Goal: Information Seeking & Learning: Learn about a topic

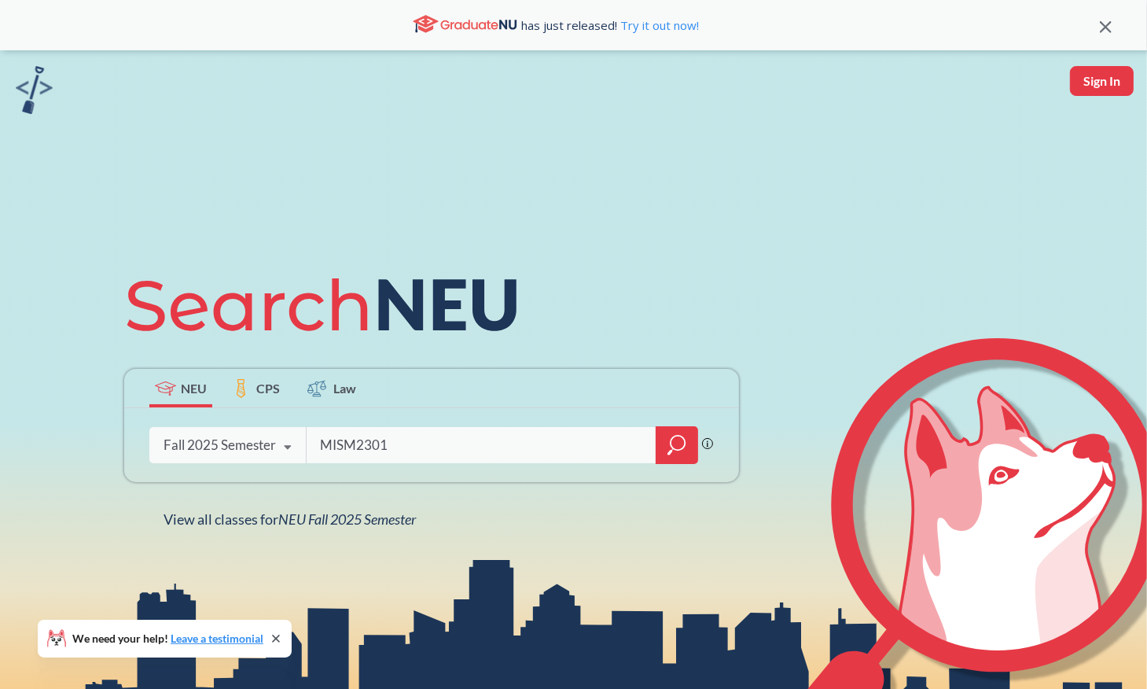
type input "MISM2301"
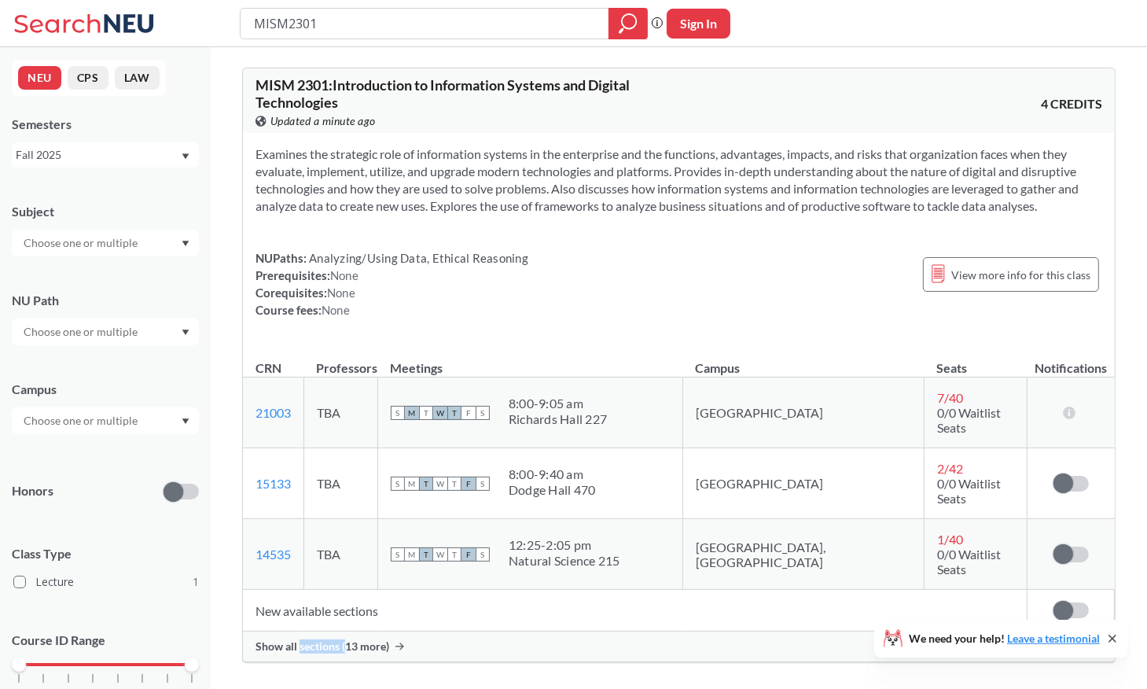
drag, startPoint x: 381, startPoint y: 605, endPoint x: 343, endPoint y: 616, distance: 39.3
click at [343, 639] on span "Show all sections (13 more)" at bounding box center [323, 646] width 134 height 14
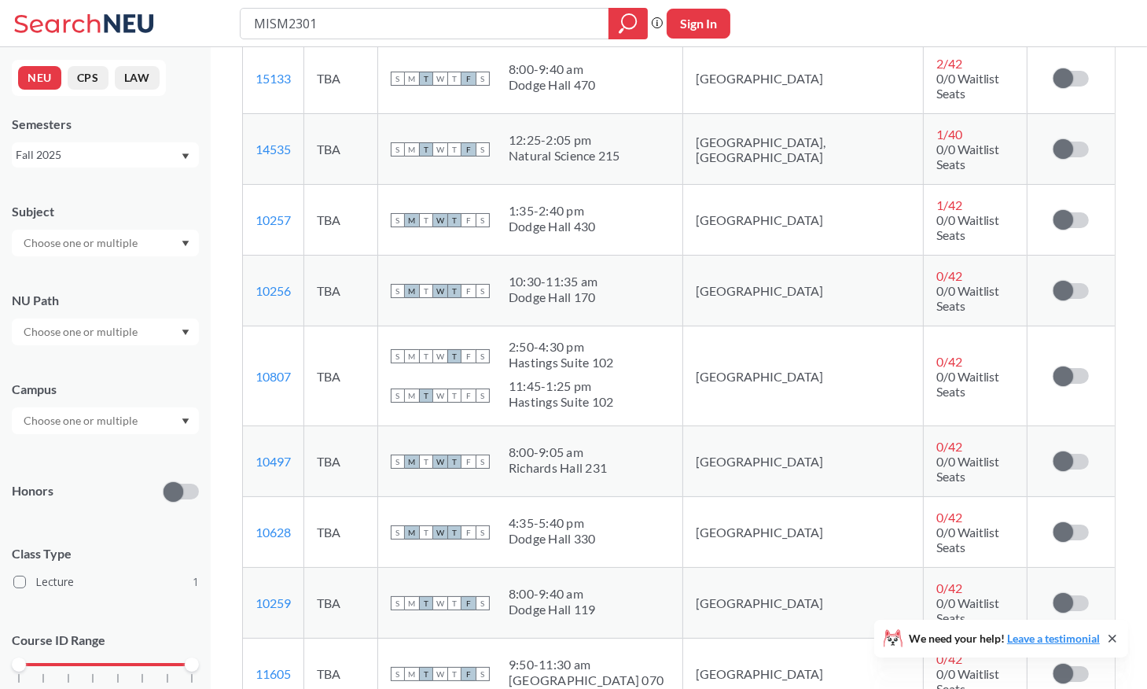
scroll to position [157, 0]
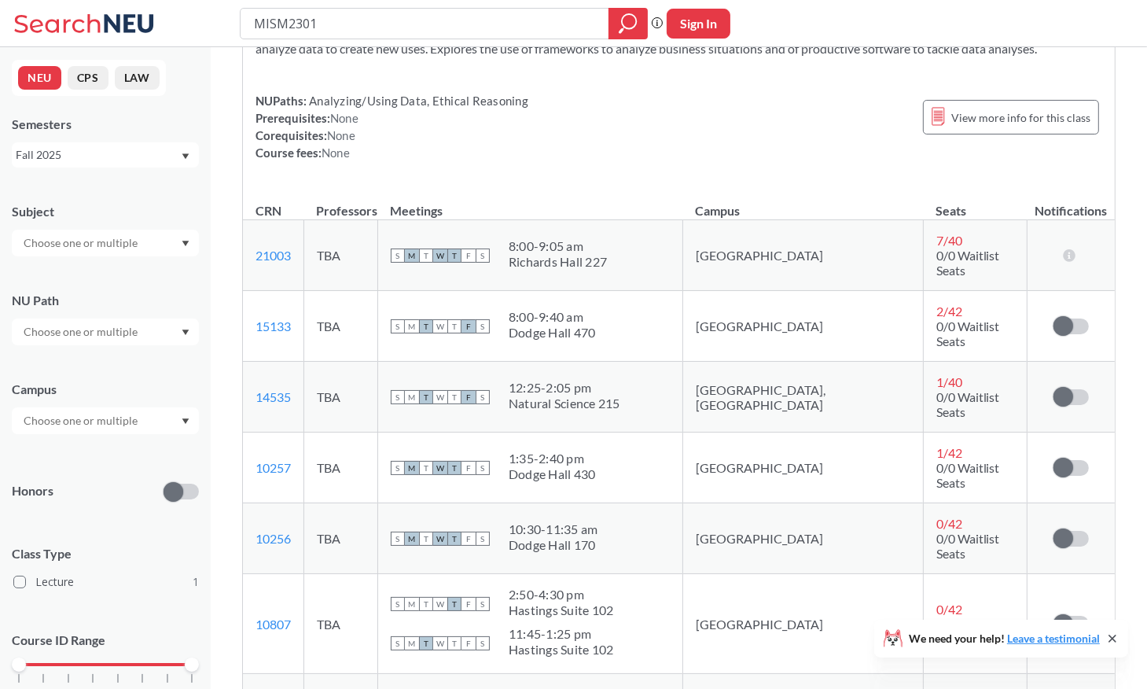
drag, startPoint x: 616, startPoint y: 24, endPoint x: 533, endPoint y: 131, distance: 136.2
click at [533, 131] on div "NUPaths: Analyzing/Using Data, Ethical Reasoning Prerequisites: None Corequisit…" at bounding box center [679, 126] width 847 height 69
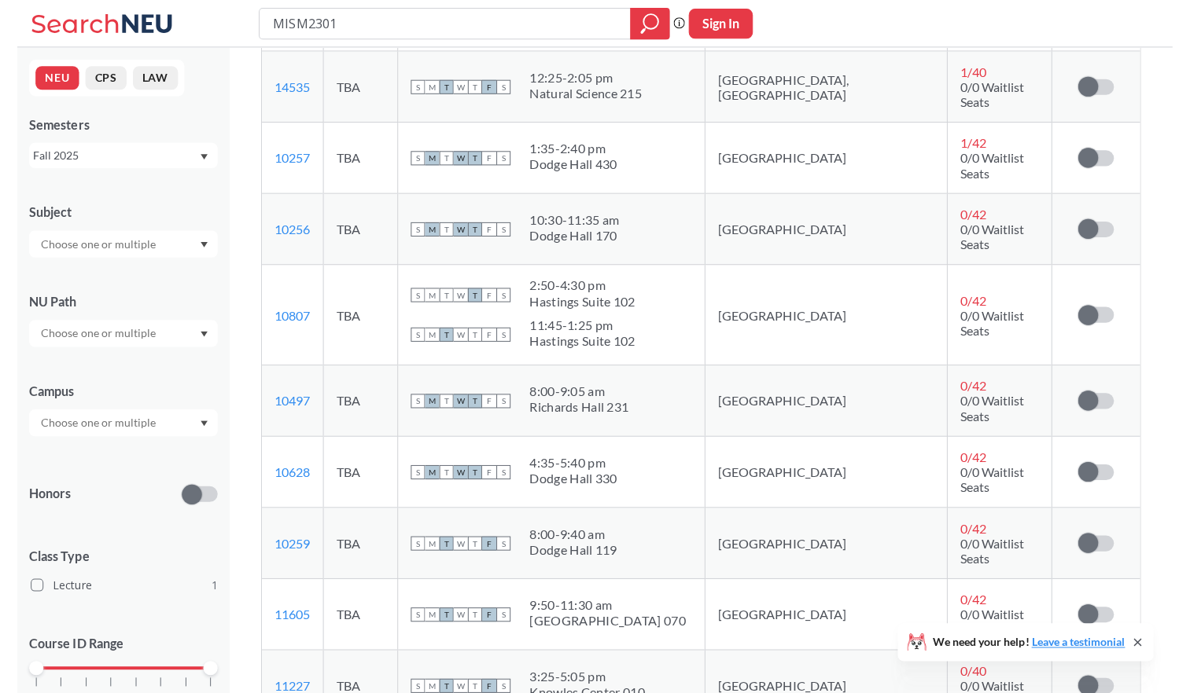
scroll to position [472, 0]
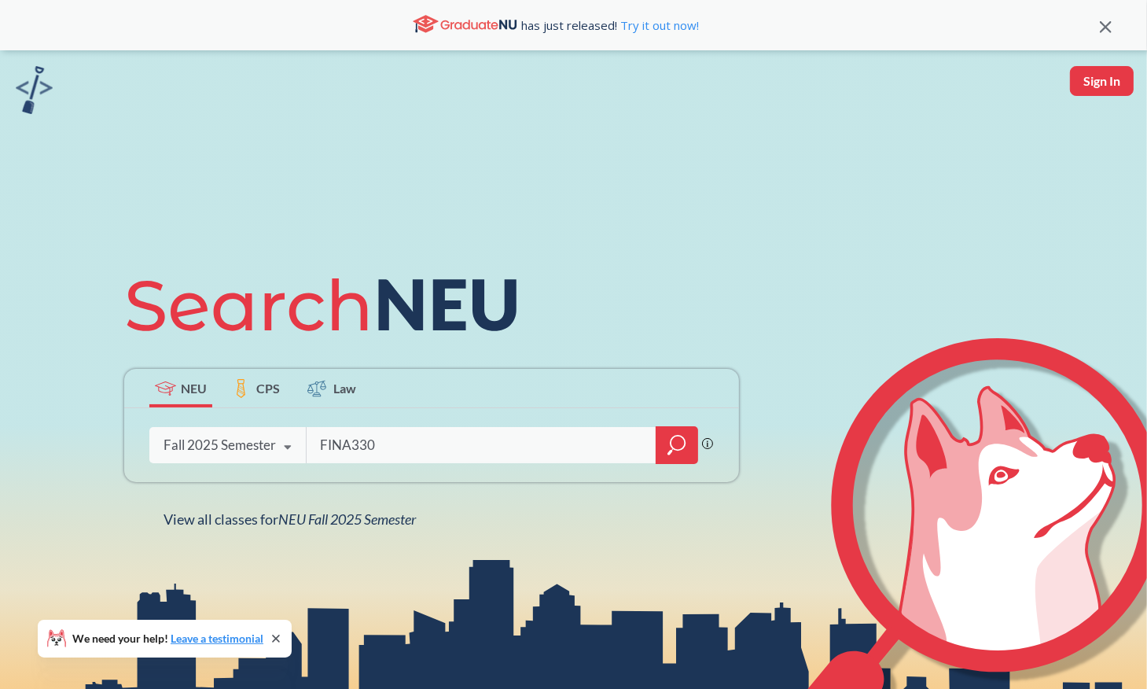
type input "FINA3301"
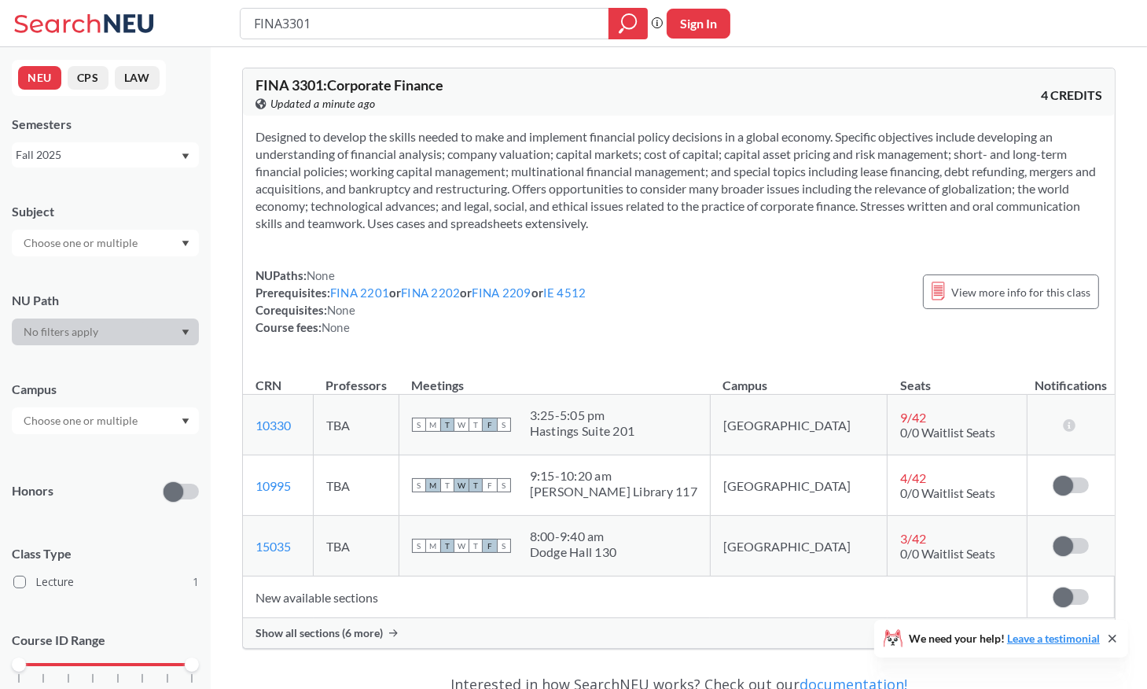
click at [325, 620] on div "Show all sections (6 more)" at bounding box center [679, 633] width 872 height 30
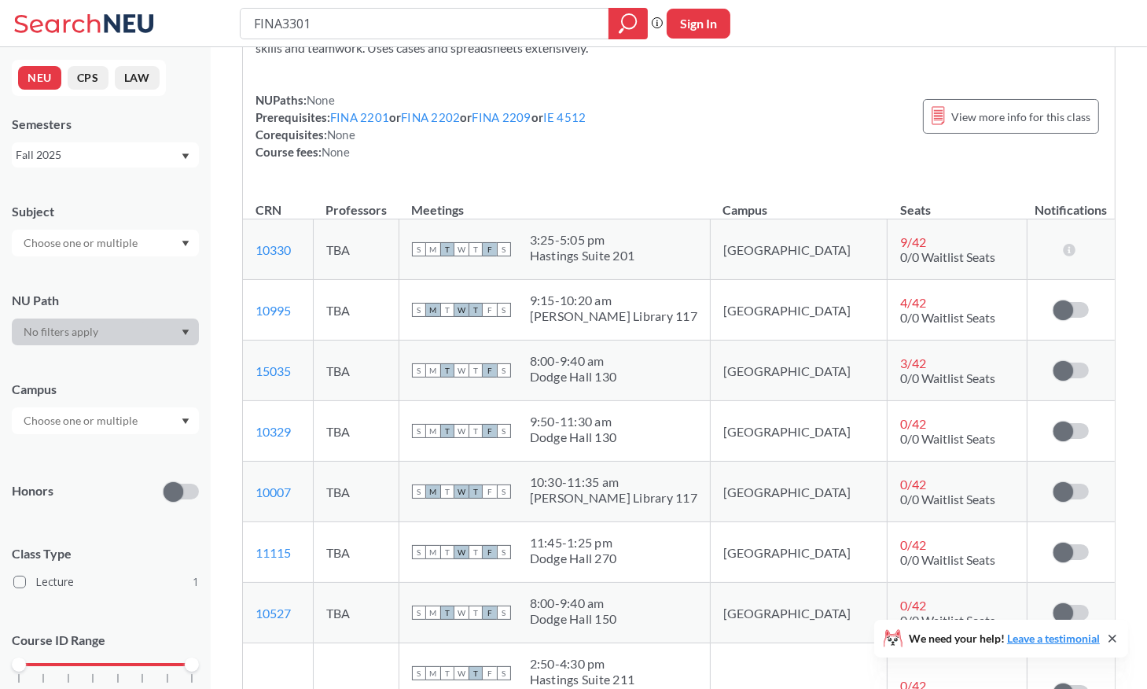
scroll to position [315, 0]
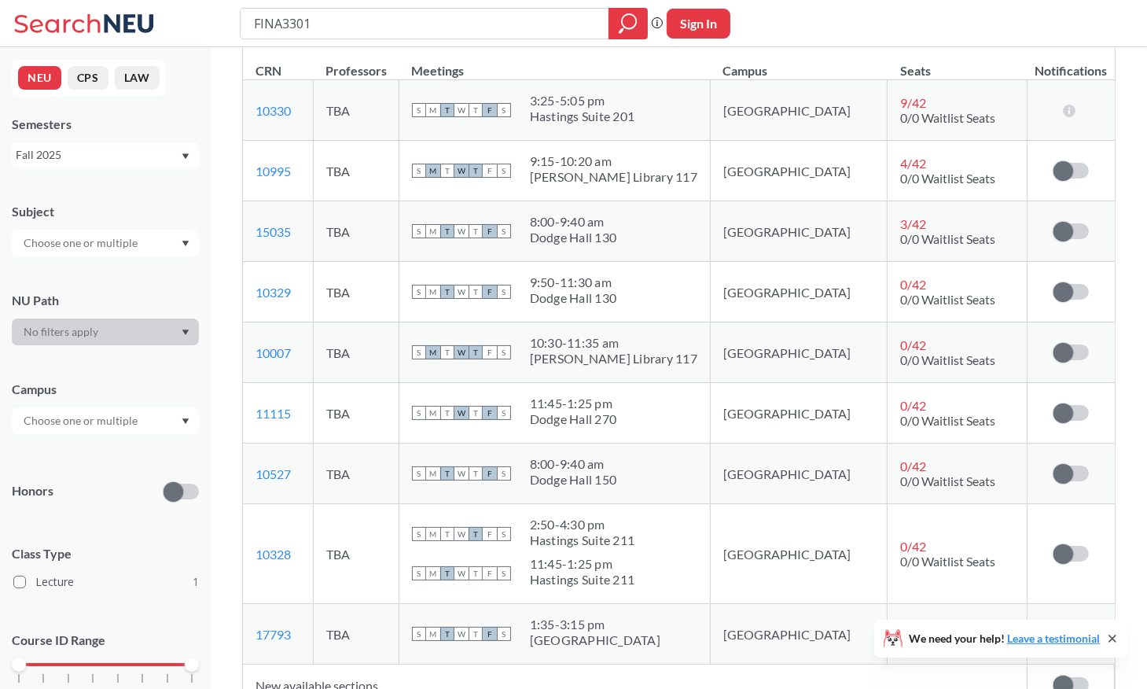
drag, startPoint x: 619, startPoint y: 219, endPoint x: 664, endPoint y: 217, distance: 45.6
click at [664, 217] on div "S M T W T F S 8:00 - 9:40 am Dodge Hall 130" at bounding box center [554, 231] width 285 height 35
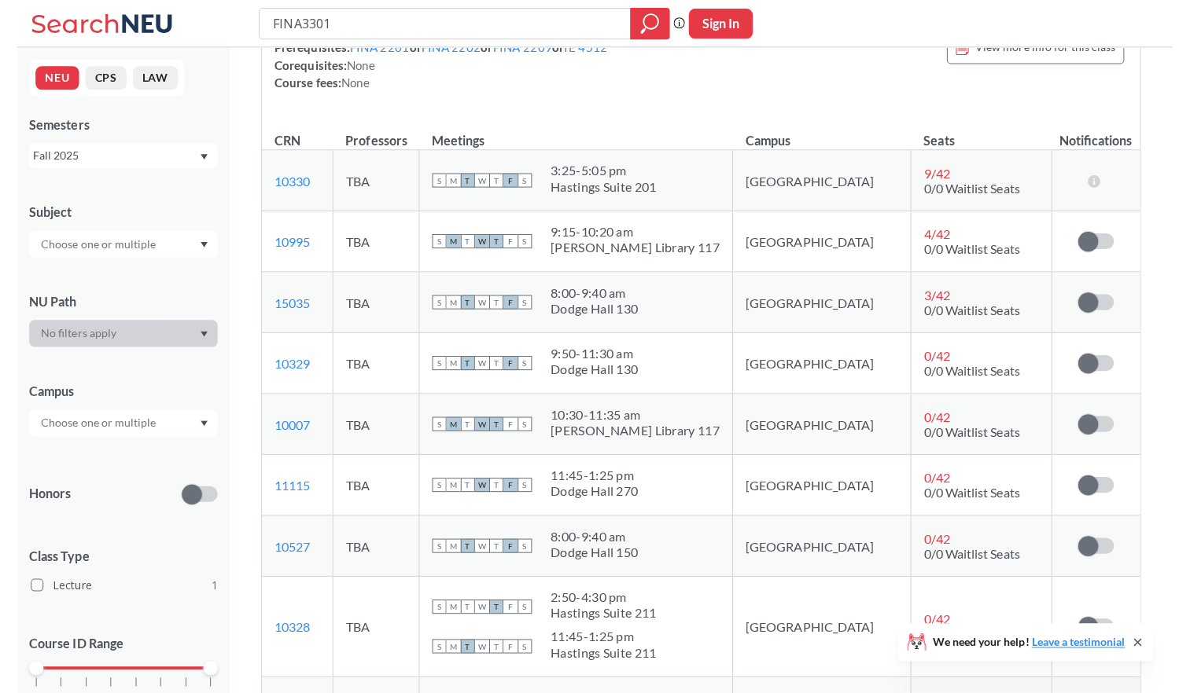
scroll to position [236, 0]
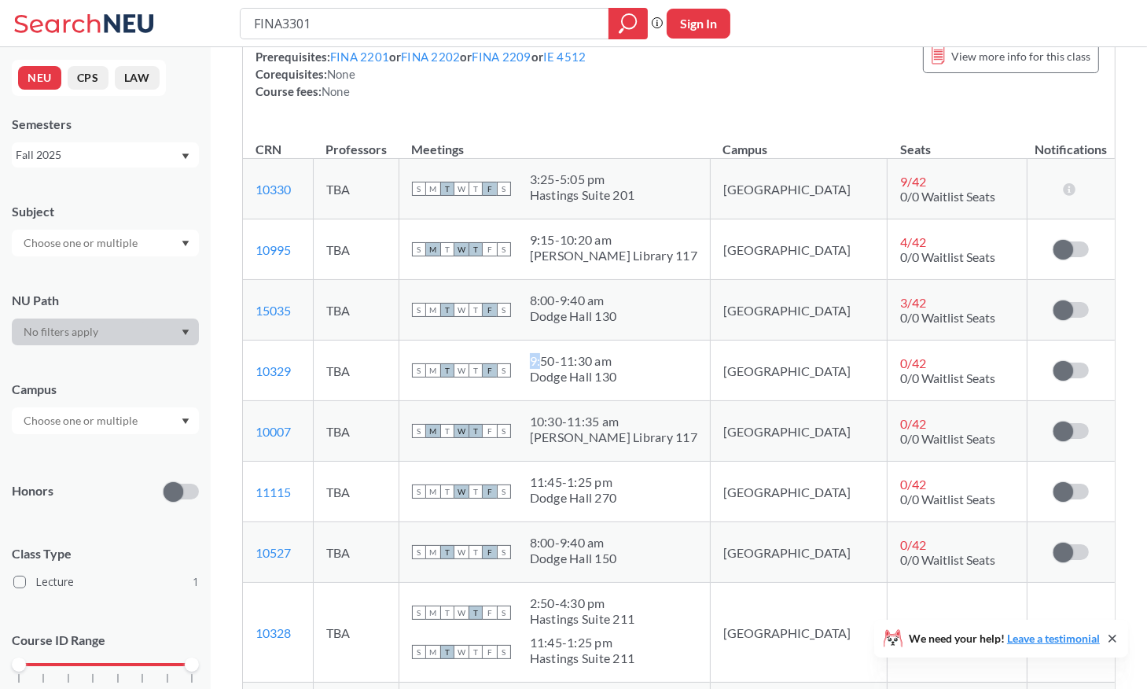
drag, startPoint x: 584, startPoint y: 363, endPoint x: 696, endPoint y: 363, distance: 111.7
click at [696, 363] on div "S M T W T F S 9:50 - 11:30 am Dodge Hall 130" at bounding box center [554, 370] width 285 height 35
drag, startPoint x: 696, startPoint y: 363, endPoint x: 633, endPoint y: 386, distance: 66.9
click at [617, 386] on div "9:50 - 11:30 am Dodge Hall 130" at bounding box center [573, 370] width 87 height 35
click at [563, 364] on div "S M T W T F S 9:50 - 11:30 am Dodge Hall 130" at bounding box center [554, 370] width 285 height 35
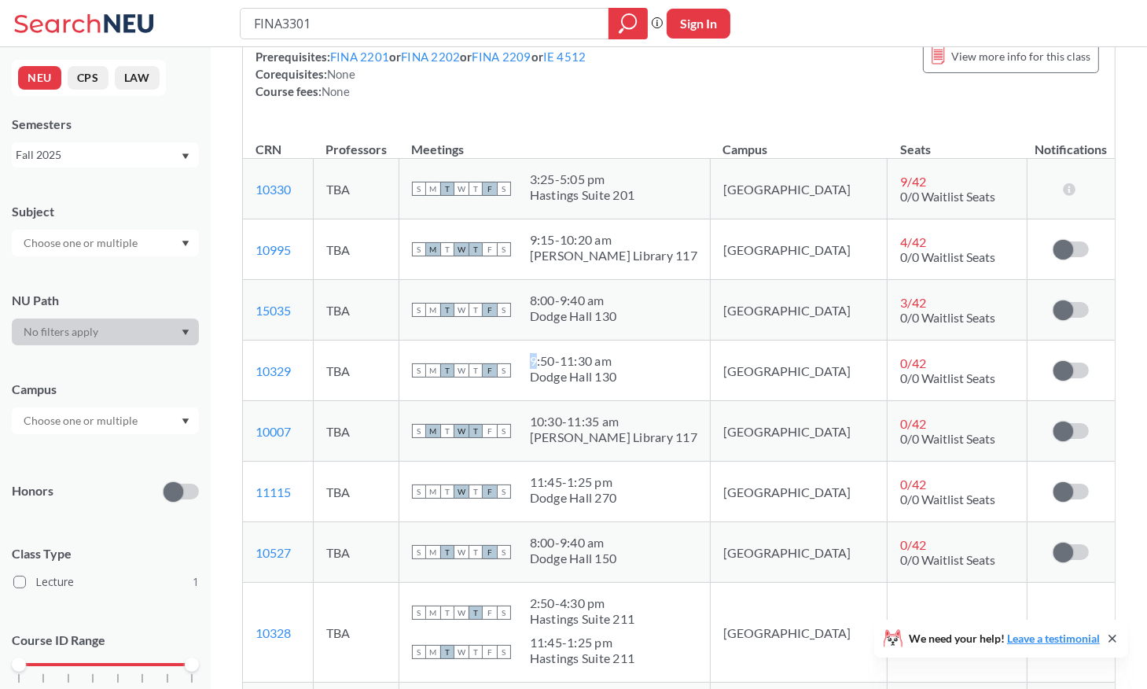
drag, startPoint x: 578, startPoint y: 360, endPoint x: 726, endPoint y: 350, distance: 148.2
click at [710, 350] on td "S M T W T F S 9:50 - 11:30 am Dodge Hall 130" at bounding box center [554, 370] width 311 height 61
drag, startPoint x: 726, startPoint y: 350, endPoint x: 661, endPoint y: 383, distance: 72.4
click at [617, 383] on div "Dodge Hall 130" at bounding box center [573, 377] width 87 height 16
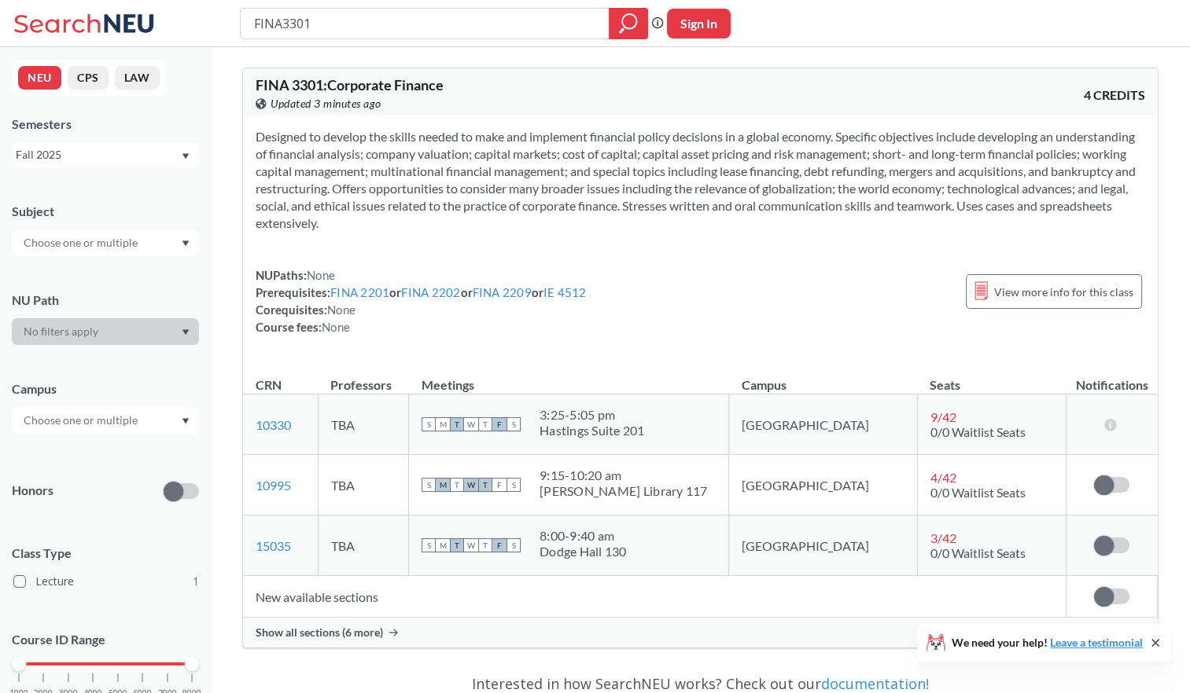
click at [384, 642] on div "Show all sections (6 more)" at bounding box center [700, 633] width 914 height 30
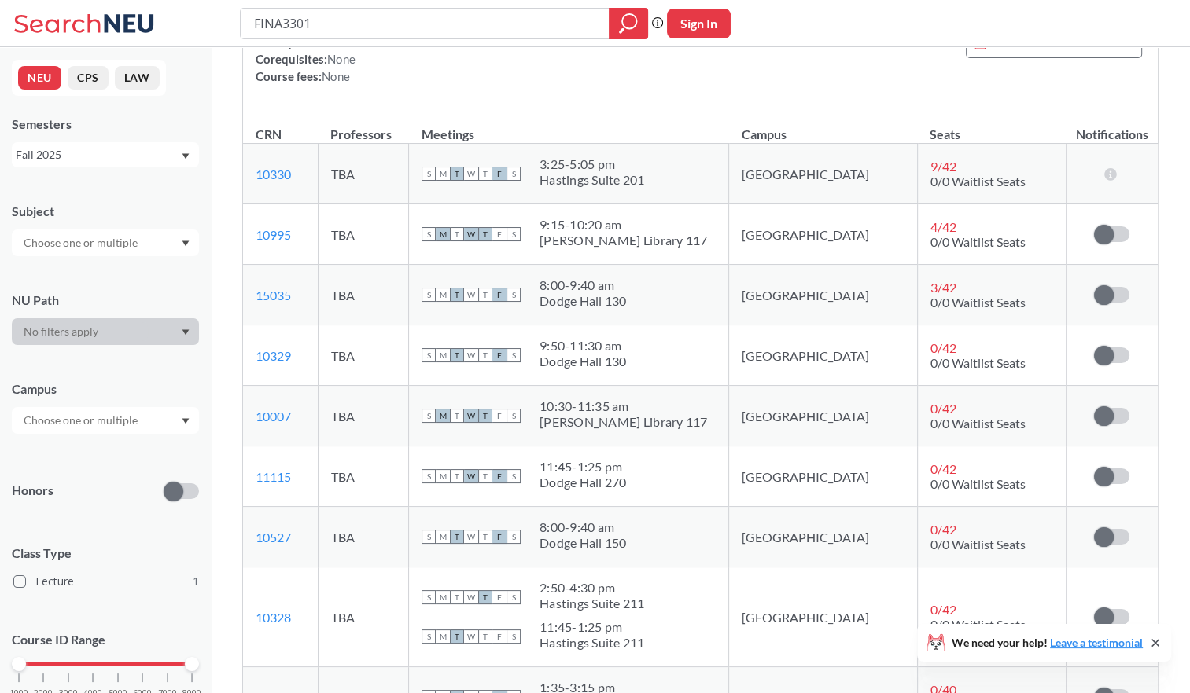
scroll to position [236, 0]
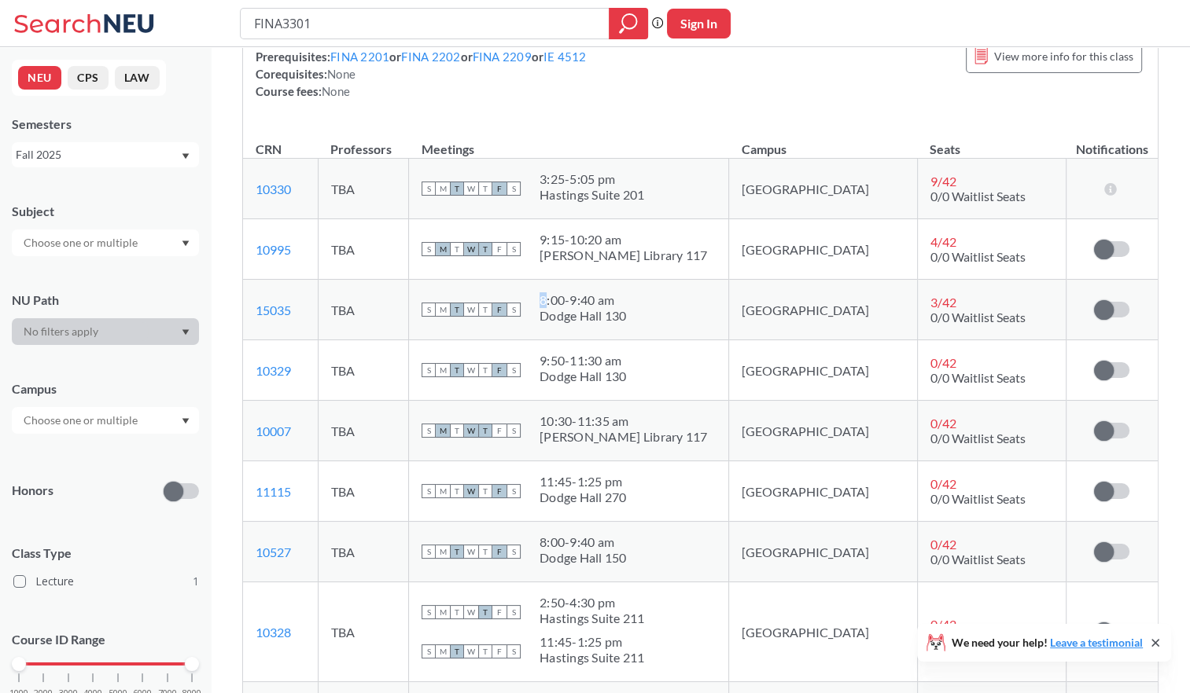
drag, startPoint x: 640, startPoint y: 313, endPoint x: 588, endPoint y: 294, distance: 55.2
click at [588, 294] on div "S M T W T F S 8:00 - 9:40 am Dodge Hall 130" at bounding box center [568, 309] width 294 height 35
drag, startPoint x: 588, startPoint y: 294, endPoint x: 579, endPoint y: 351, distance: 57.4
click at [579, 351] on td "S M T W T F S 9:50 - 11:30 am Dodge Hall 130" at bounding box center [569, 370] width 320 height 61
drag, startPoint x: 579, startPoint y: 351, endPoint x: 620, endPoint y: 363, distance: 42.8
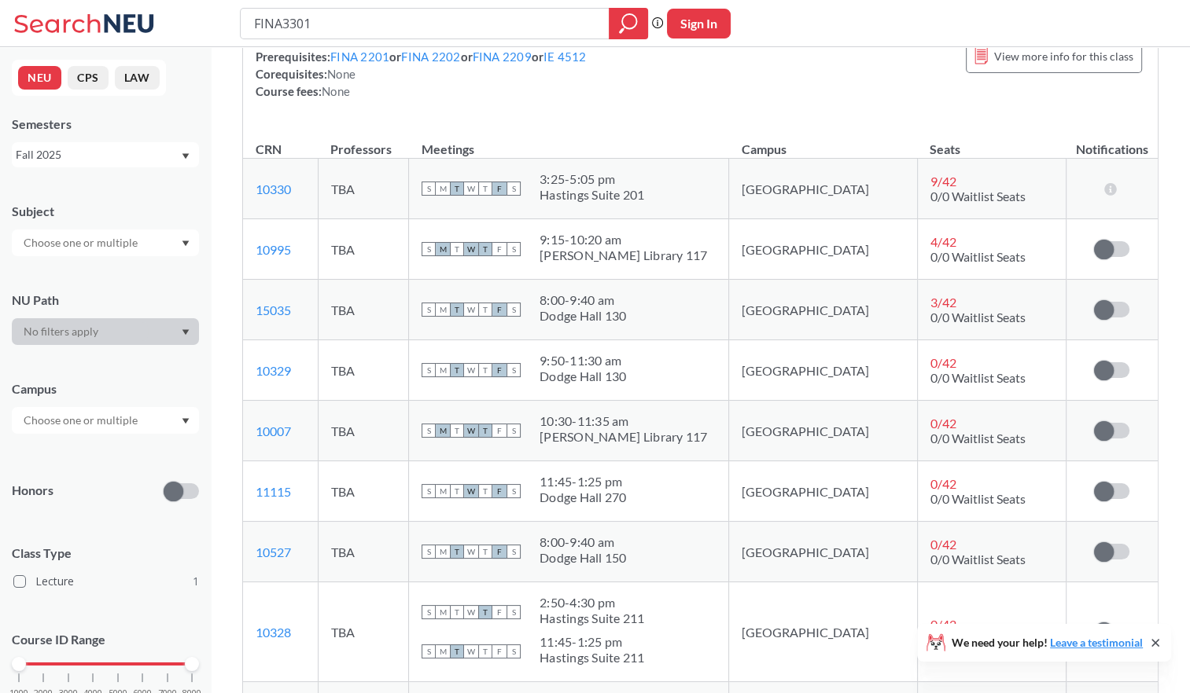
click at [620, 363] on div "9:50 - 11:30 am" at bounding box center [582, 361] width 87 height 16
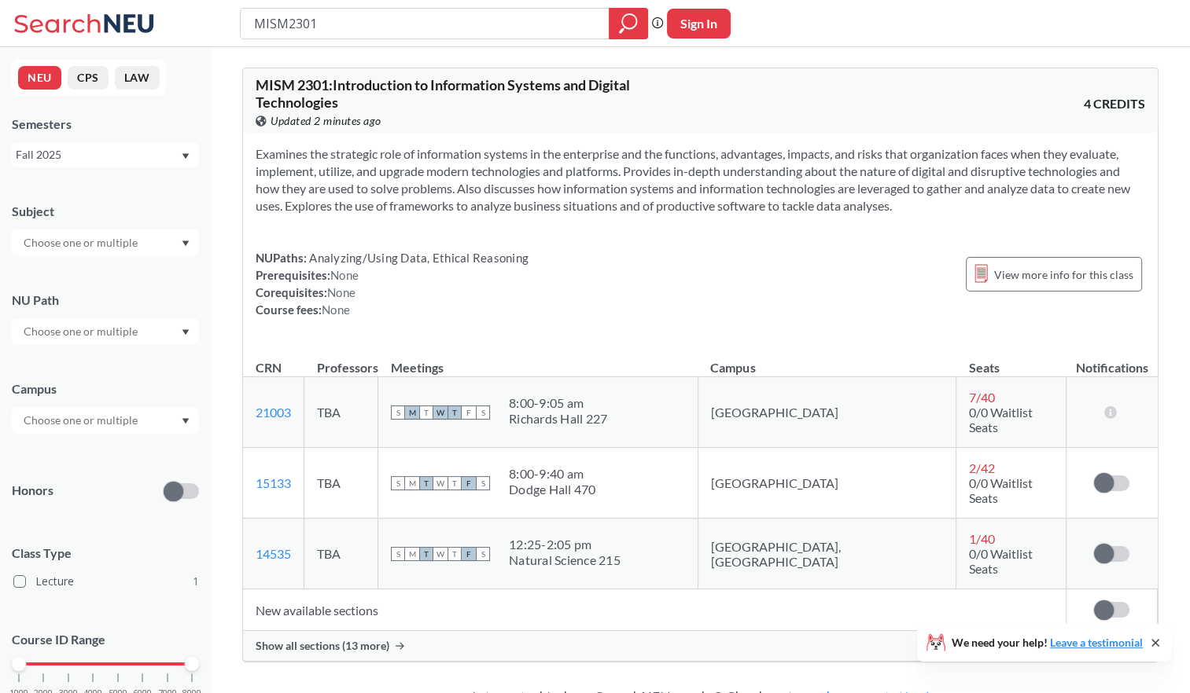
click at [443, 631] on div "Show all sections (13 more)" at bounding box center [700, 646] width 914 height 30
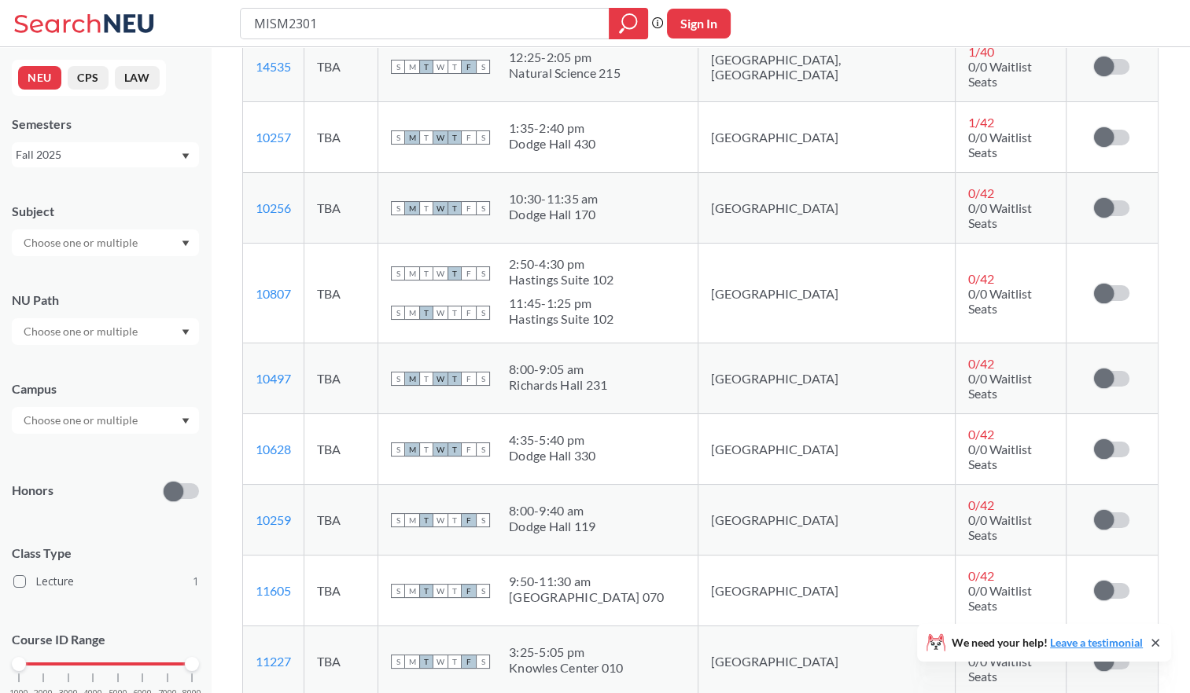
scroll to position [472, 0]
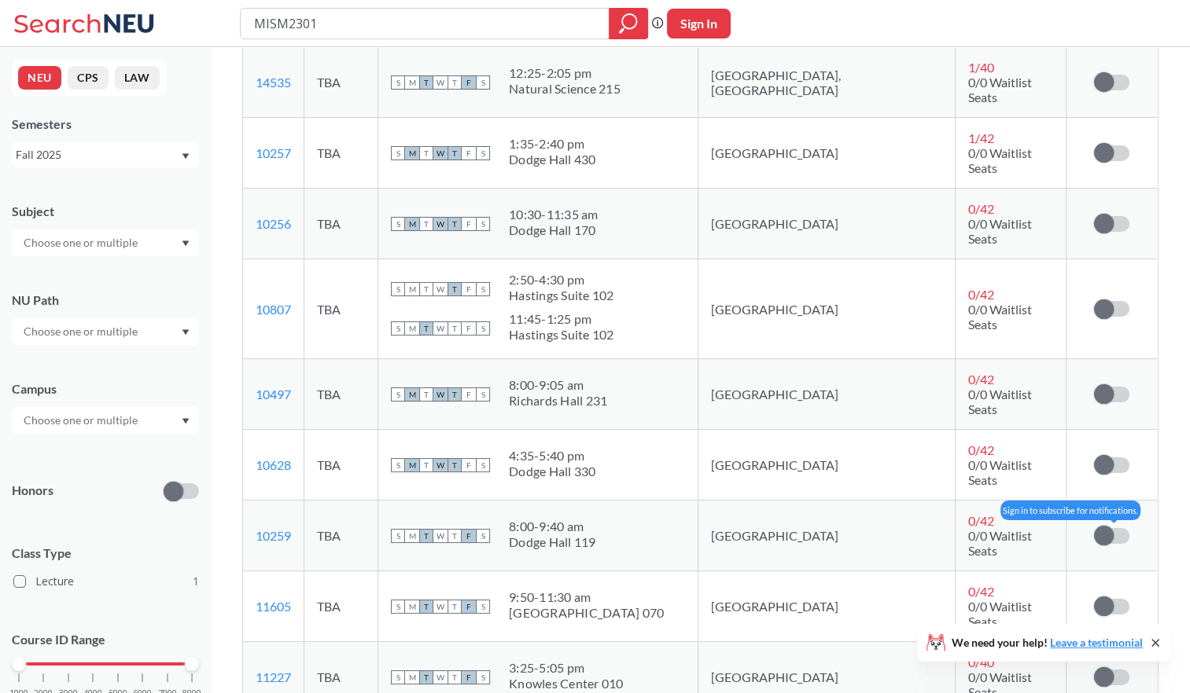
click at [1109, 526] on span at bounding box center [1104, 536] width 20 height 20
click at [1094, 528] on input "checkbox" at bounding box center [1094, 528] width 0 height 0
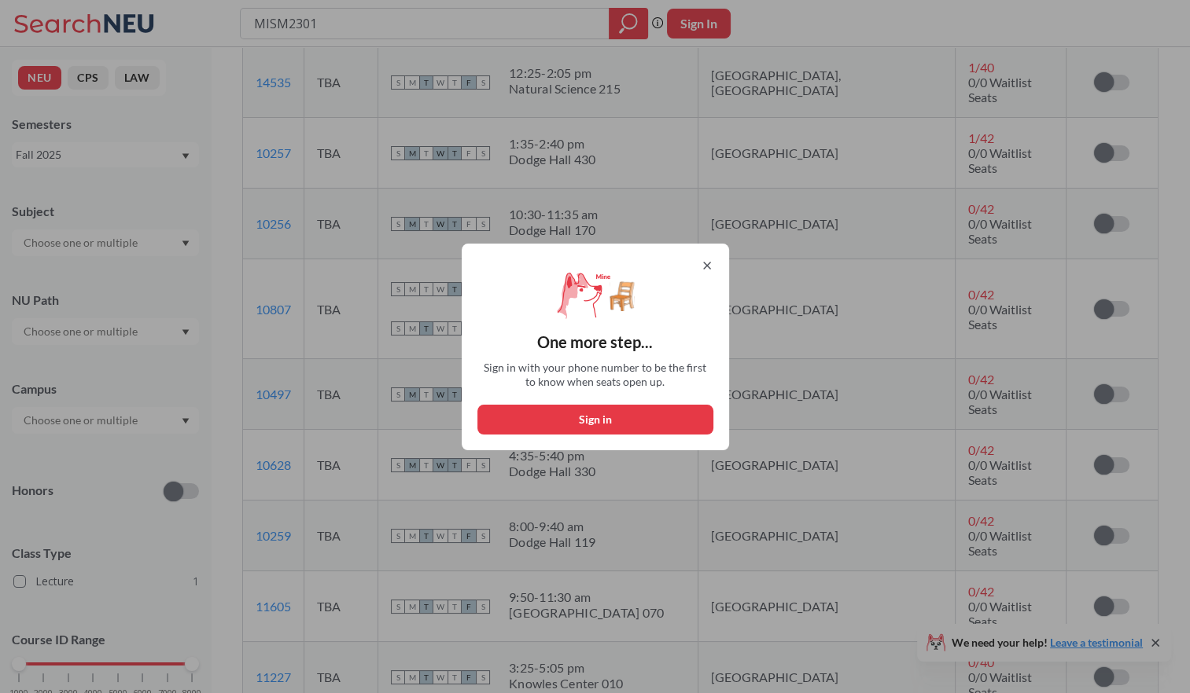
click at [636, 421] on button "Sign in" at bounding box center [595, 420] width 236 height 30
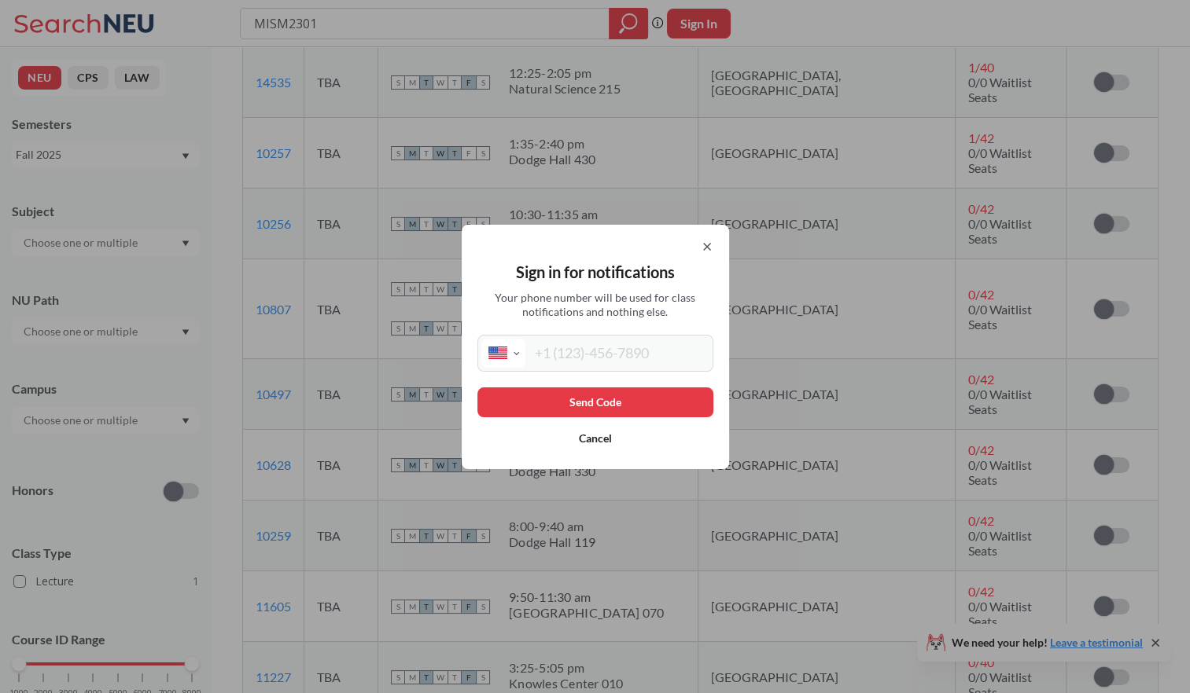
click at [506, 350] on select "International Afghanistan Åland Islands Albania Algeria American Samoa Andorra …" at bounding box center [503, 353] width 44 height 29
select select "CN"
click at [486, 339] on select "International Afghanistan Åland Islands Albania Algeria American Samoa Andorra …" at bounding box center [503, 353] width 44 height 29
click at [710, 246] on icon at bounding box center [707, 247] width 6 height 6
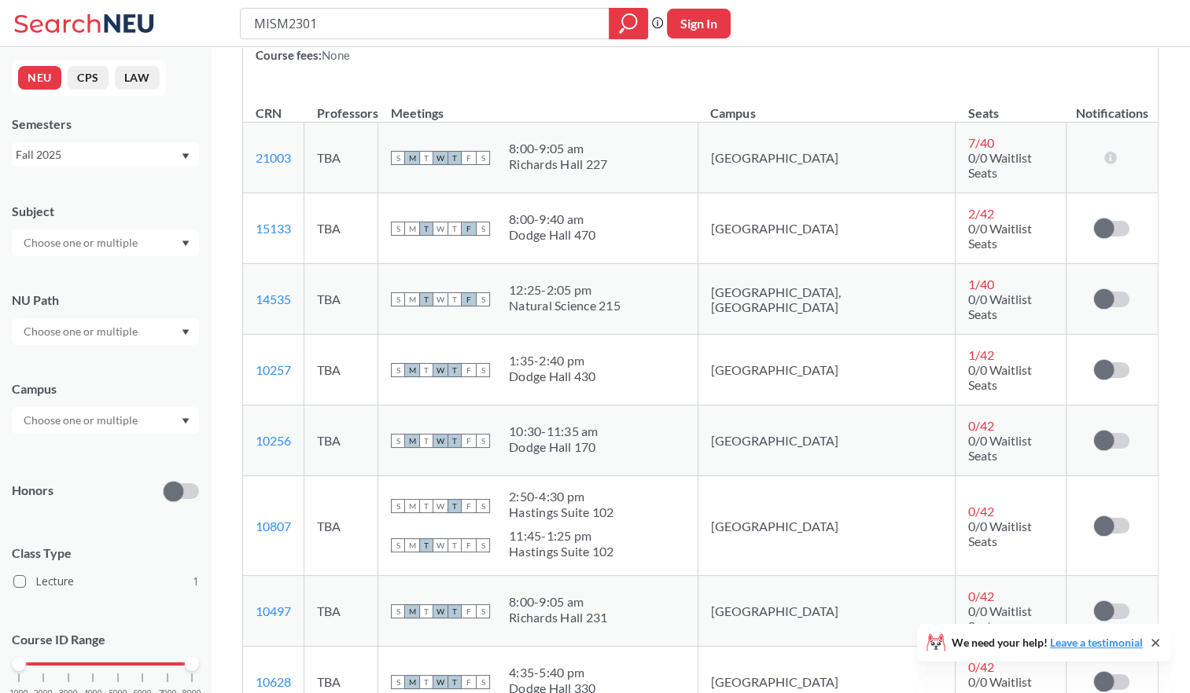
scroll to position [236, 0]
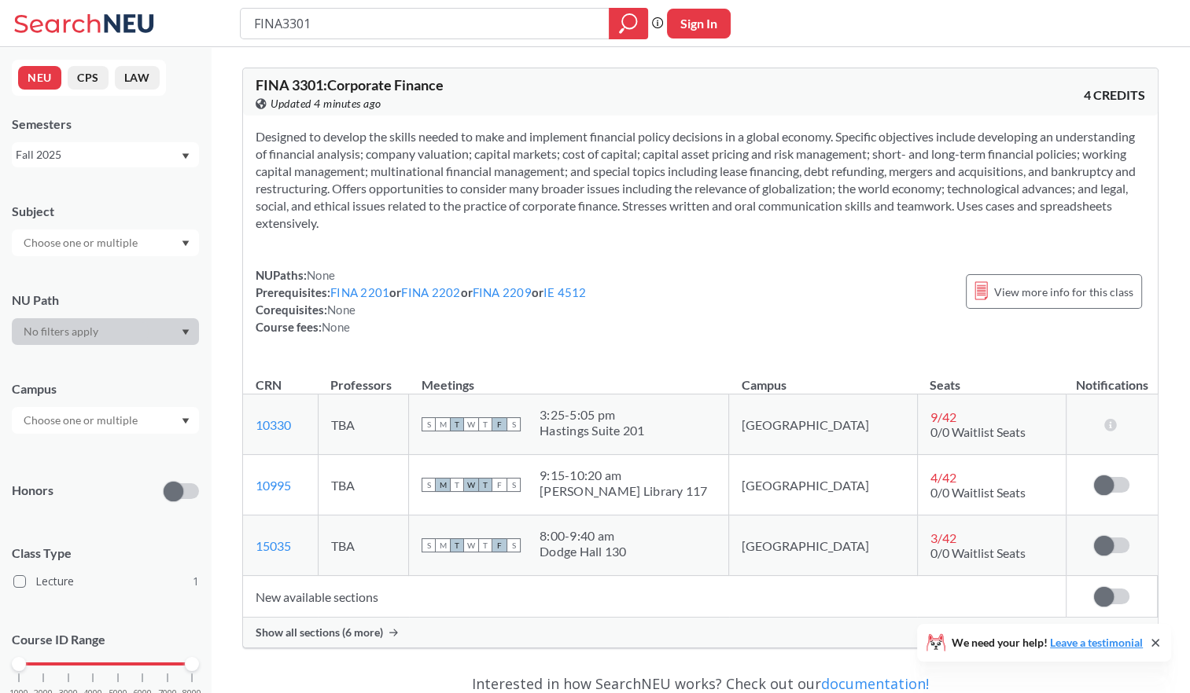
click at [337, 626] on span "Show all sections (6 more)" at bounding box center [319, 633] width 127 height 14
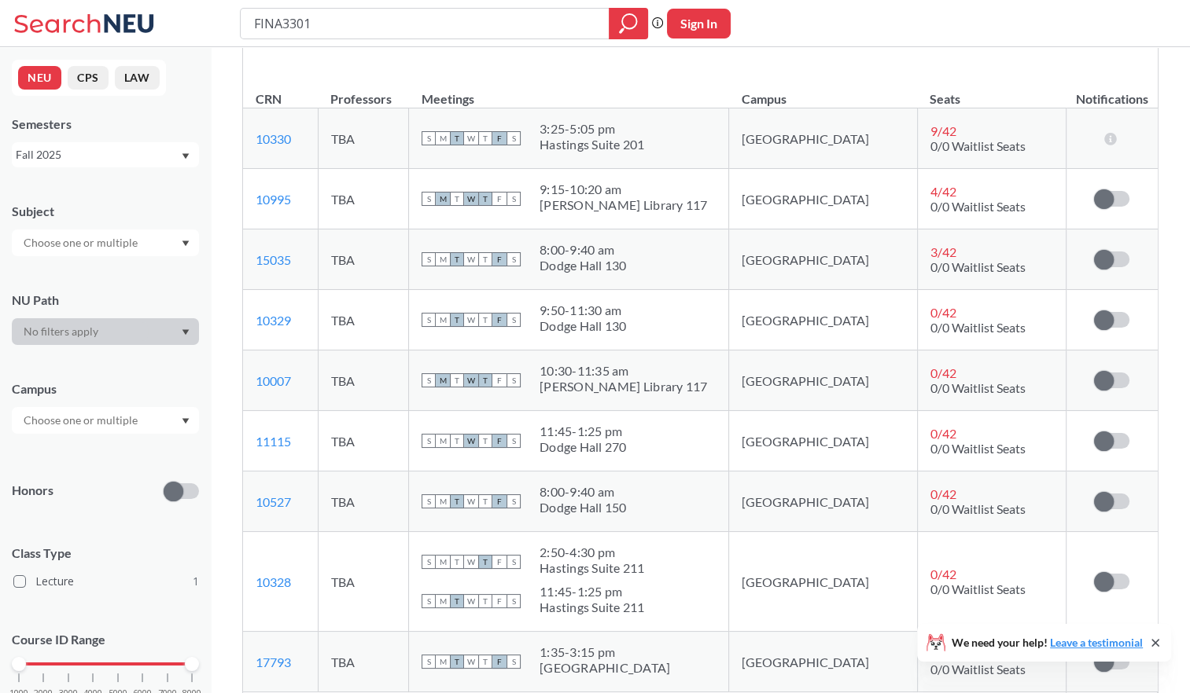
scroll to position [236, 0]
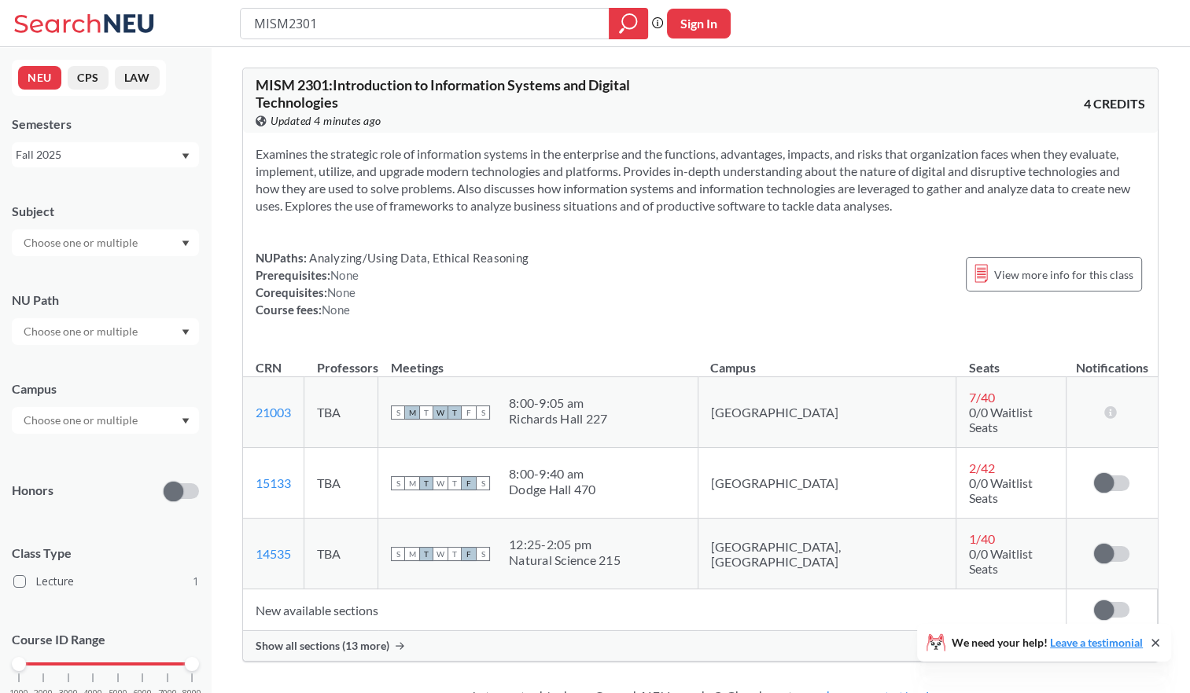
click at [427, 631] on div "Show all sections (13 more)" at bounding box center [700, 646] width 914 height 30
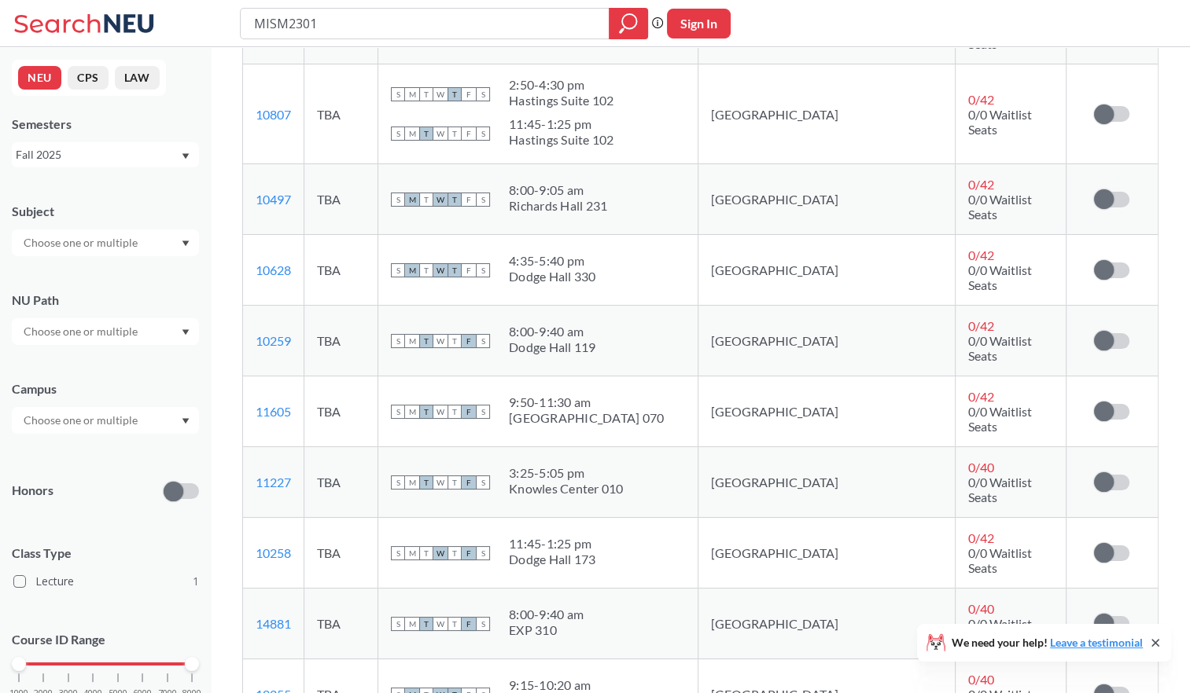
scroll to position [629, 0]
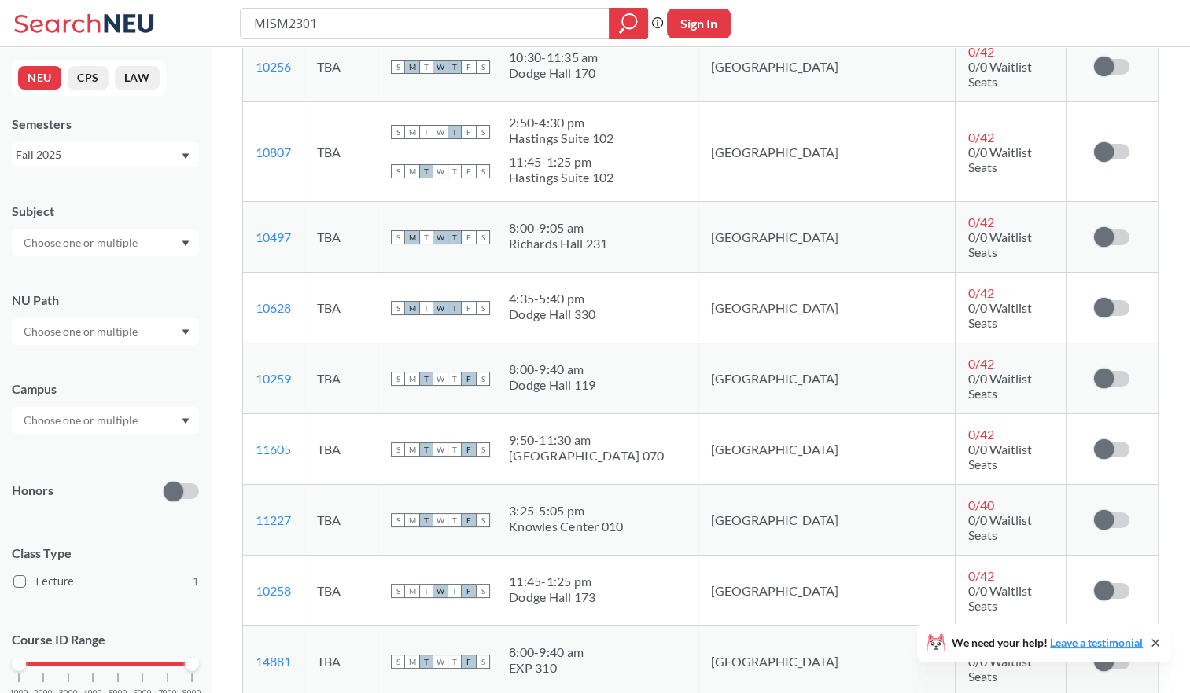
drag, startPoint x: 657, startPoint y: 310, endPoint x: 574, endPoint y: 277, distance: 89.6
click at [574, 344] on td "S M T W T F S 8:00 - 9:40 am Dodge Hall 119" at bounding box center [538, 379] width 320 height 71
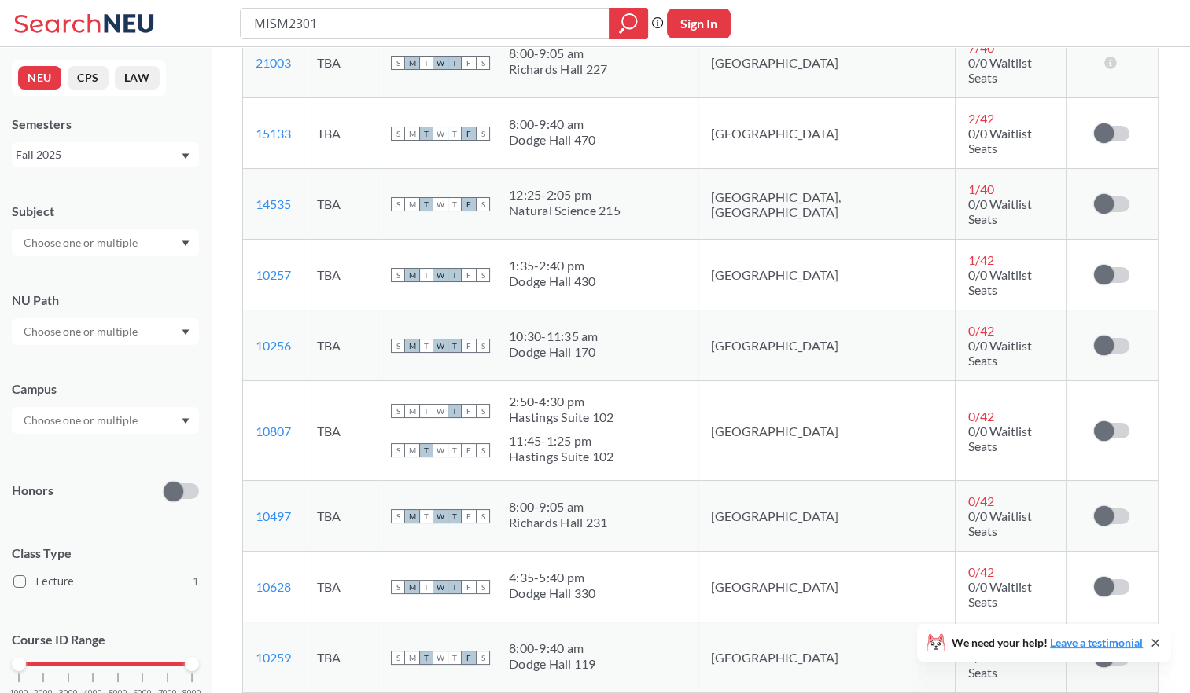
scroll to position [315, 0]
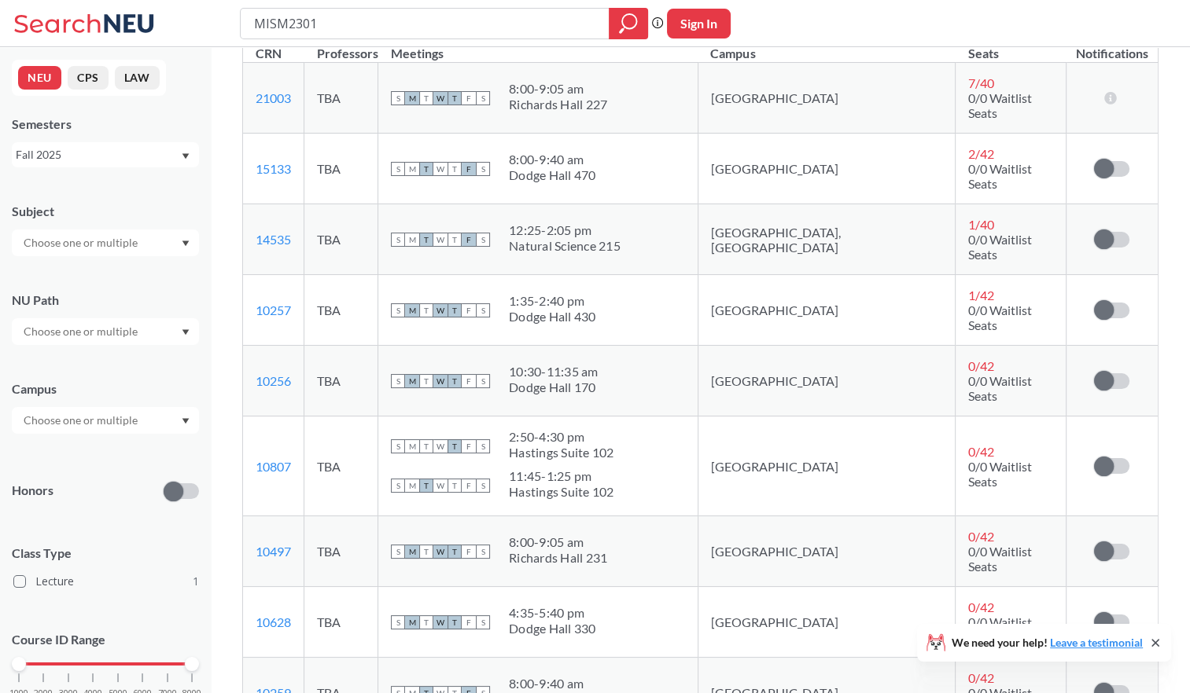
click at [654, 454] on td "S M T W T F S 2:50 - 4:30 pm Hastings Suite 102 S M T W T F S 11:45 - 1:25 pm H…" at bounding box center [538, 467] width 320 height 100
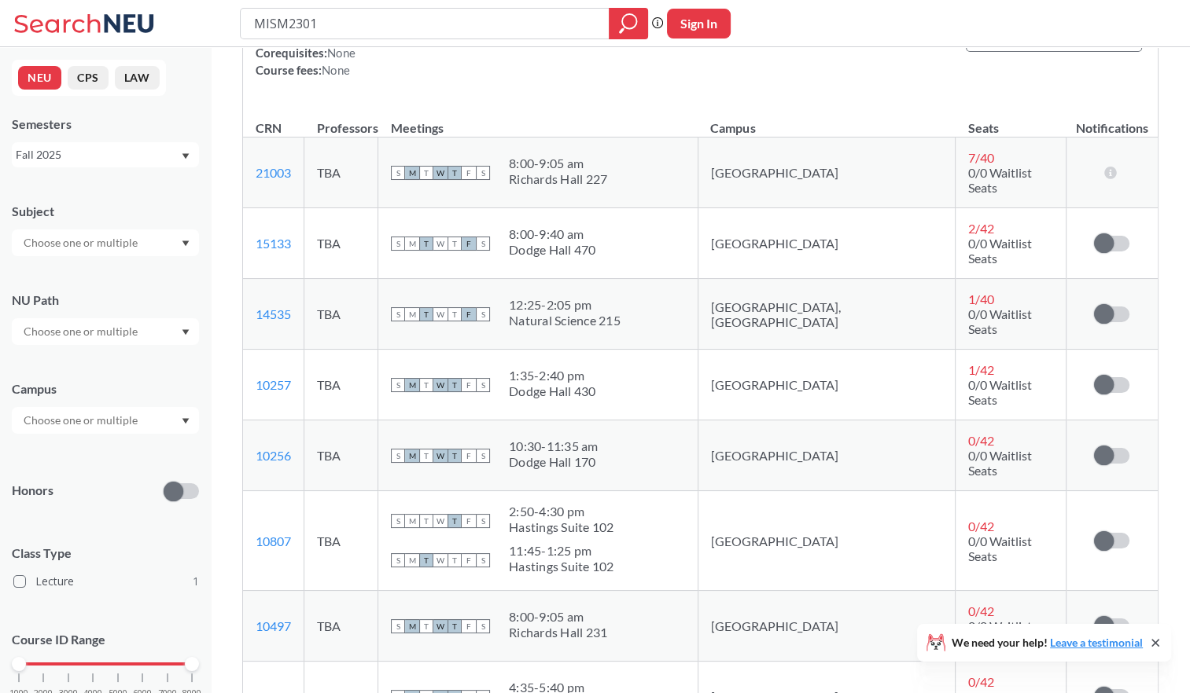
scroll to position [236, 0]
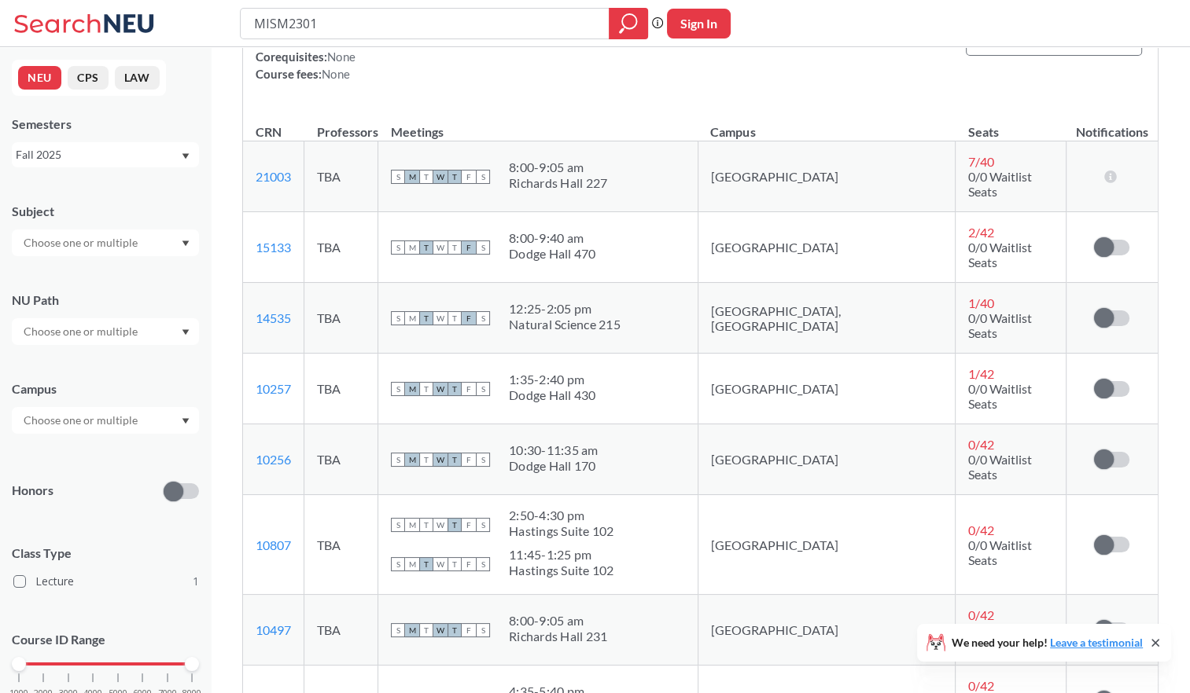
drag, startPoint x: 669, startPoint y: 240, endPoint x: 559, endPoint y: 212, distance: 113.7
click at [559, 212] on td "S M T W T F S 8:00 - 9:40 am Dodge Hall 470" at bounding box center [538, 247] width 320 height 71
drag, startPoint x: 559, startPoint y: 212, endPoint x: 593, endPoint y: 248, distance: 50.1
click at [593, 248] on td "S M T W T F S 8:00 - 9:40 am Dodge Hall 470" at bounding box center [538, 247] width 320 height 71
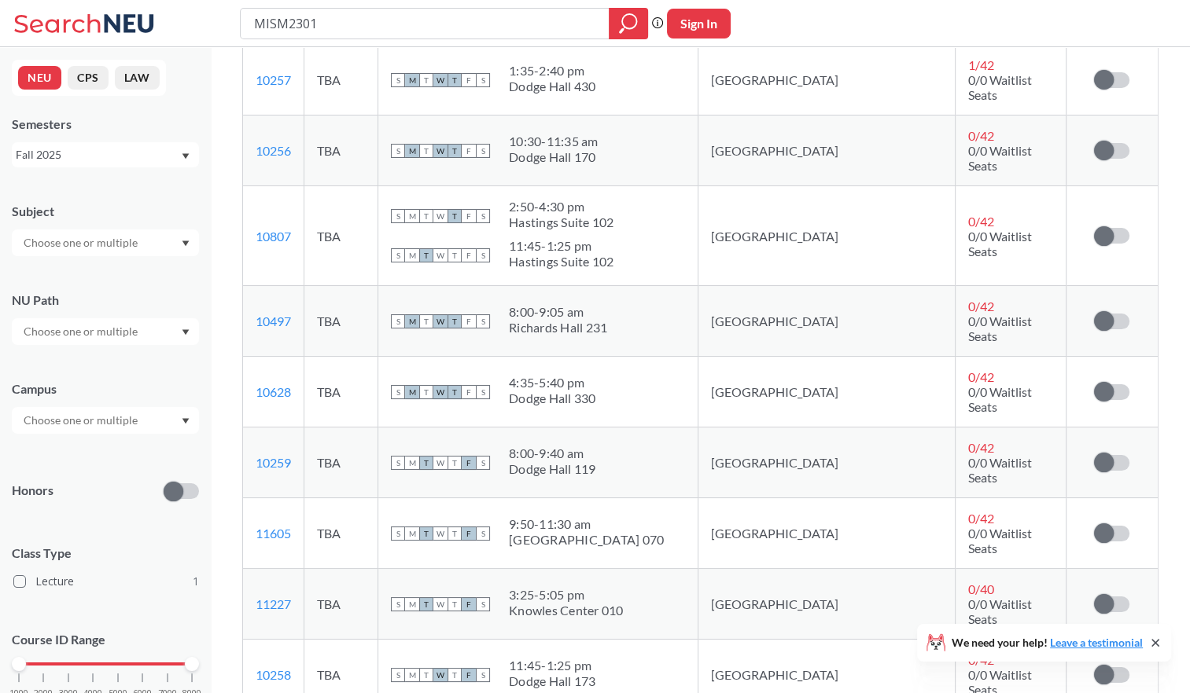
scroll to position [550, 0]
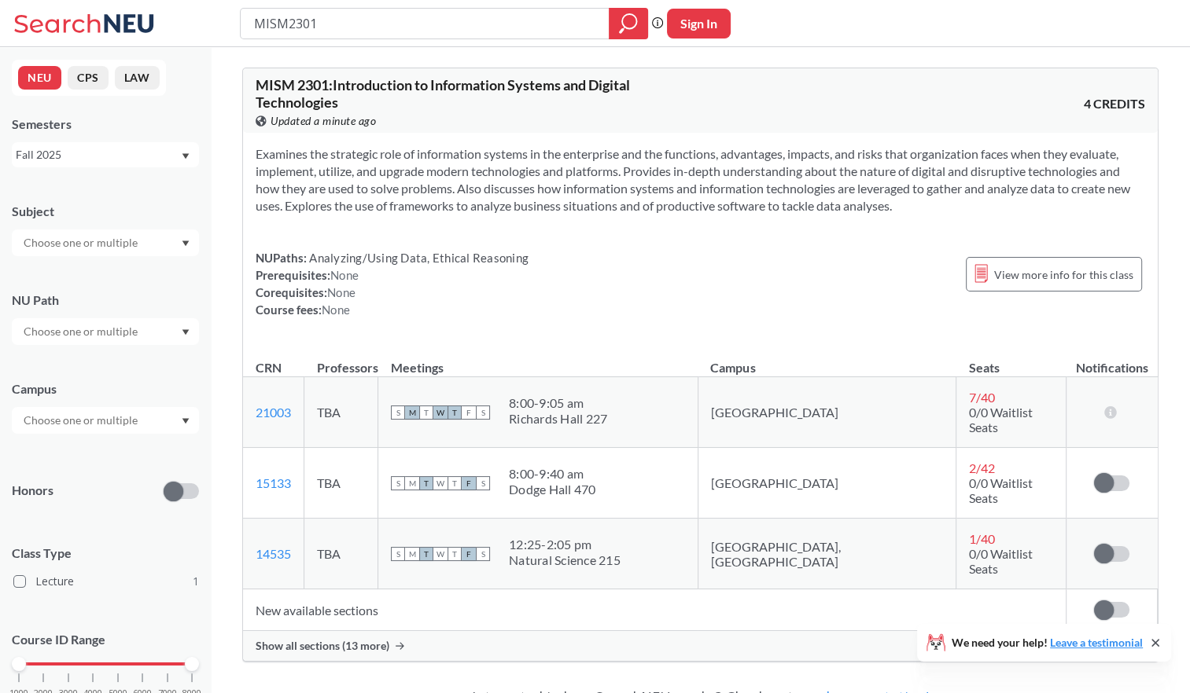
click at [405, 631] on div "Show all sections (13 more)" at bounding box center [700, 646] width 914 height 30
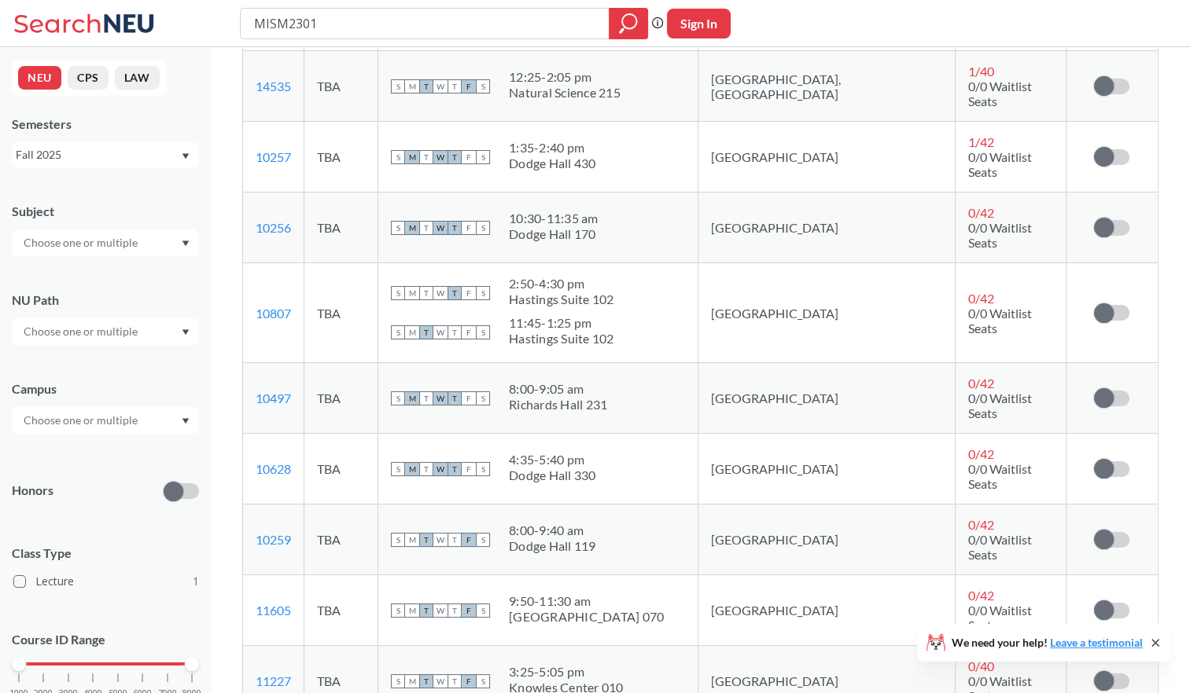
scroll to position [472, 0]
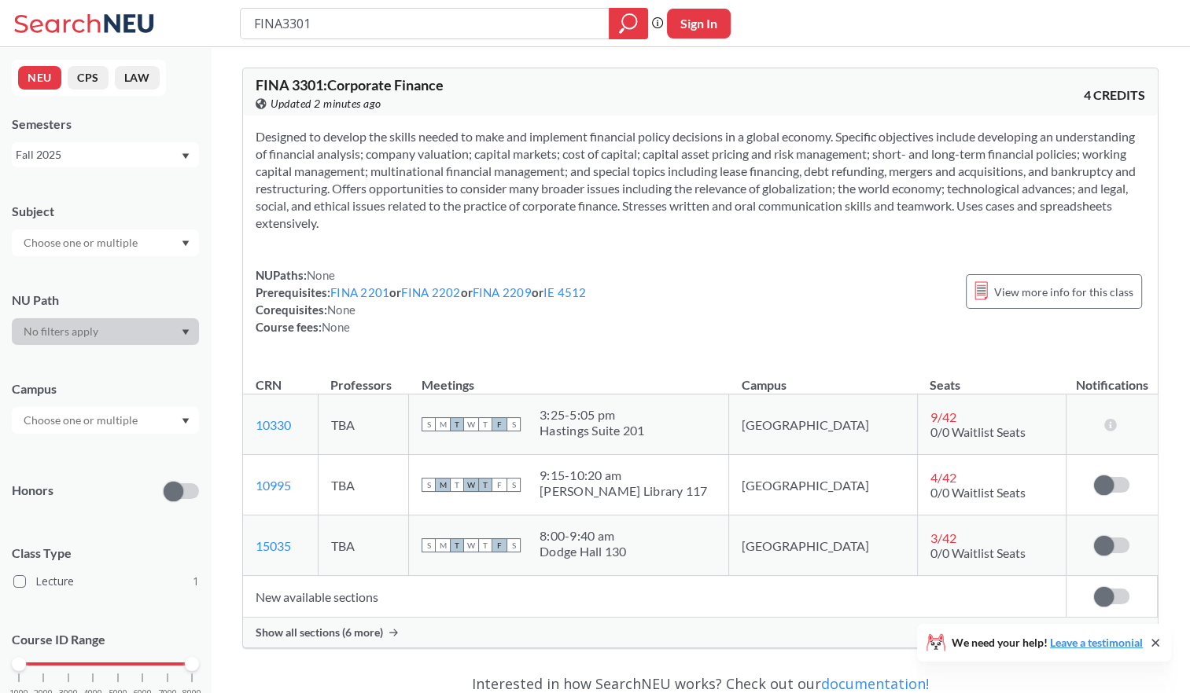
click at [469, 620] on div "Show all sections (6 more)" at bounding box center [700, 633] width 914 height 30
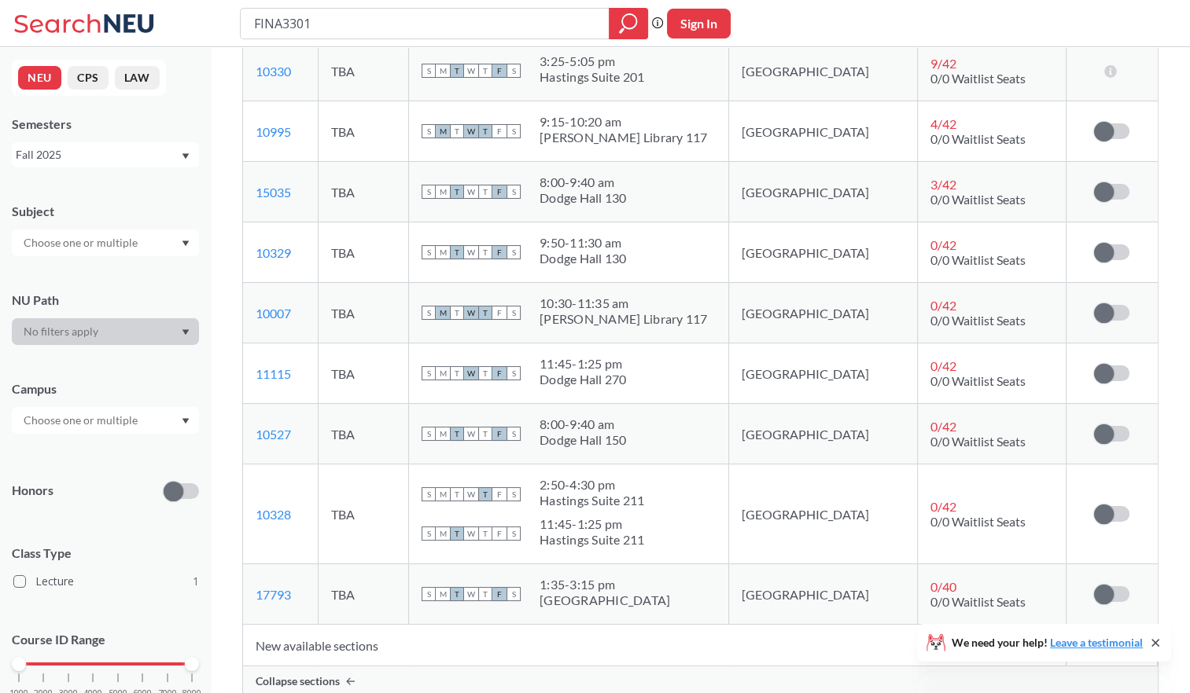
scroll to position [236, 0]
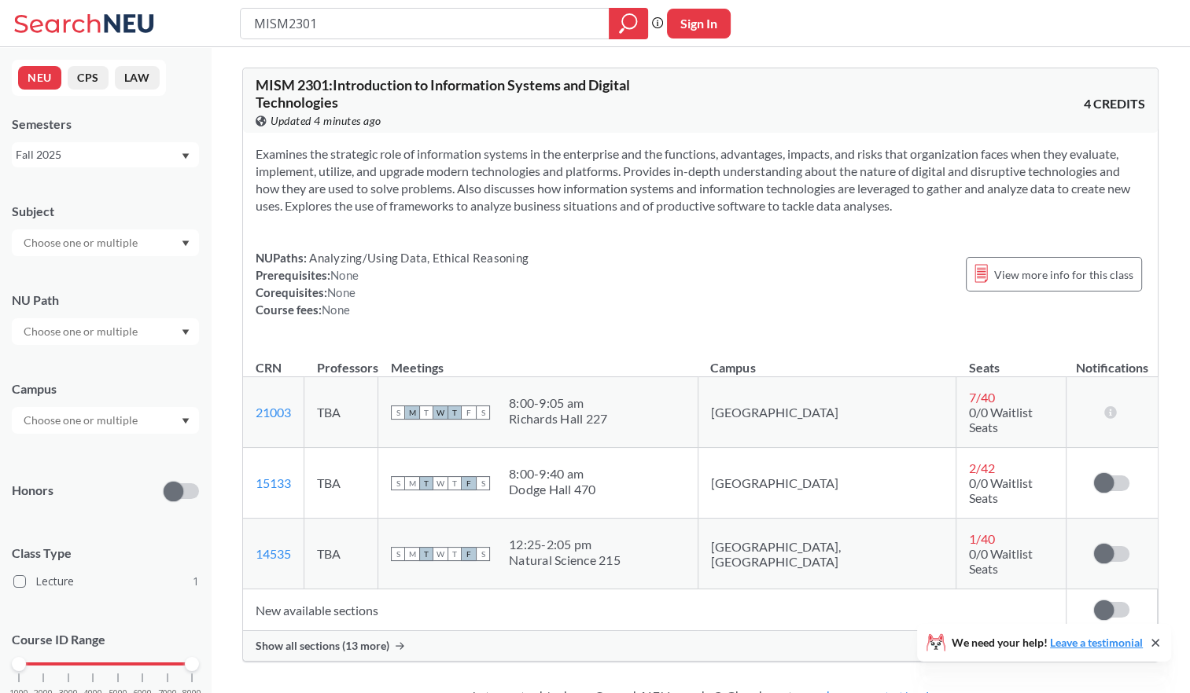
click at [358, 639] on span "Show all sections (13 more)" at bounding box center [323, 646] width 134 height 14
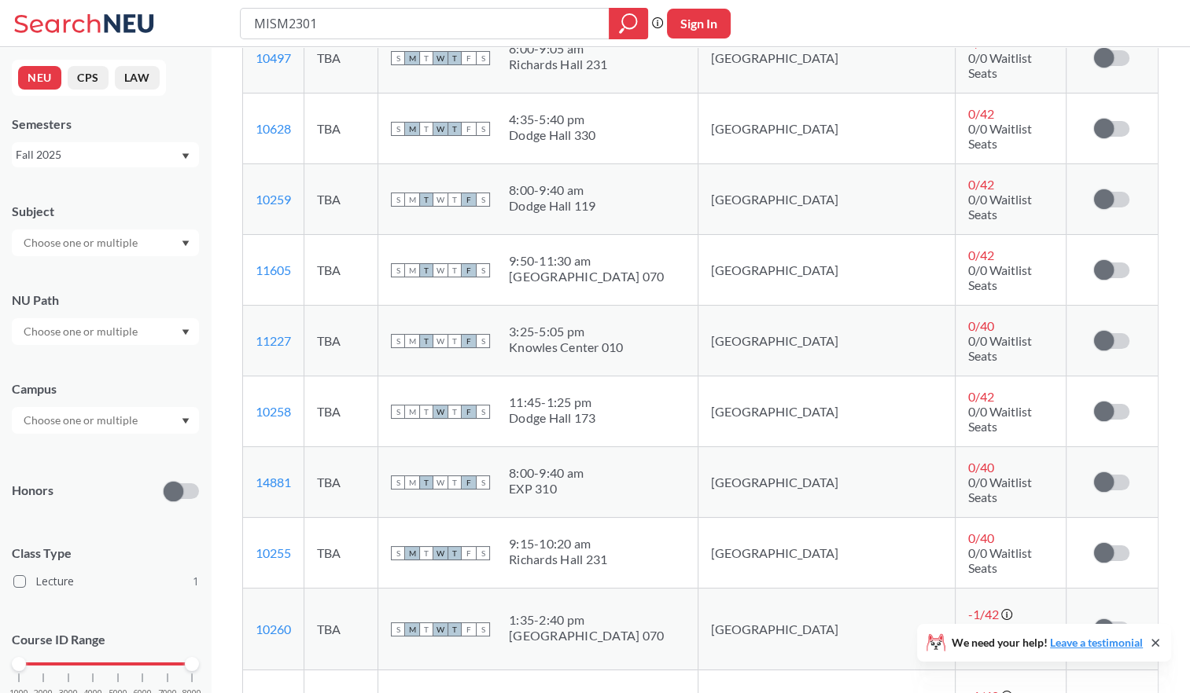
scroll to position [786, 0]
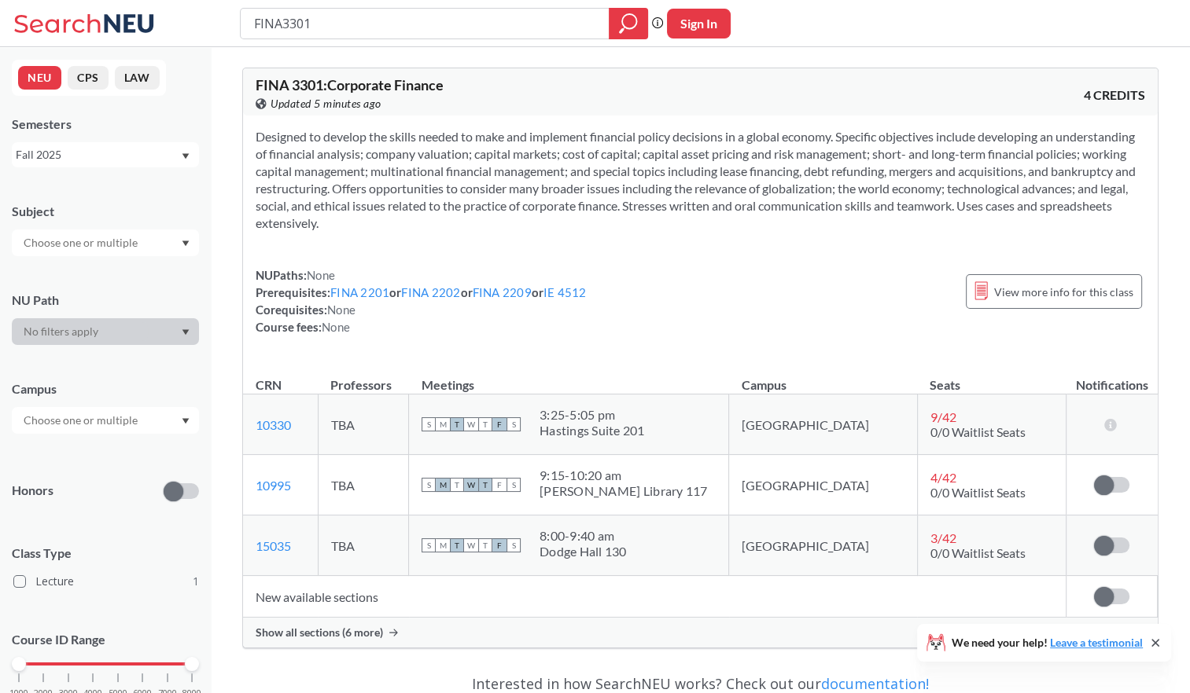
click at [359, 626] on span "Show all sections (6 more)" at bounding box center [319, 633] width 127 height 14
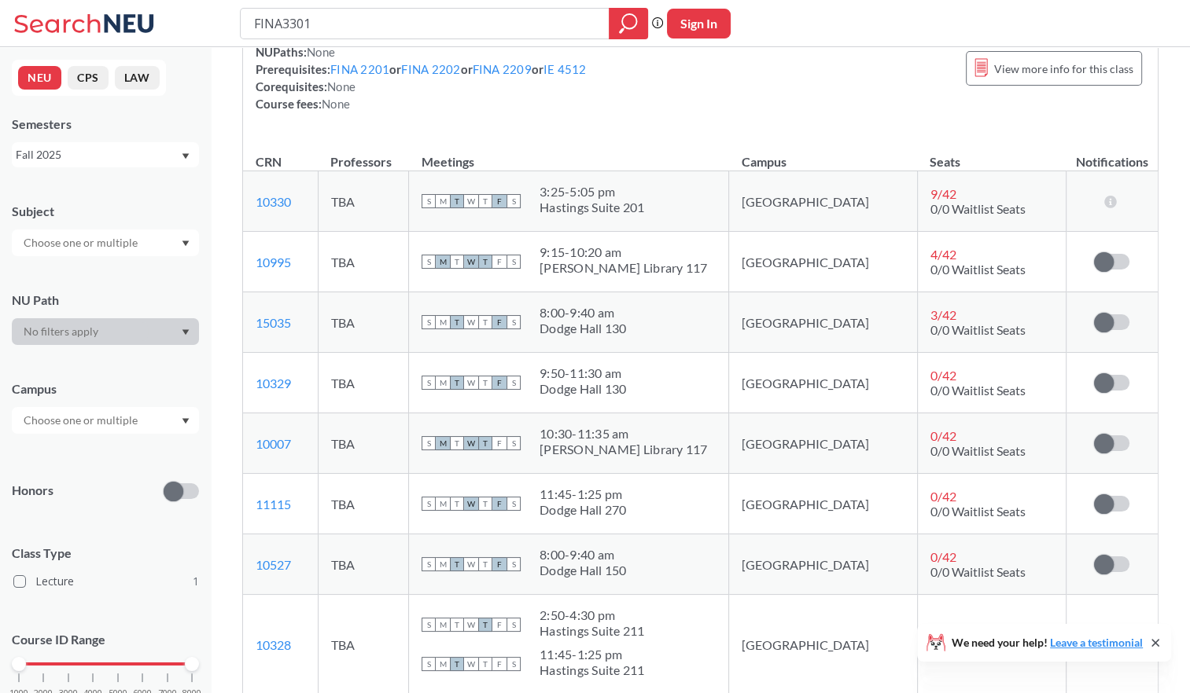
scroll to position [236, 0]
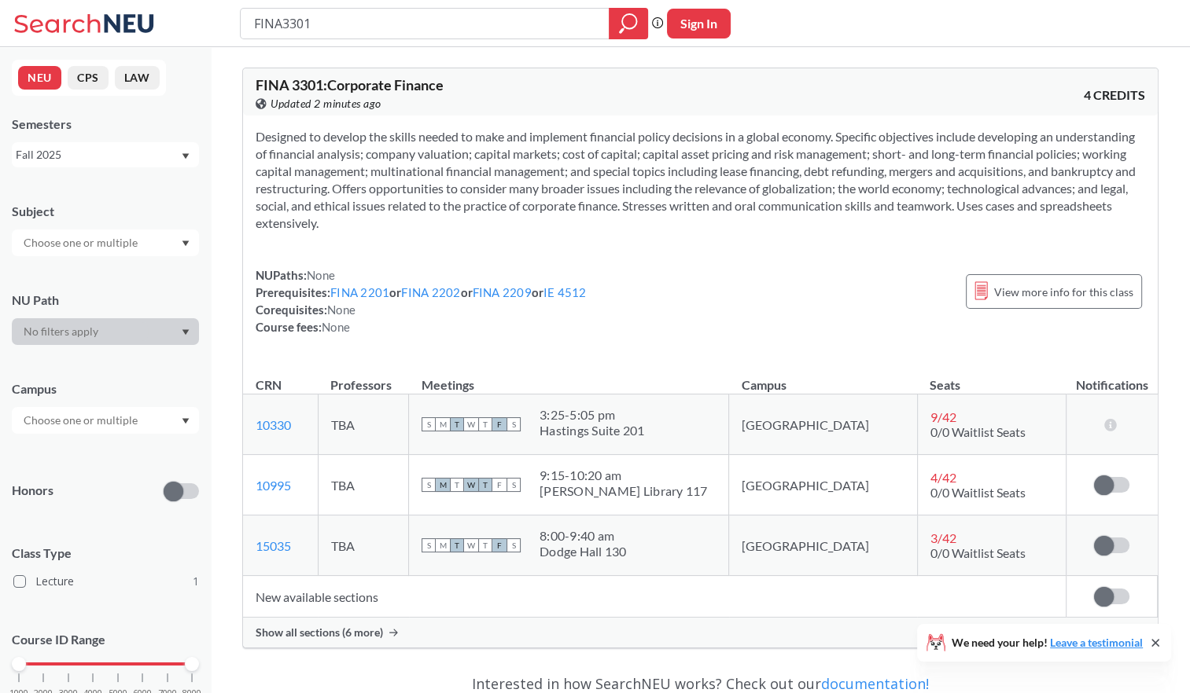
click at [377, 631] on span "Show all sections (6 more)" at bounding box center [319, 633] width 127 height 14
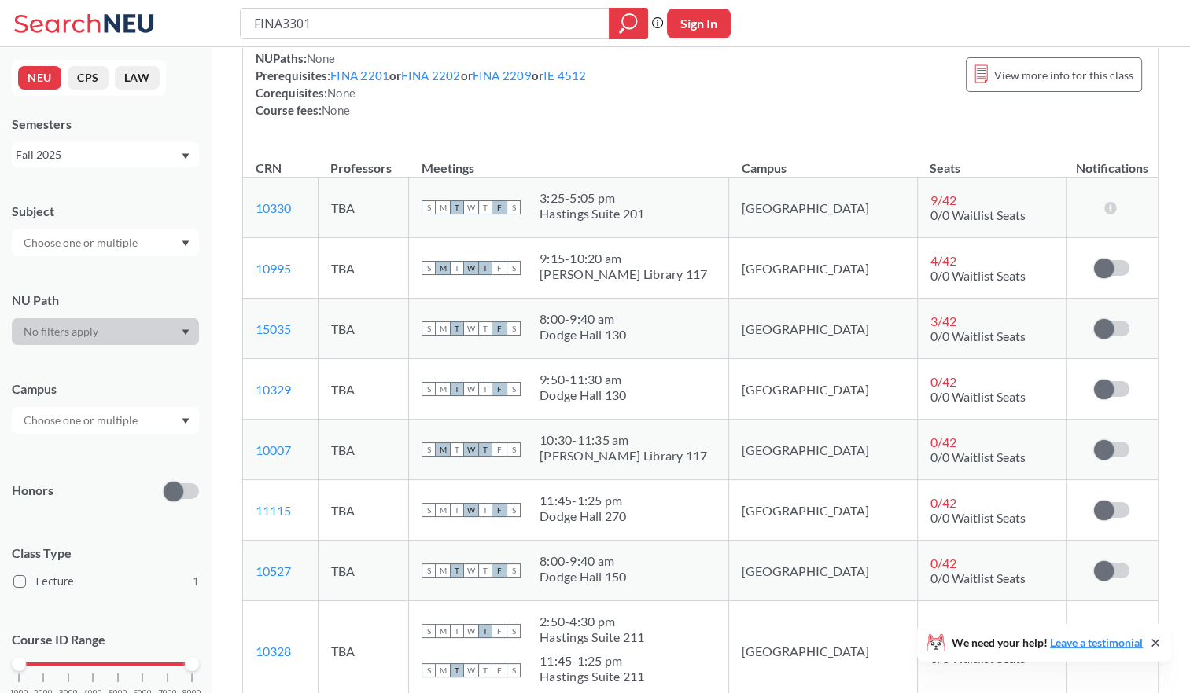
scroll to position [137, 0]
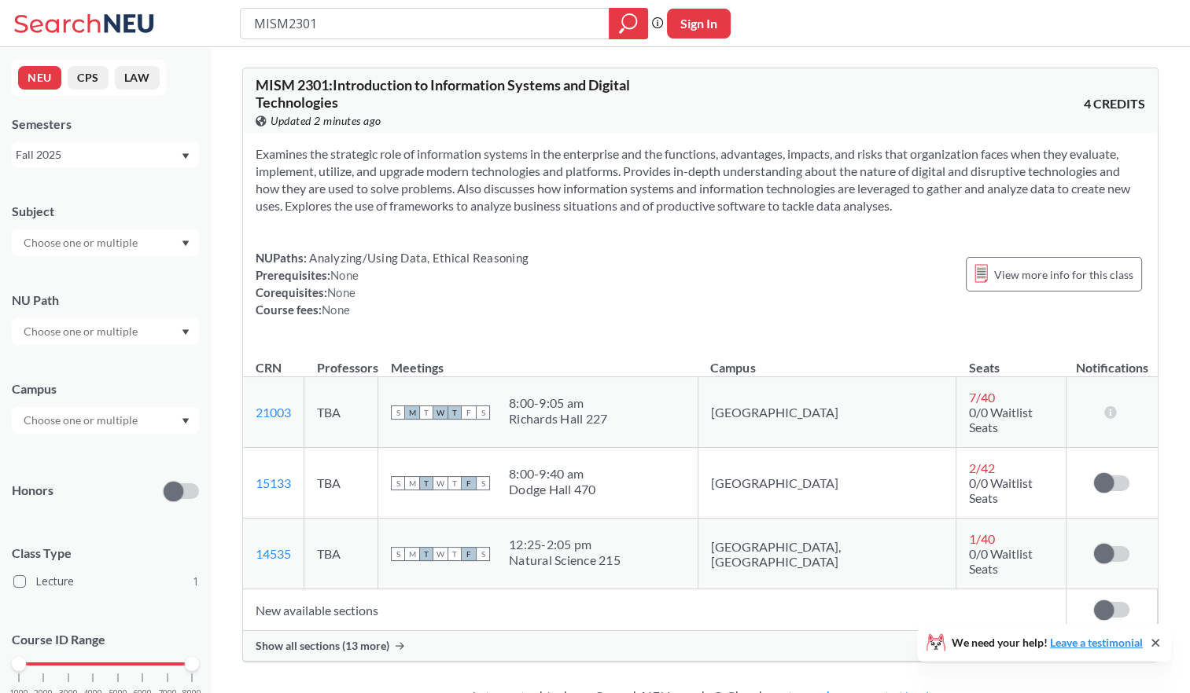
click at [401, 631] on div "Show all sections (13 more)" at bounding box center [700, 646] width 914 height 30
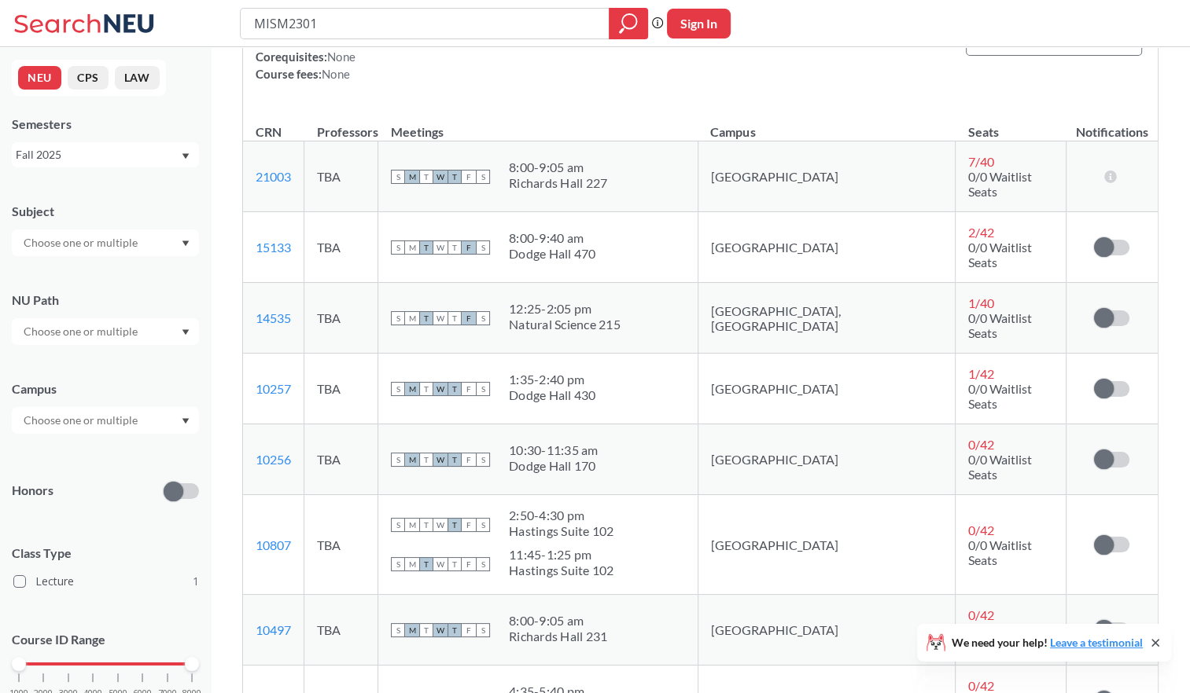
scroll to position [472, 0]
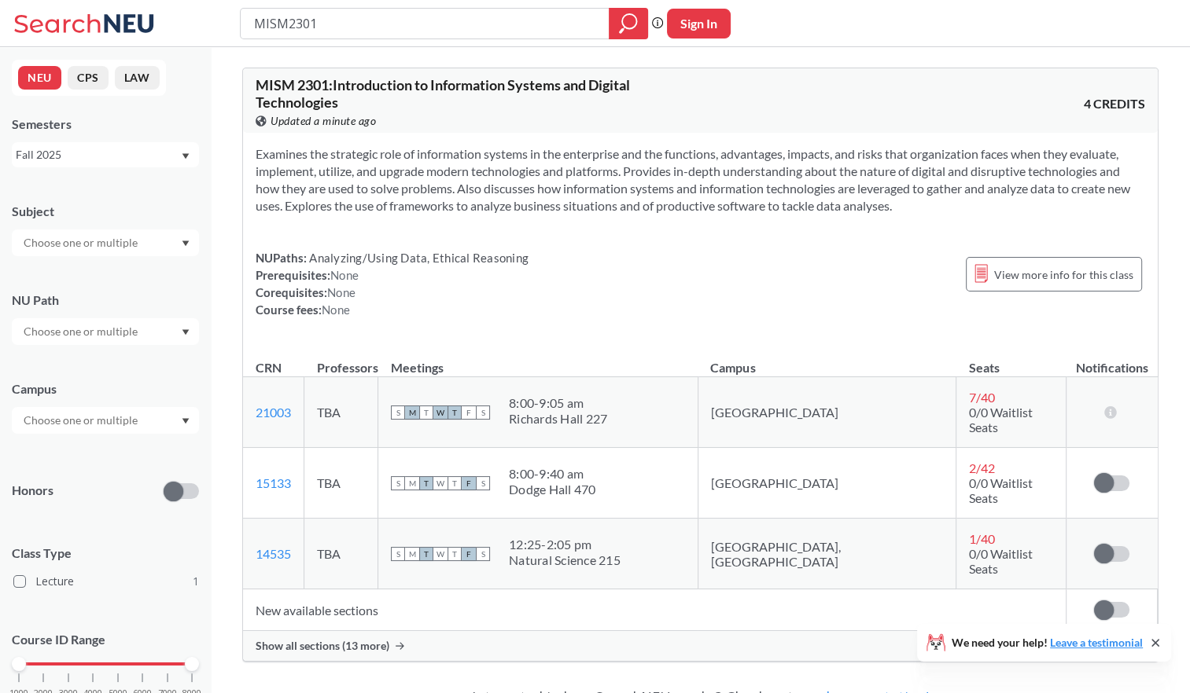
click at [456, 631] on div "Show all sections (13 more)" at bounding box center [700, 646] width 914 height 30
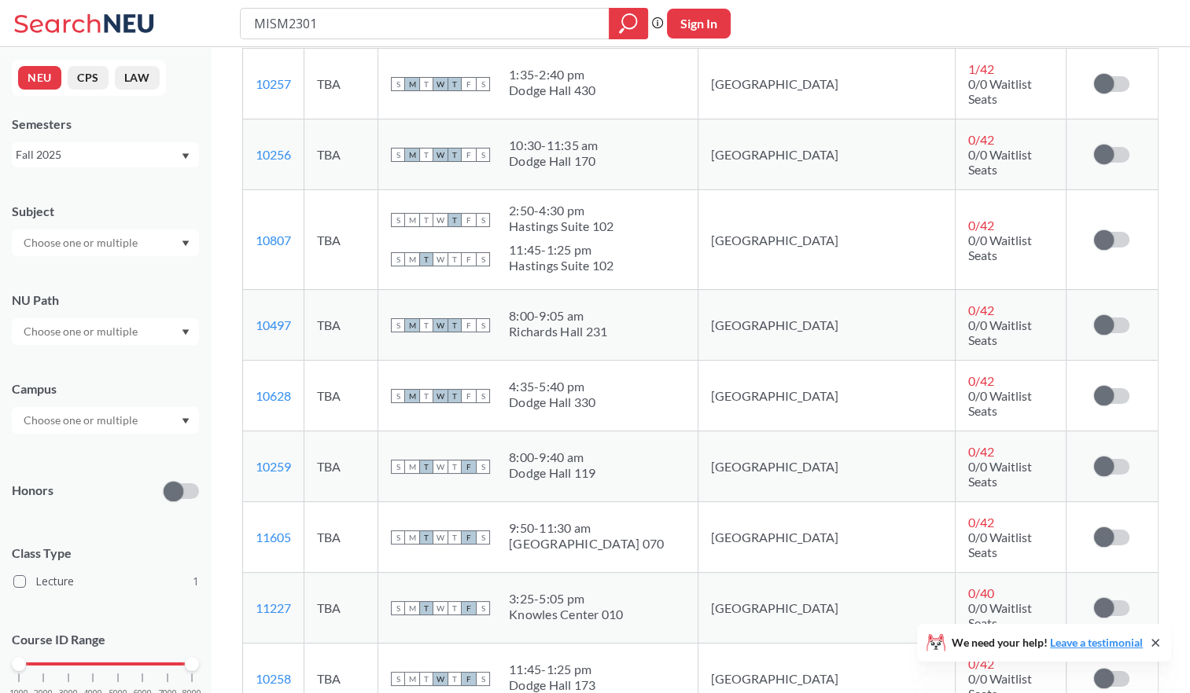
scroll to position [629, 0]
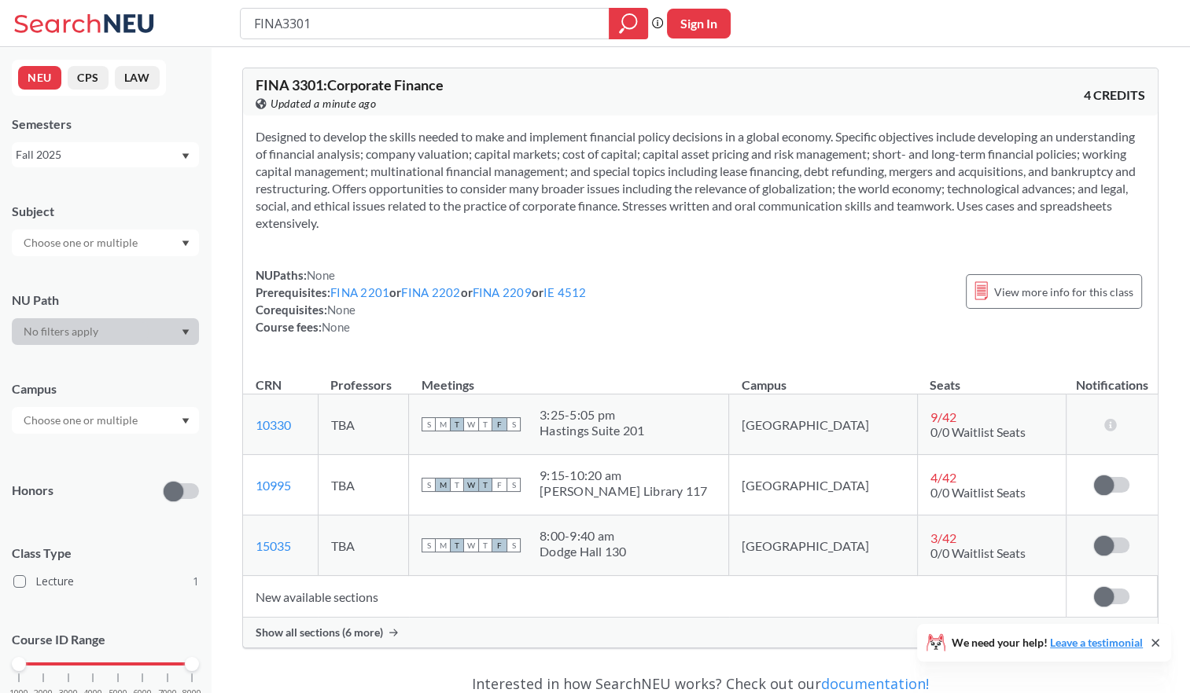
click at [362, 624] on div "Show all sections (6 more)" at bounding box center [700, 633] width 914 height 30
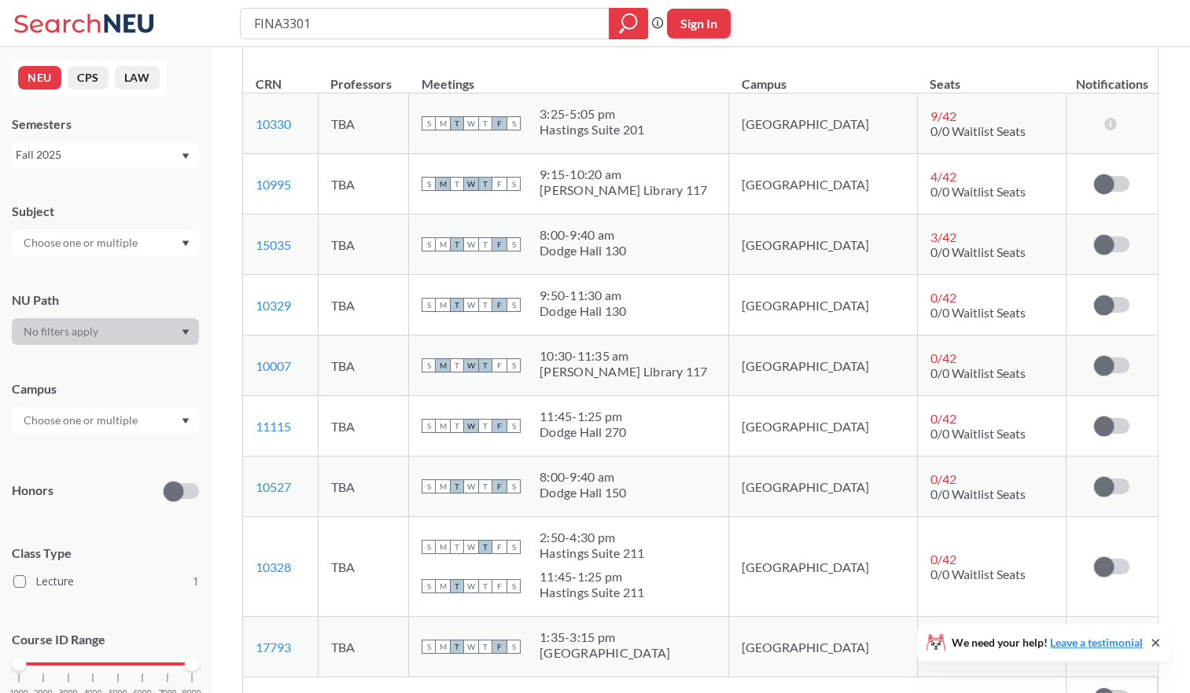
scroll to position [300, 0]
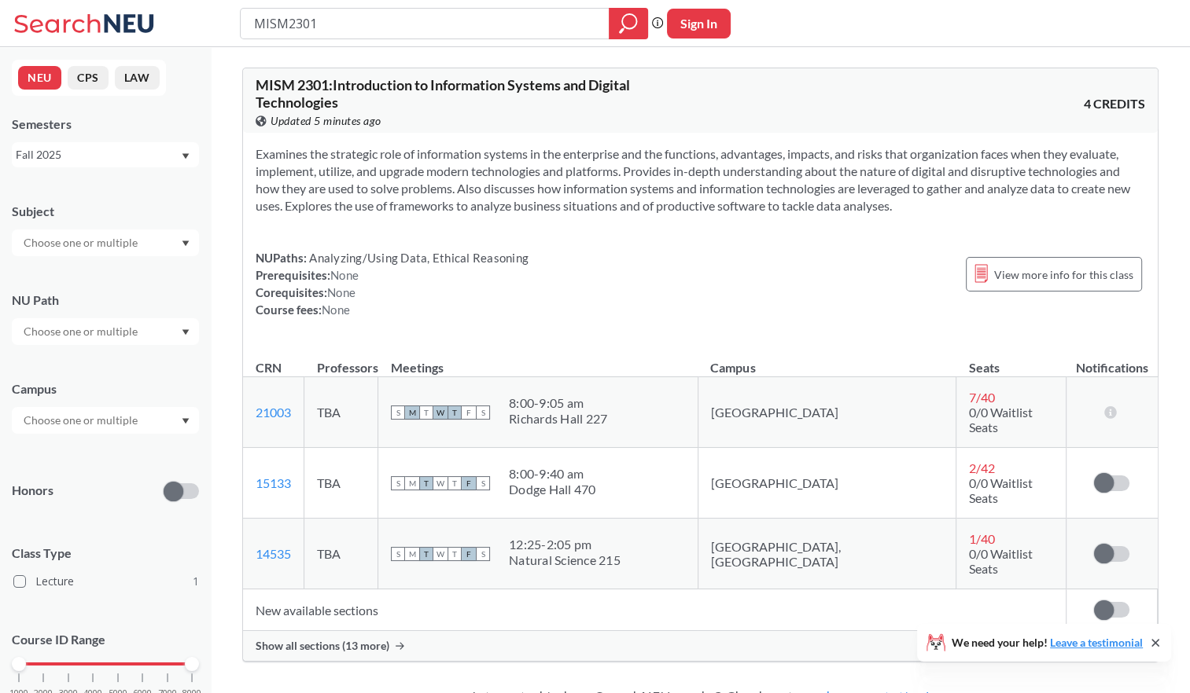
click at [381, 639] on span "Show all sections (13 more)" at bounding box center [323, 646] width 134 height 14
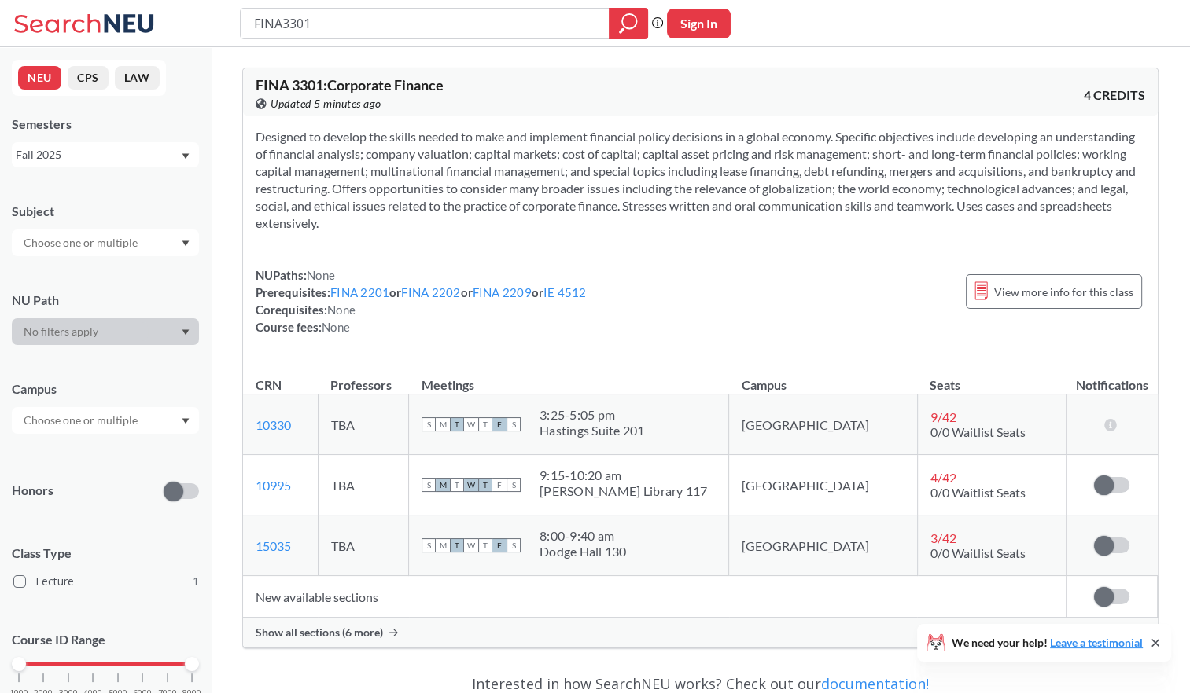
click at [434, 646] on div "Show all sections (6 more)" at bounding box center [700, 633] width 914 height 30
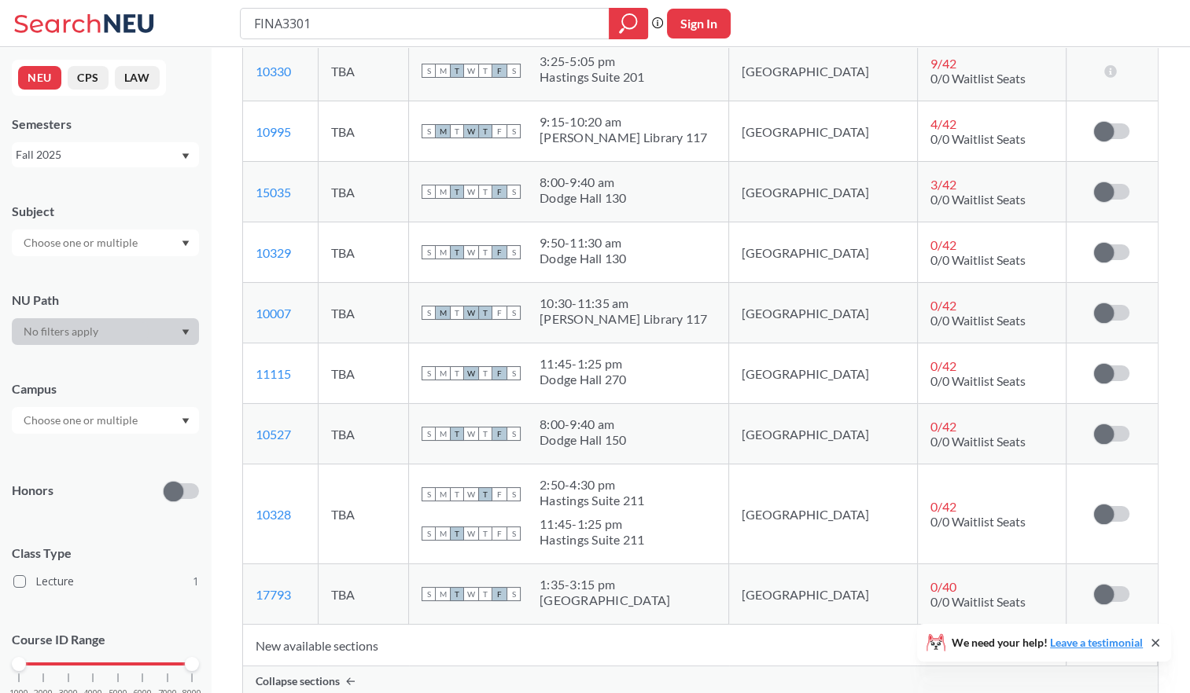
scroll to position [384, 0]
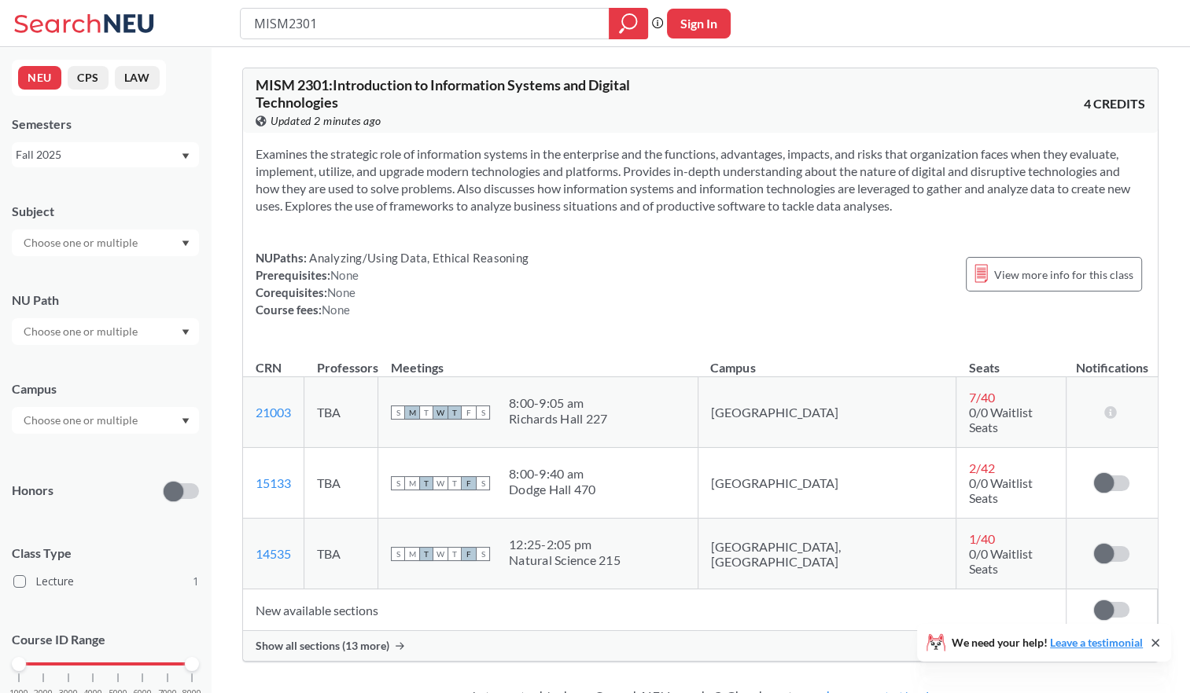
click at [458, 631] on div "Show all sections (13 more)" at bounding box center [700, 646] width 914 height 30
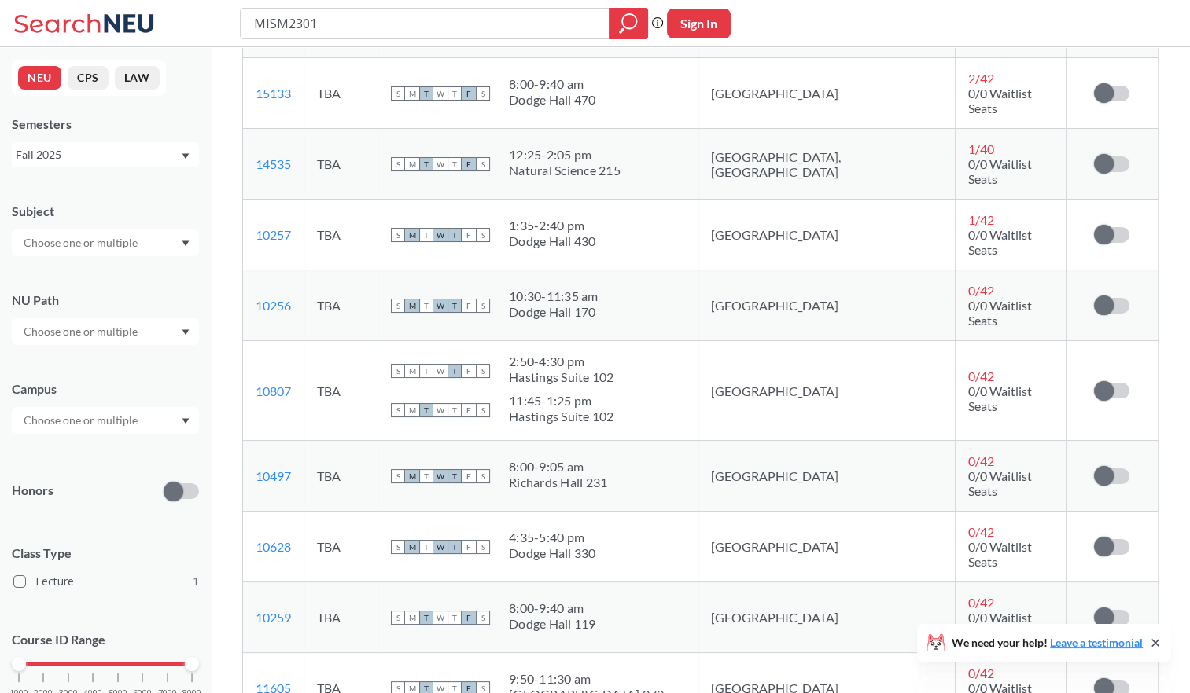
scroll to position [393, 0]
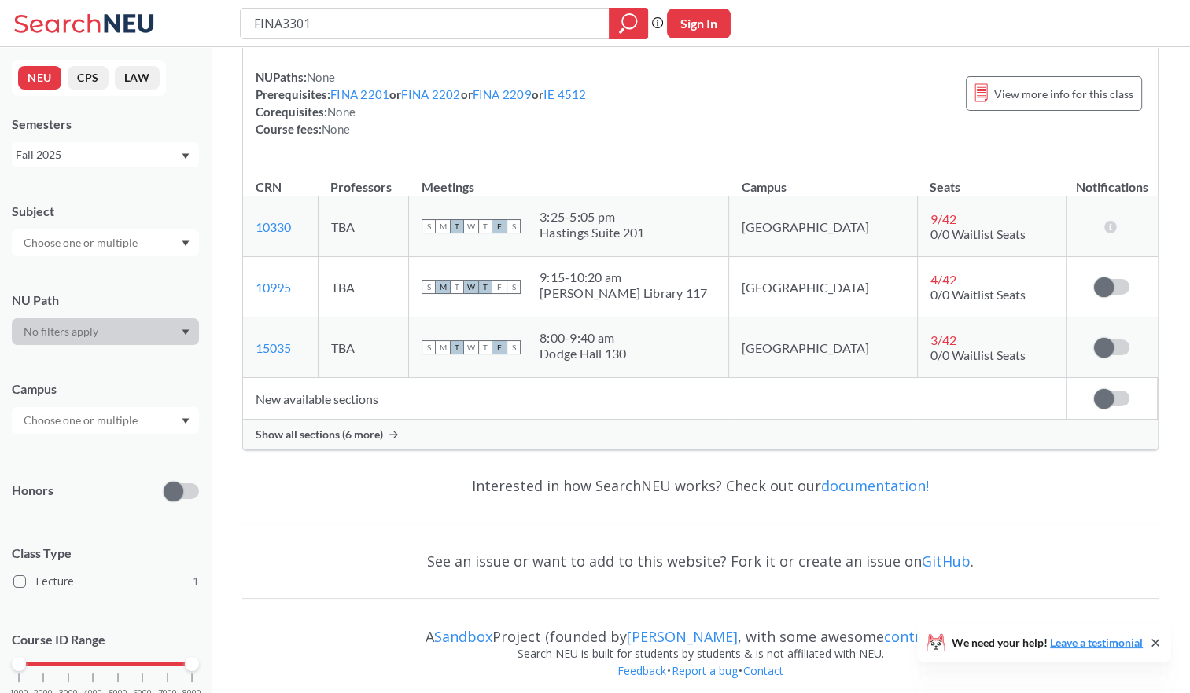
scroll to position [207, 0]
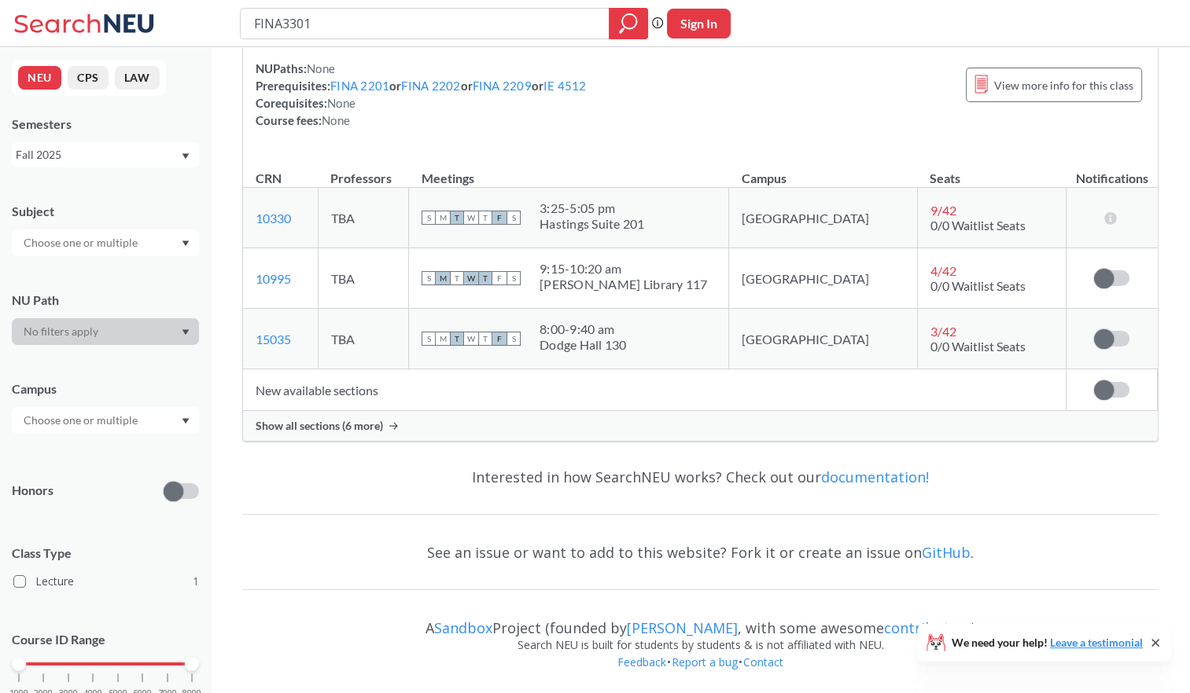
click at [479, 418] on div "Show all sections (6 more)" at bounding box center [700, 426] width 914 height 30
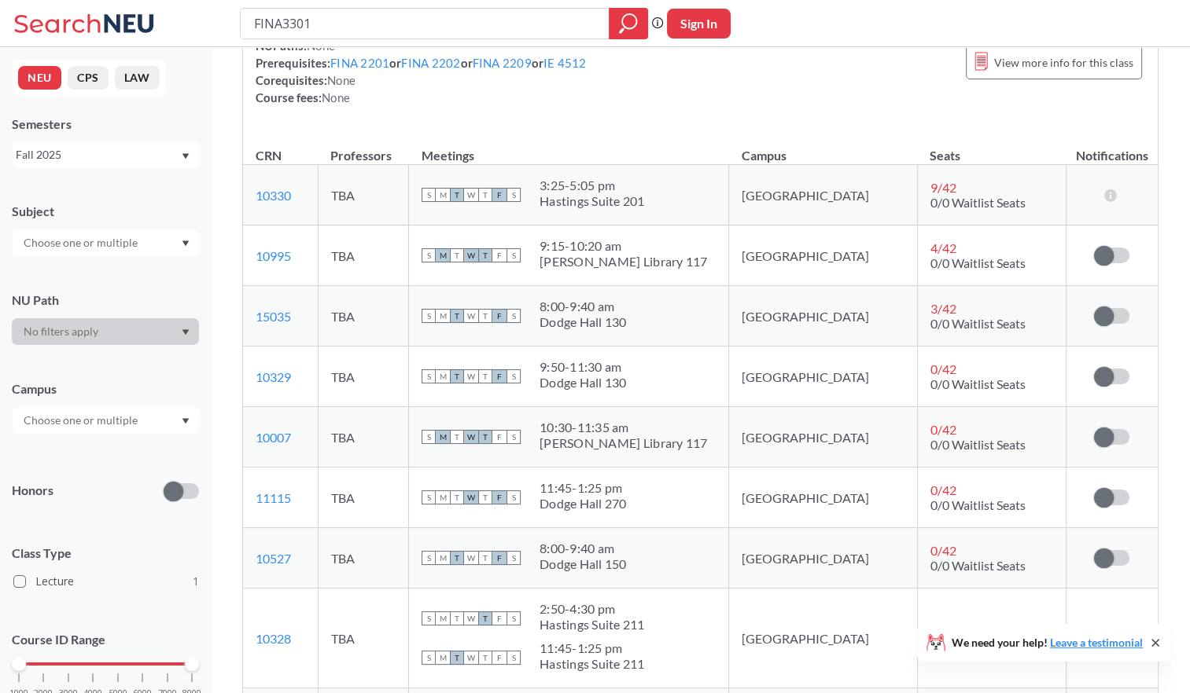
scroll to position [236, 0]
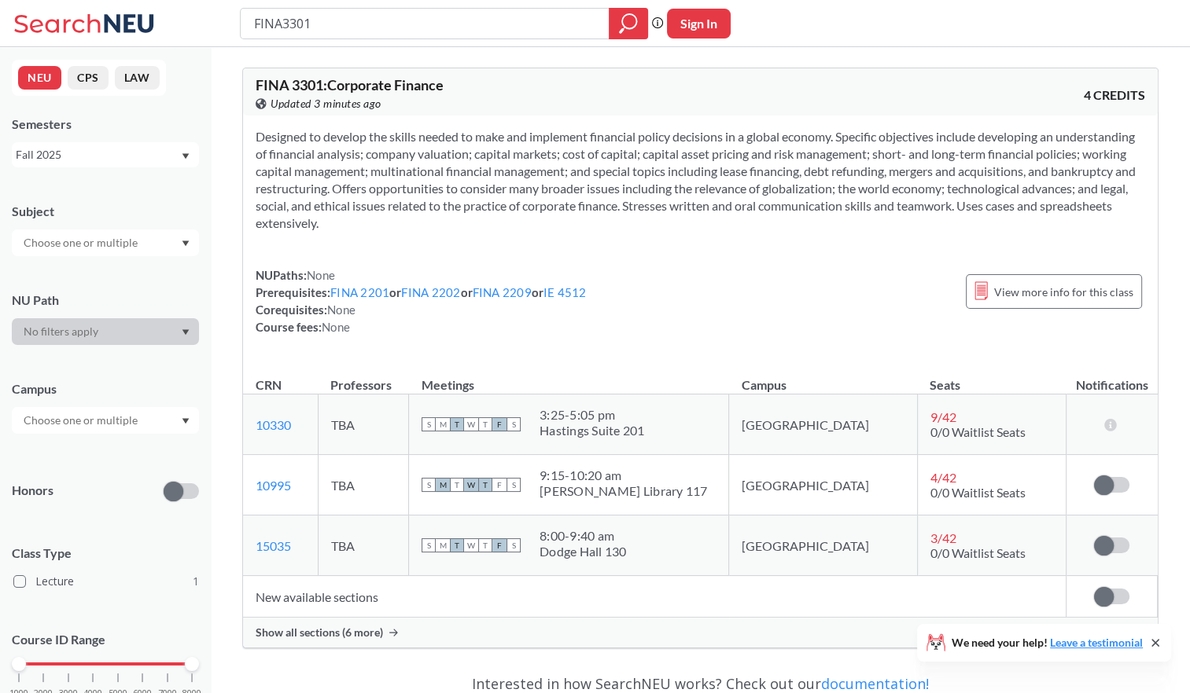
click at [364, 630] on span "Show all sections (6 more)" at bounding box center [319, 633] width 127 height 14
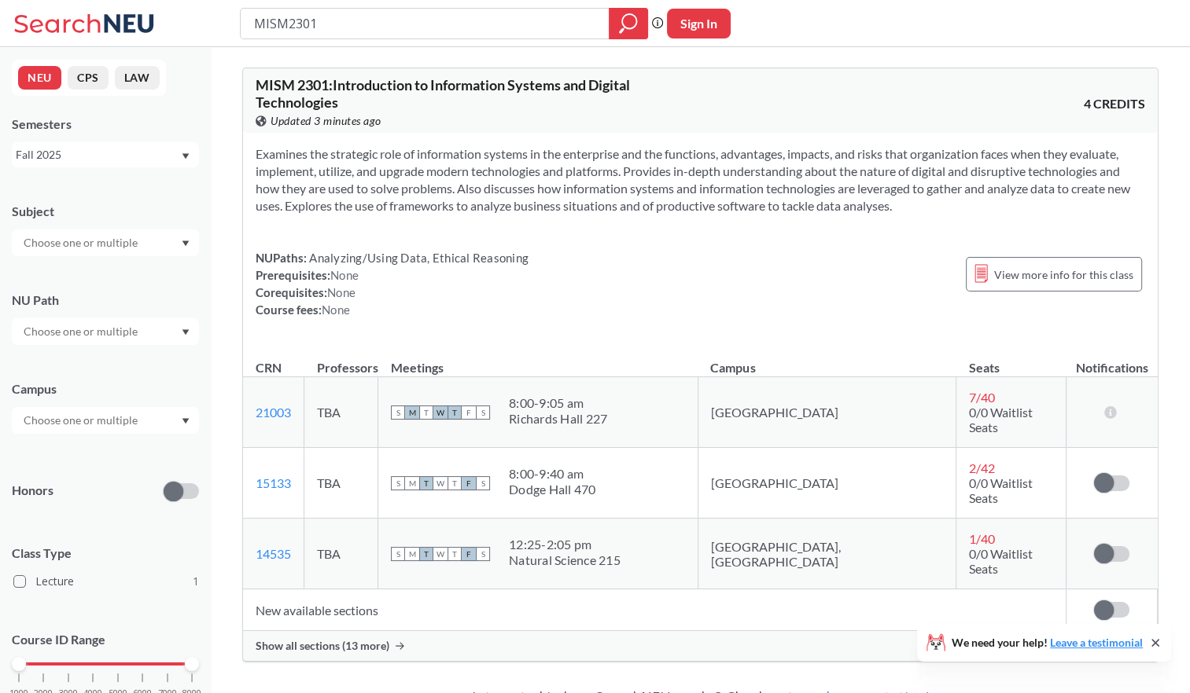
click at [392, 631] on div "Show all sections (13 more)" at bounding box center [700, 646] width 914 height 30
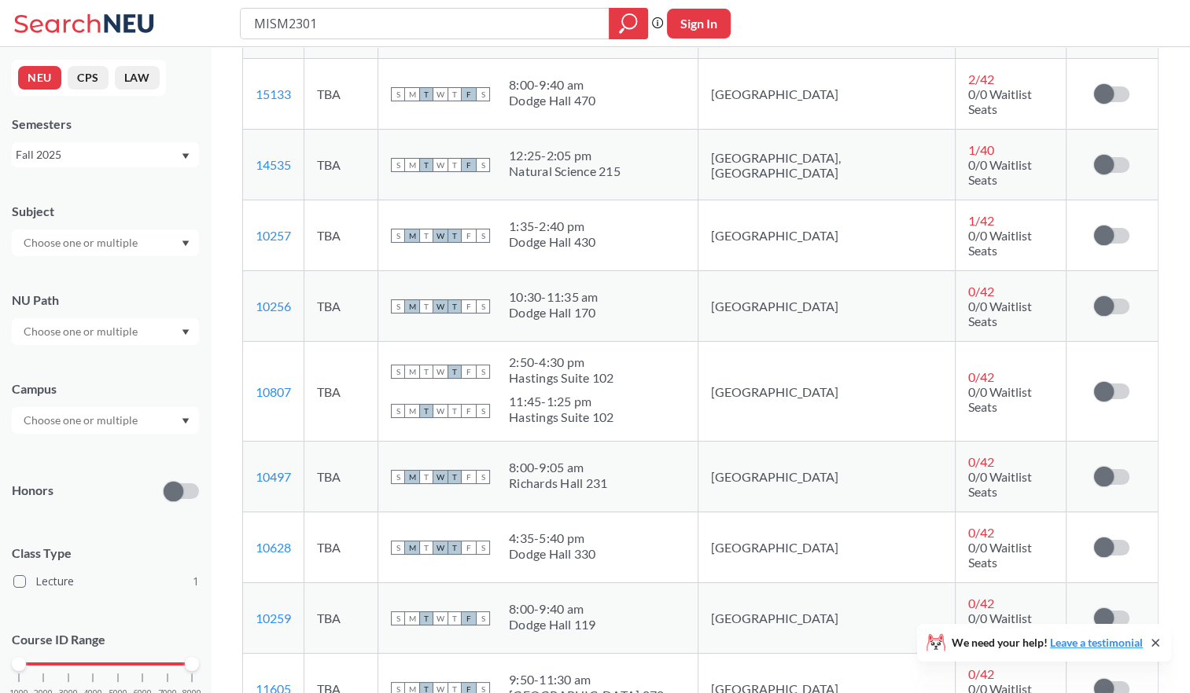
scroll to position [393, 0]
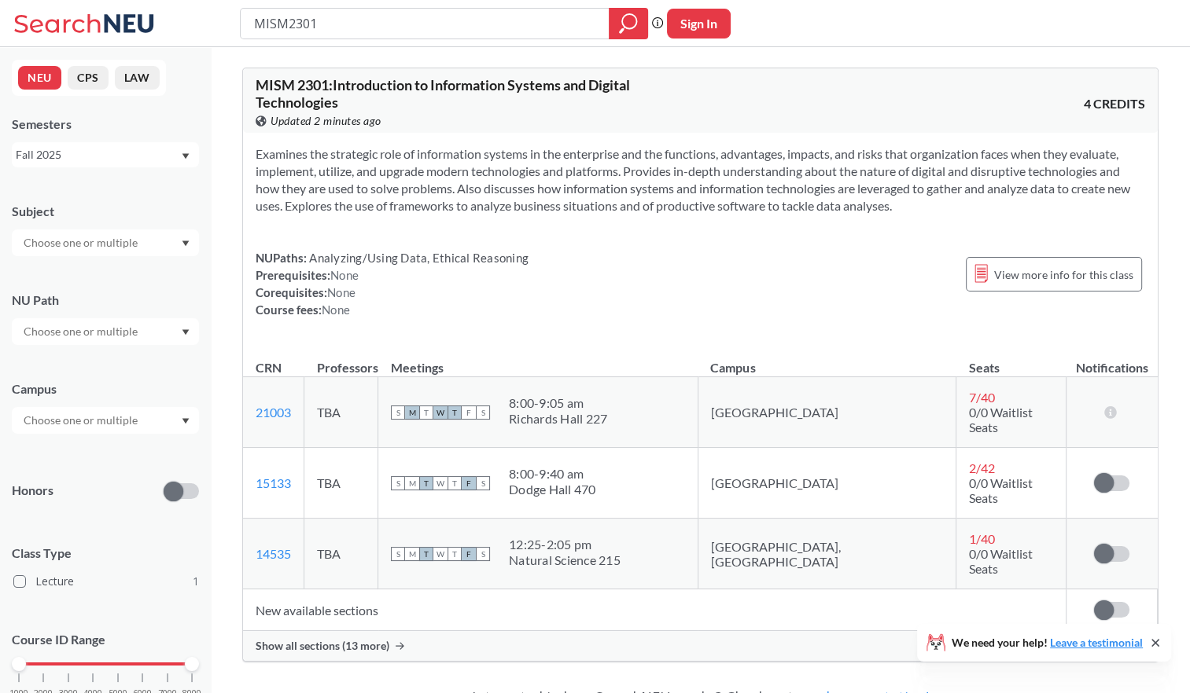
click at [362, 639] on span "Show all sections (13 more)" at bounding box center [323, 646] width 134 height 14
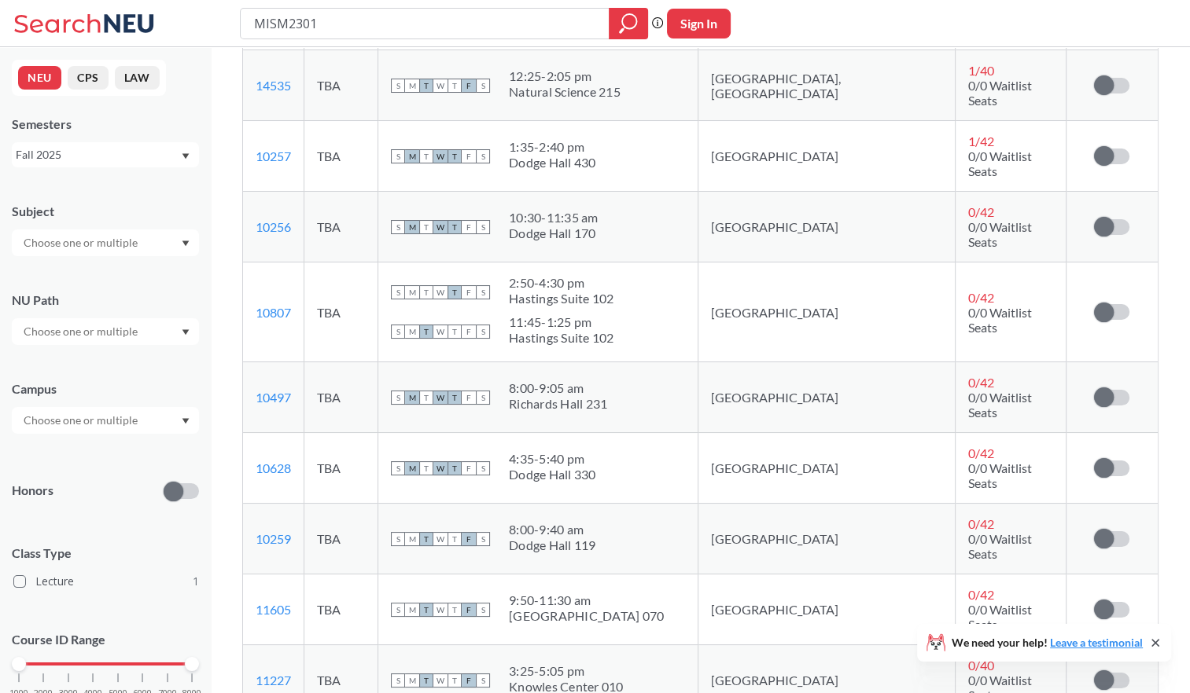
scroll to position [472, 0]
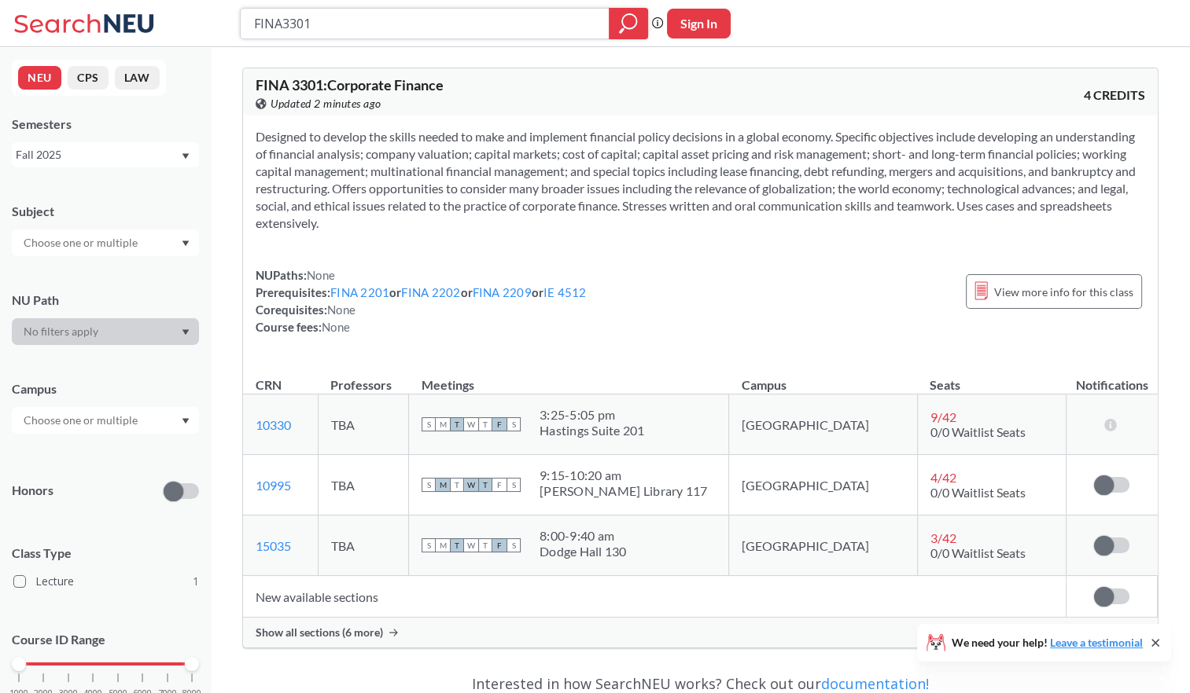
scroll to position [207, 0]
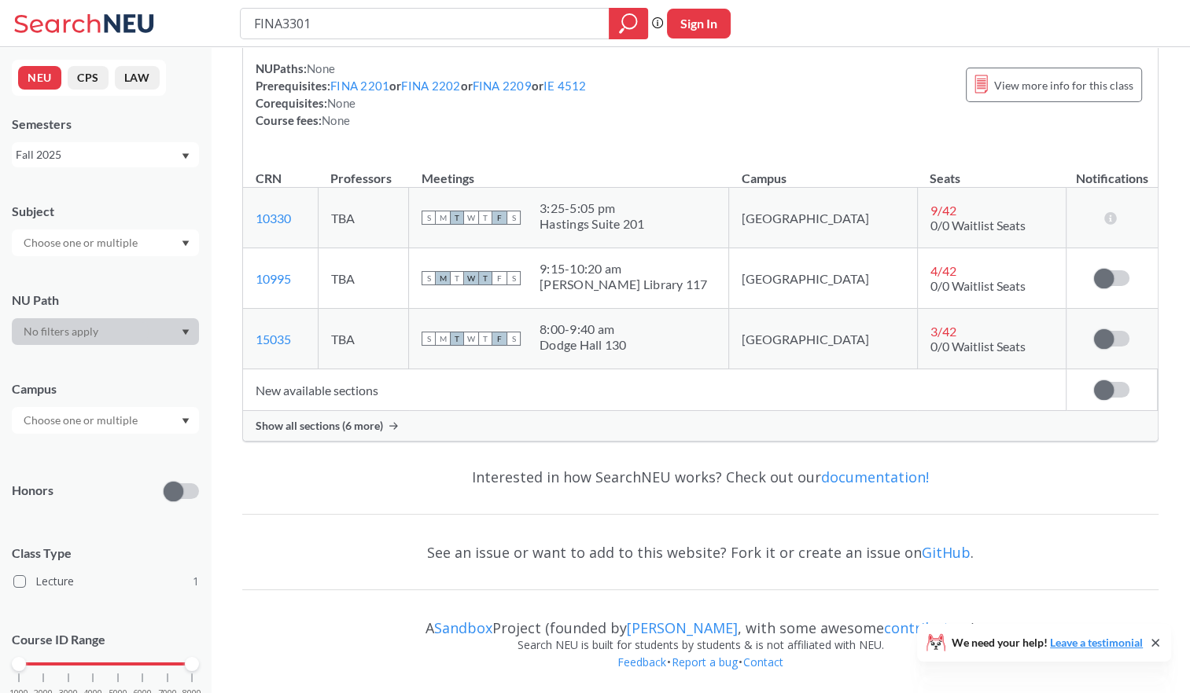
click at [420, 429] on div "Show all sections (6 more)" at bounding box center [700, 426] width 914 height 30
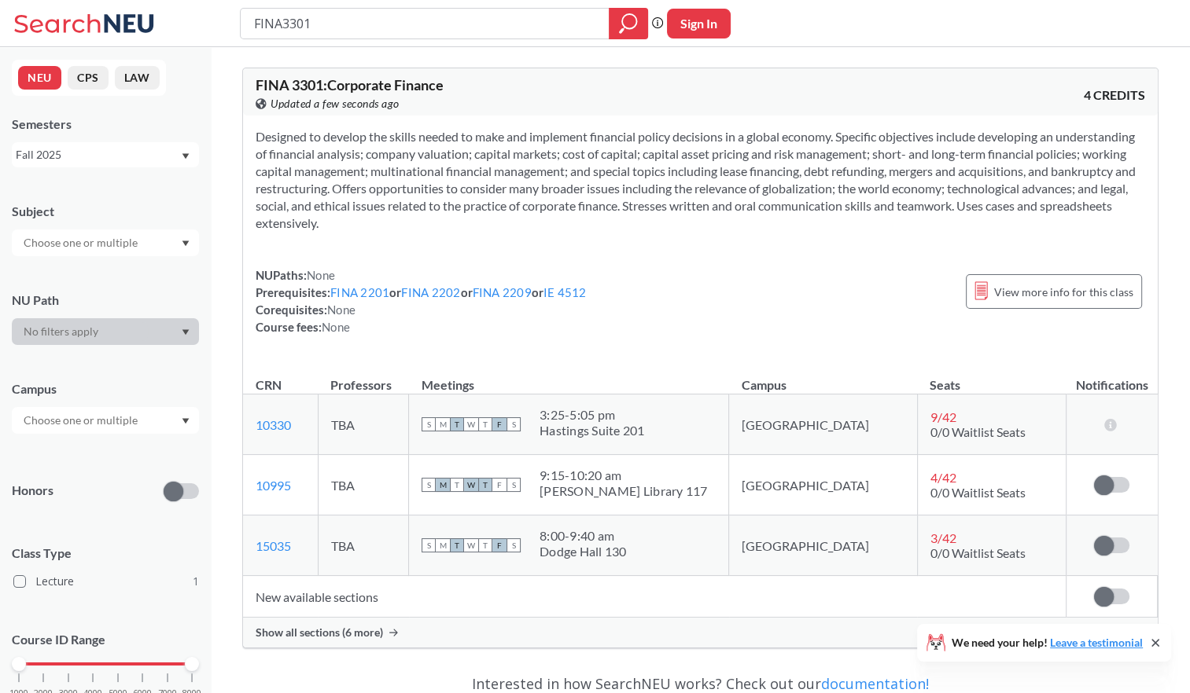
click at [315, 623] on div "Show all sections (6 more)" at bounding box center [700, 633] width 914 height 30
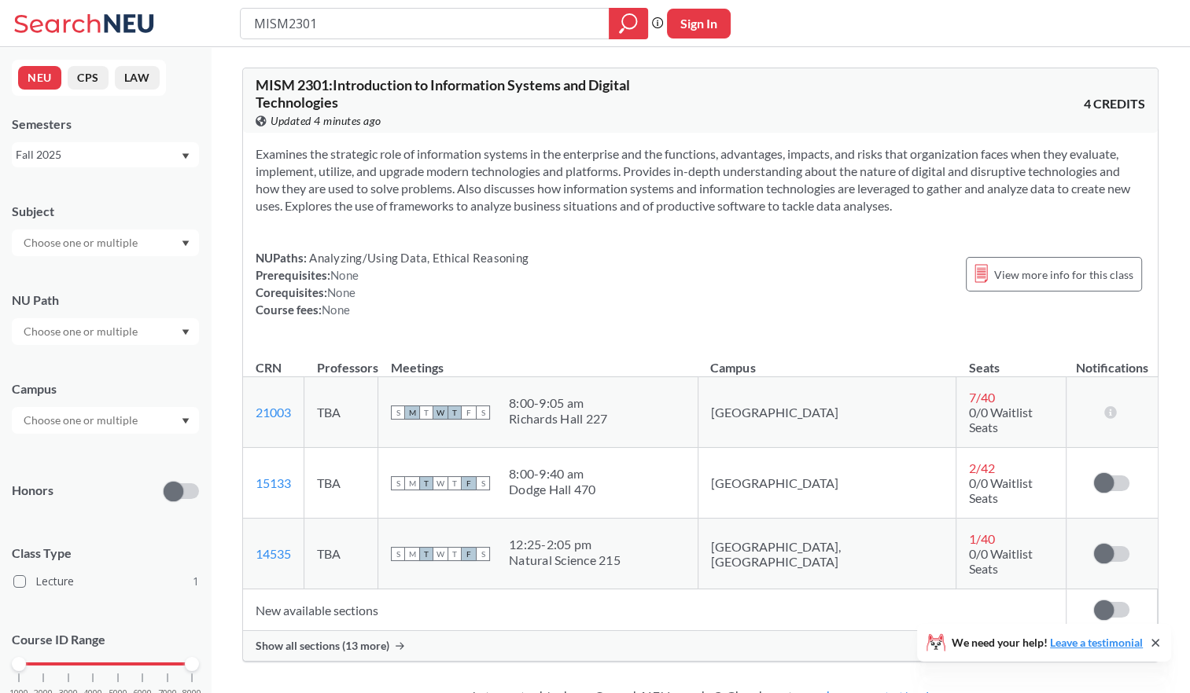
click at [432, 631] on div "Show all sections (13 more)" at bounding box center [700, 646] width 914 height 30
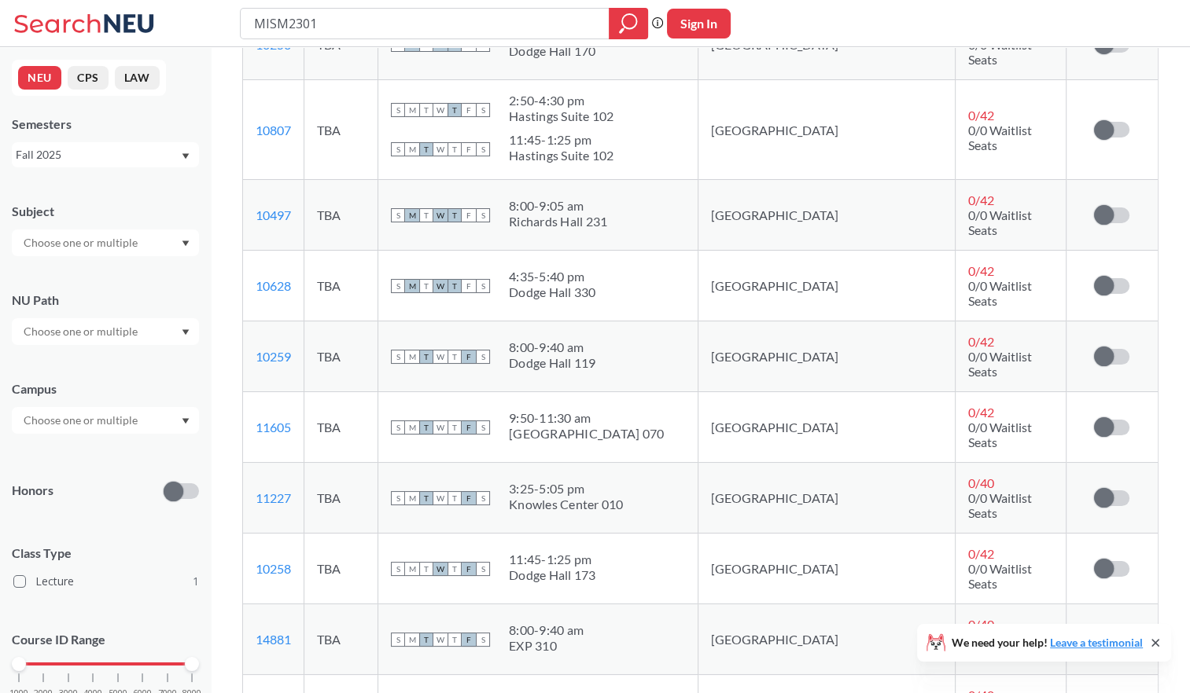
scroll to position [629, 0]
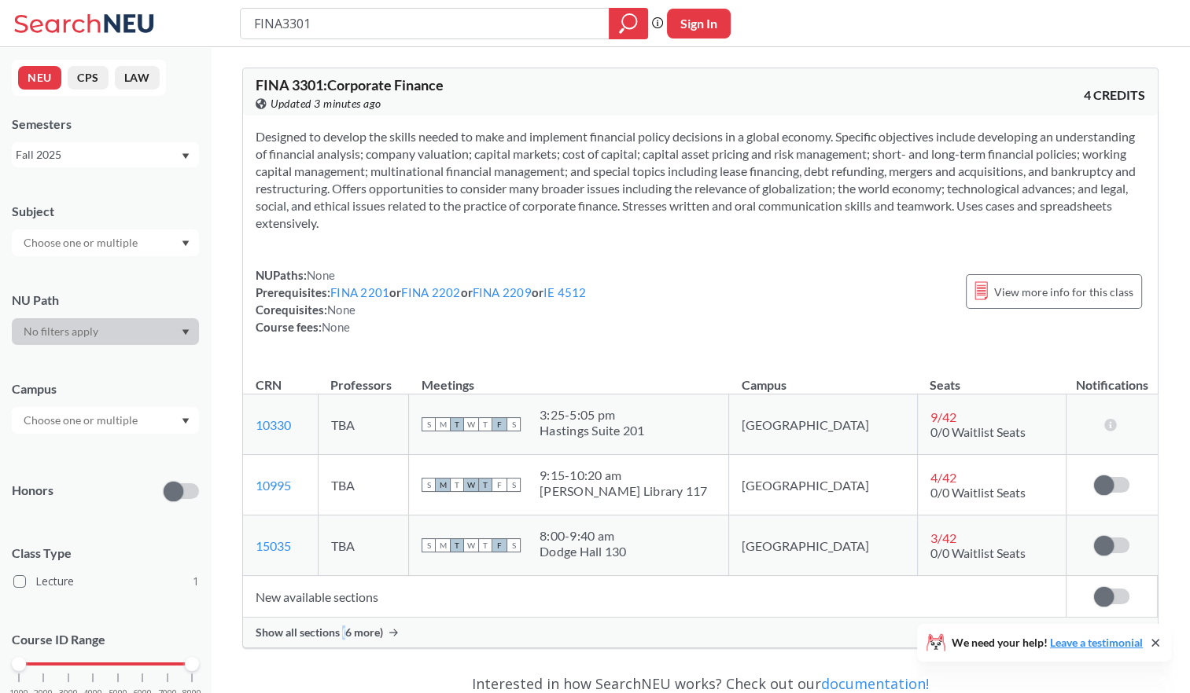
click at [343, 624] on div "Show all sections (6 more)" at bounding box center [700, 633] width 914 height 30
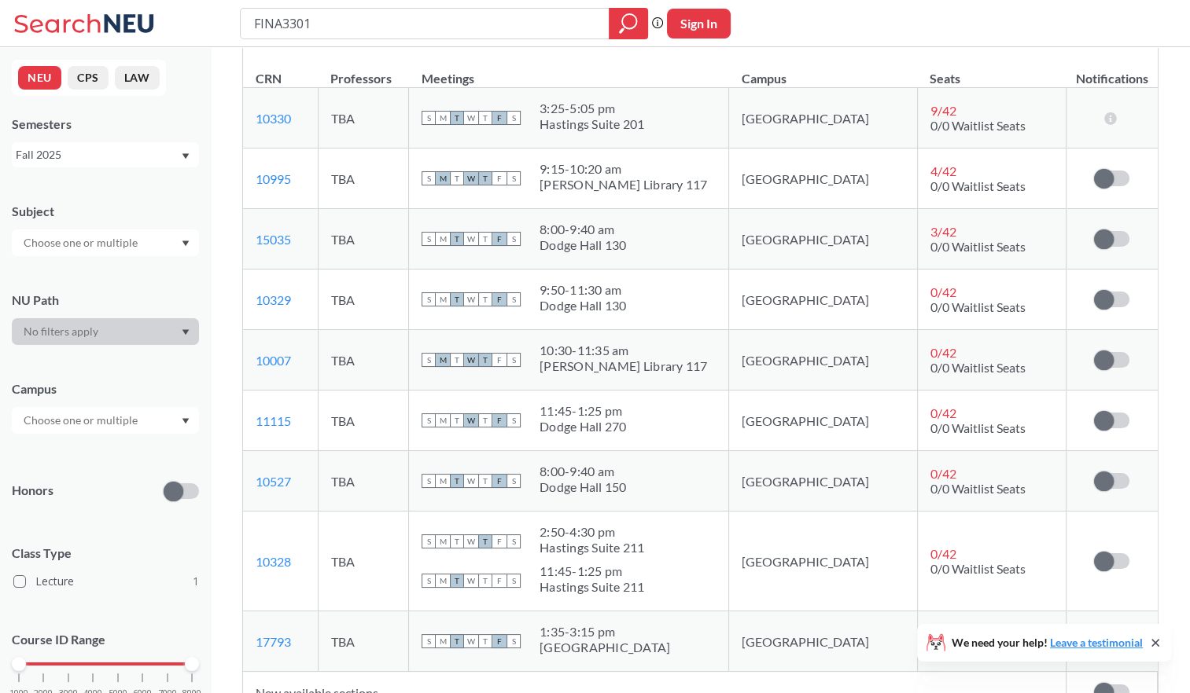
scroll to position [315, 0]
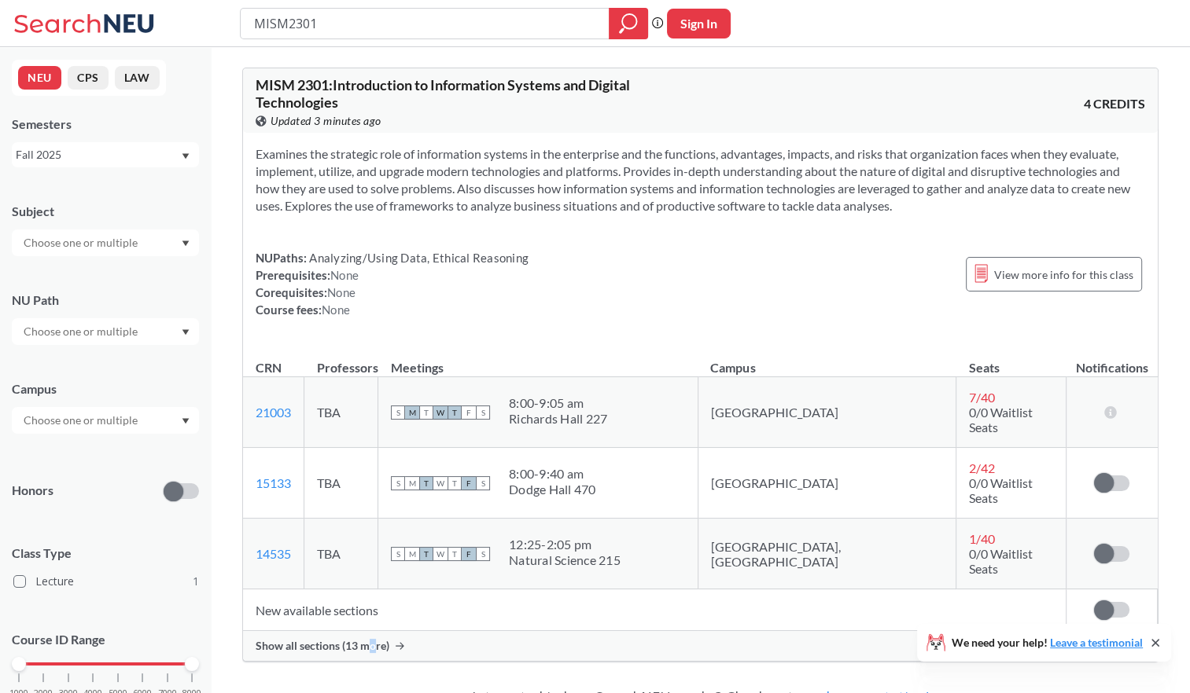
click at [371, 639] on span "Show all sections (13 more)" at bounding box center [323, 646] width 134 height 14
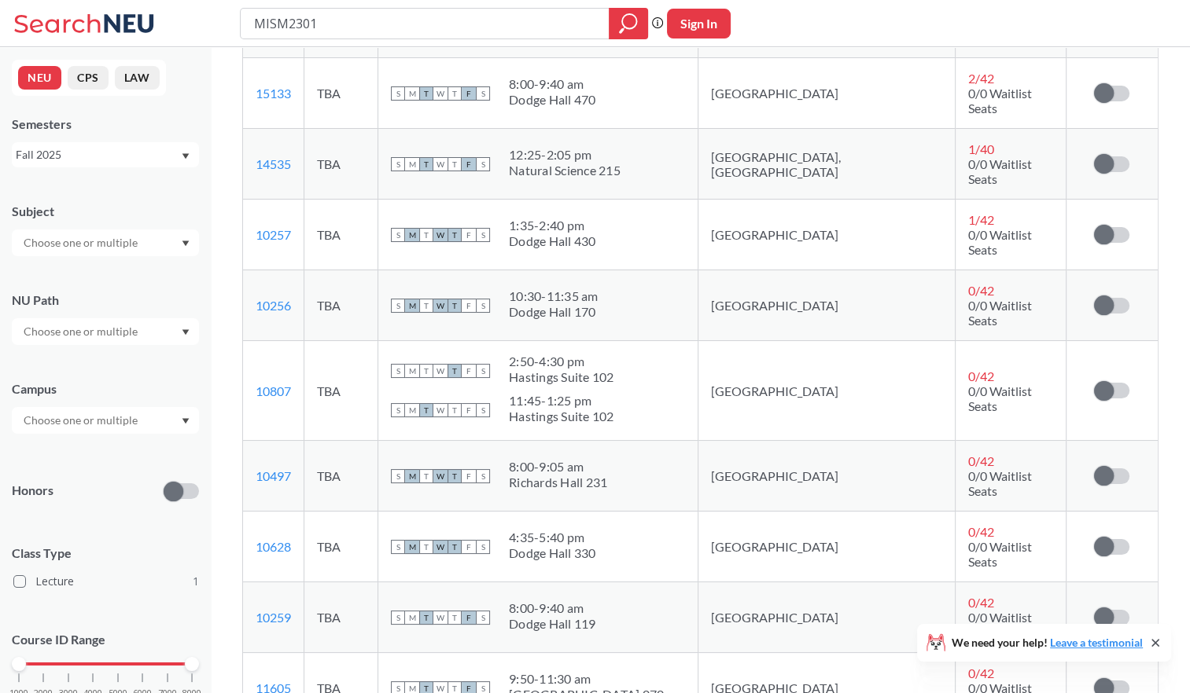
scroll to position [393, 0]
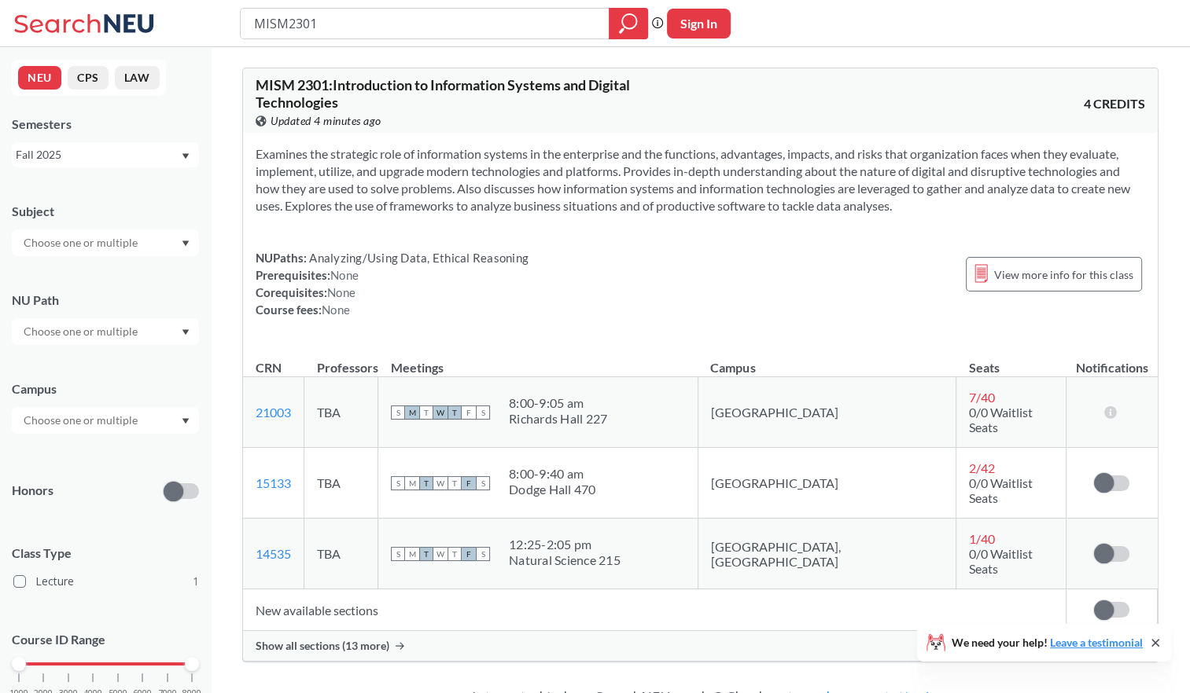
click at [365, 596] on td "New available sections" at bounding box center [654, 611] width 822 height 42
click at [347, 639] on span "Show all sections (13 more)" at bounding box center [323, 646] width 134 height 14
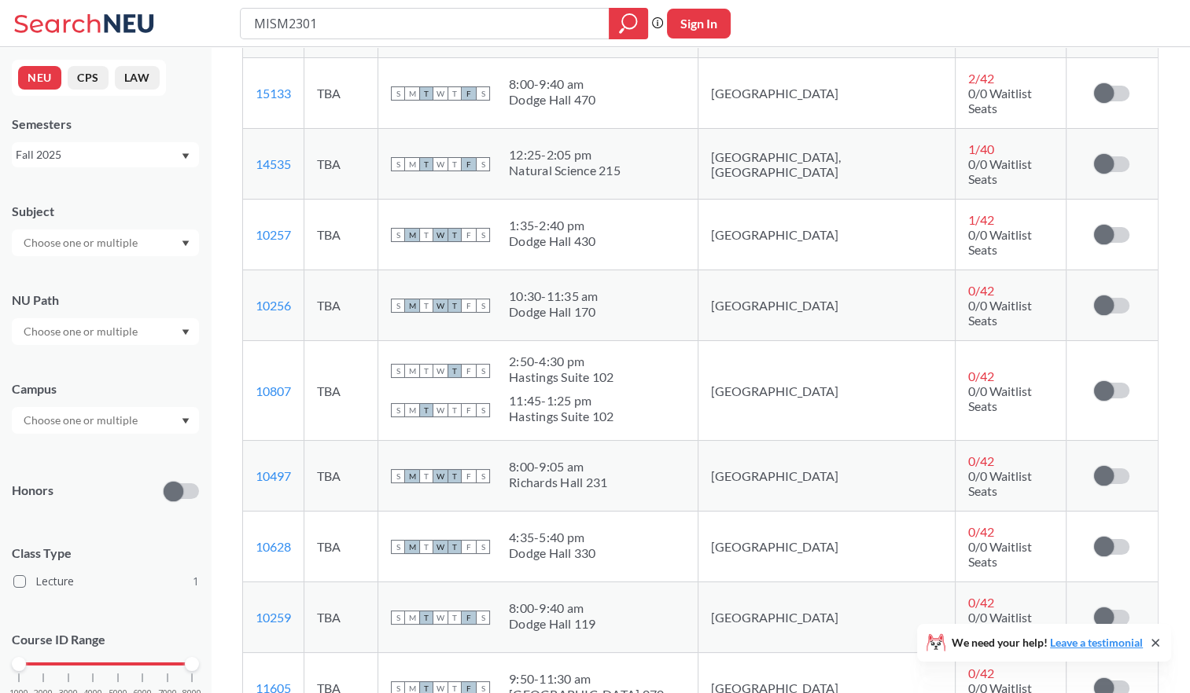
scroll to position [393, 0]
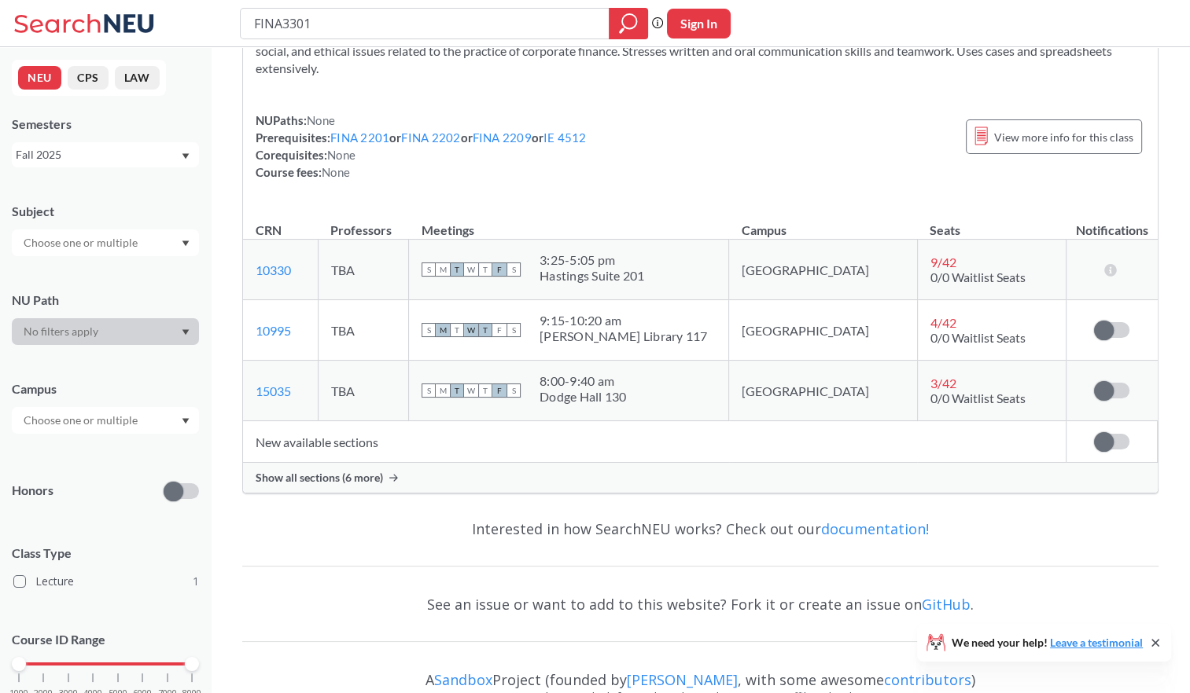
scroll to position [207, 0]
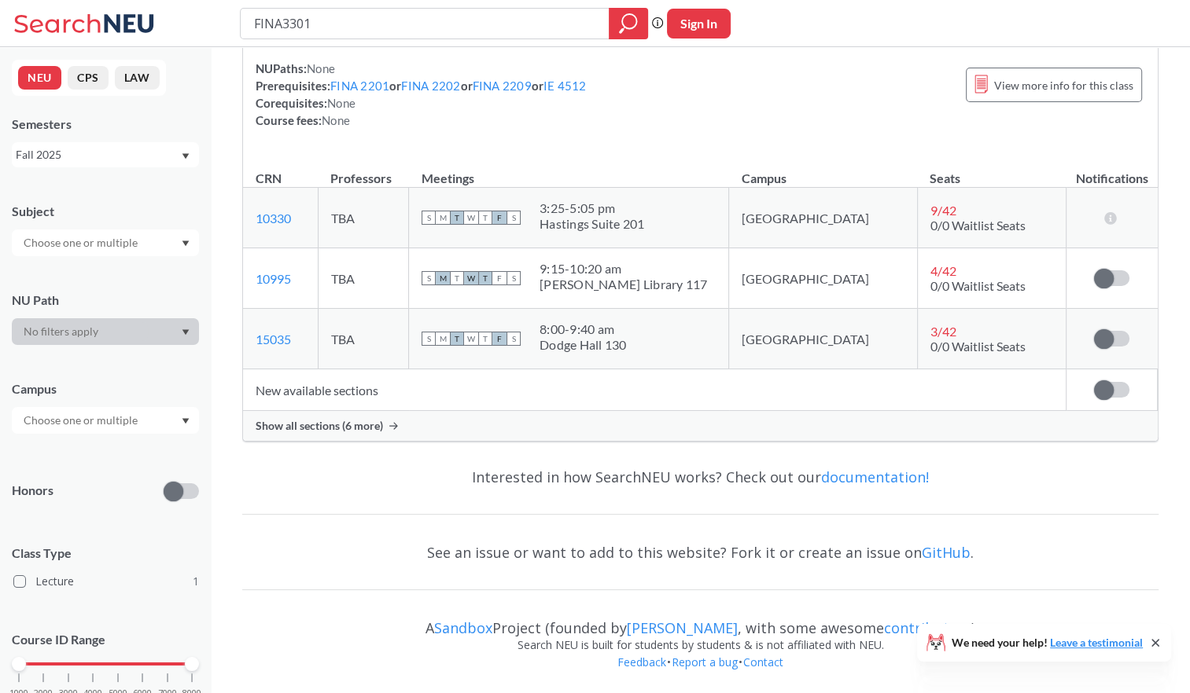
click at [391, 436] on div "Show all sections (6 more)" at bounding box center [700, 426] width 914 height 30
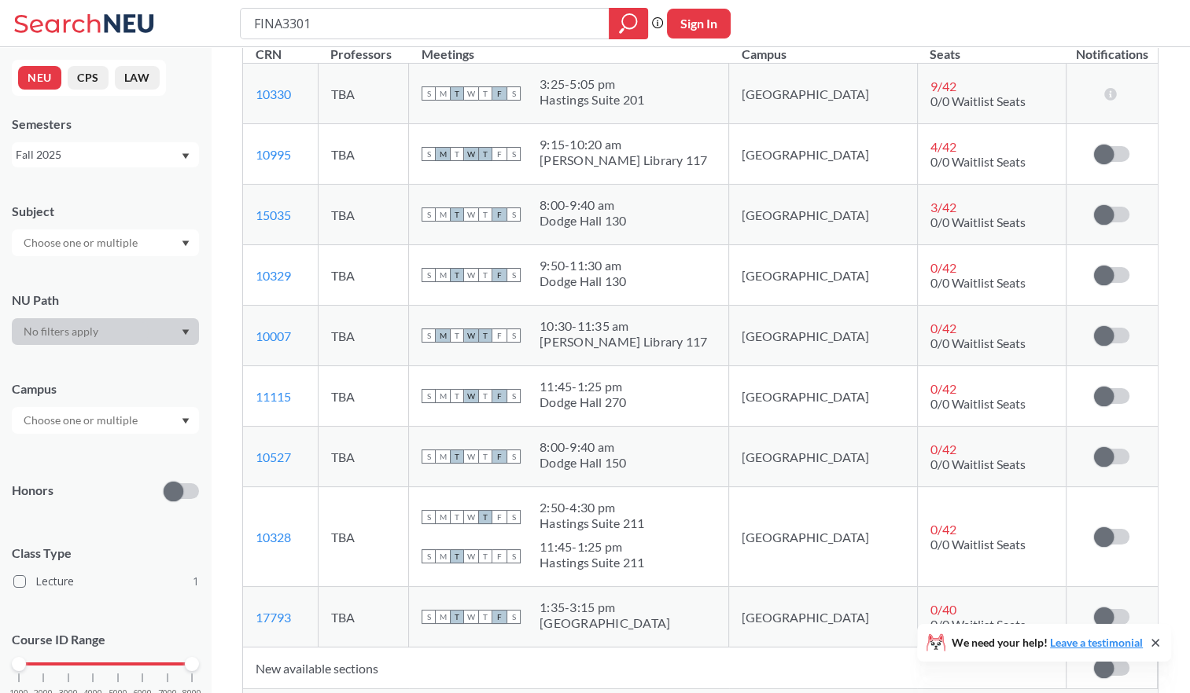
scroll to position [364, 0]
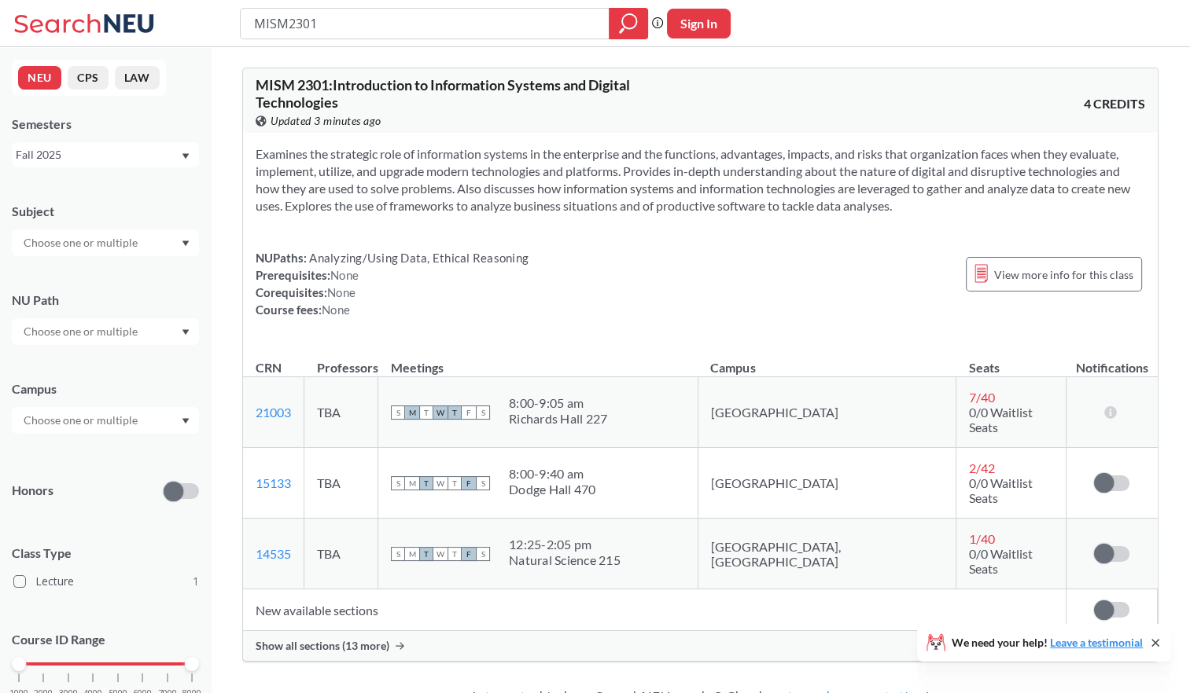
click at [402, 631] on div "Show all sections (13 more)" at bounding box center [700, 646] width 914 height 30
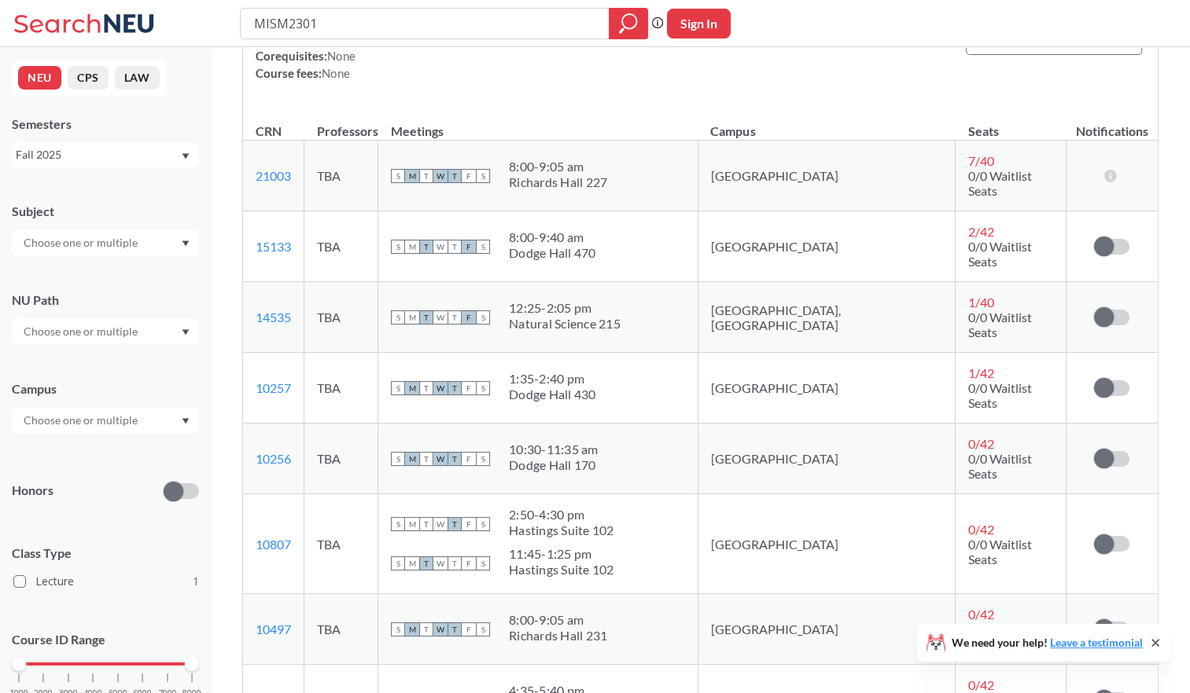
scroll to position [236, 0]
drag, startPoint x: 282, startPoint y: 133, endPoint x: 252, endPoint y: 126, distance: 30.7
click at [252, 126] on th "CRN" at bounding box center [273, 125] width 61 height 34
drag, startPoint x: 252, startPoint y: 126, endPoint x: 522, endPoint y: 103, distance: 270.7
click at [522, 103] on div "Examines the strategic role of information systems in the enterprise and the fu…" at bounding box center [700, 2] width 914 height 211
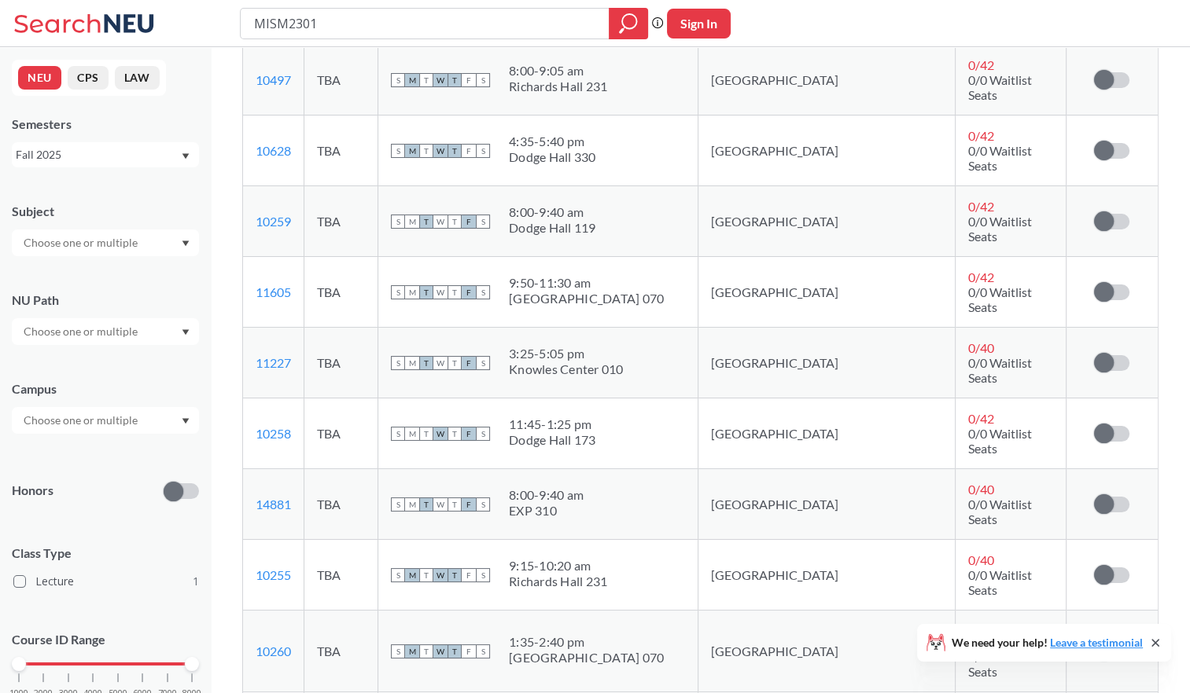
scroll to position [708, 0]
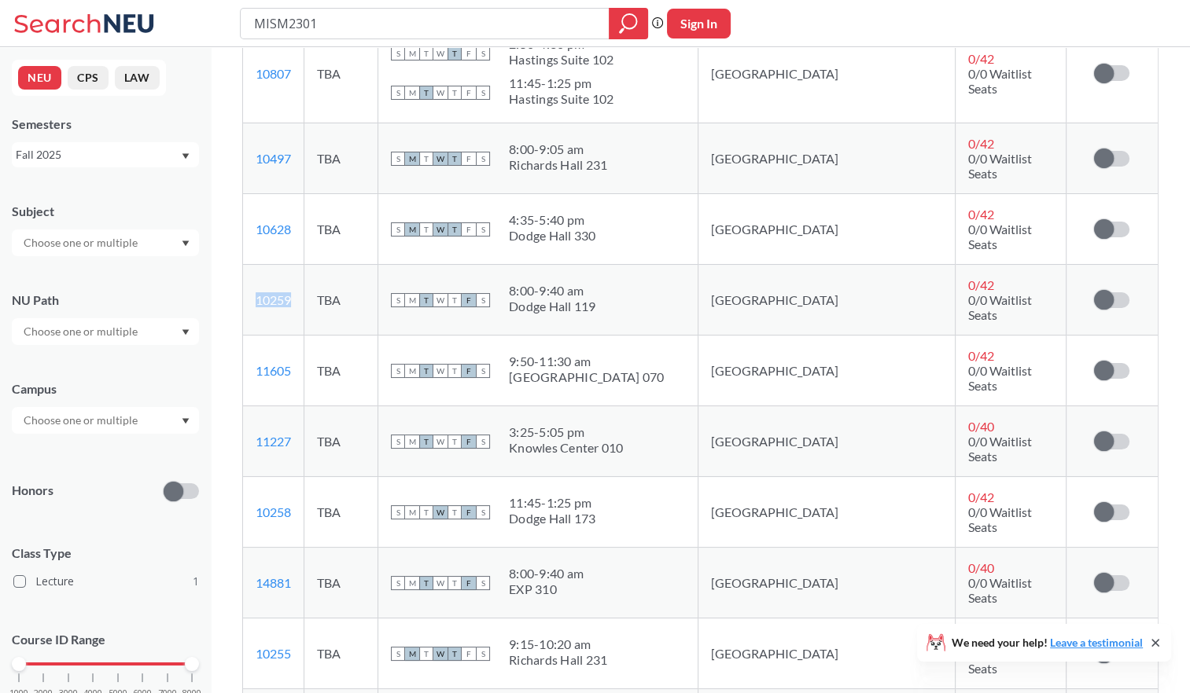
drag, startPoint x: 299, startPoint y: 230, endPoint x: 251, endPoint y: 222, distance: 48.6
click at [251, 265] on td "10259 View this section on Banner." at bounding box center [273, 300] width 61 height 71
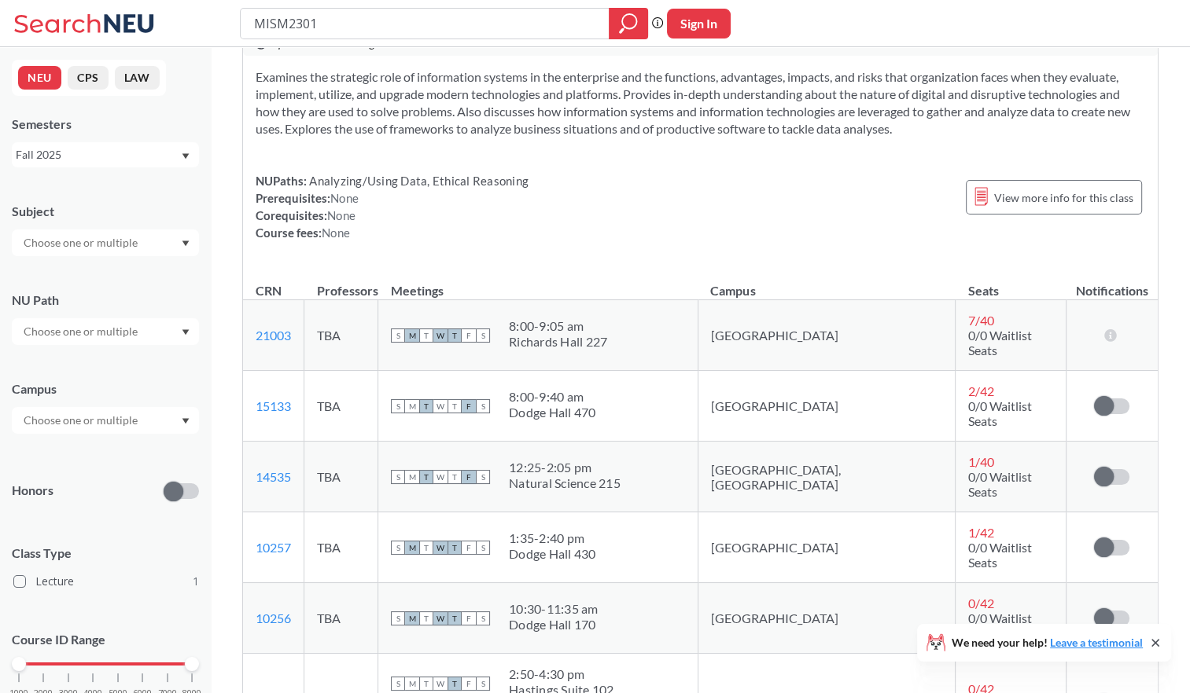
scroll to position [79, 0]
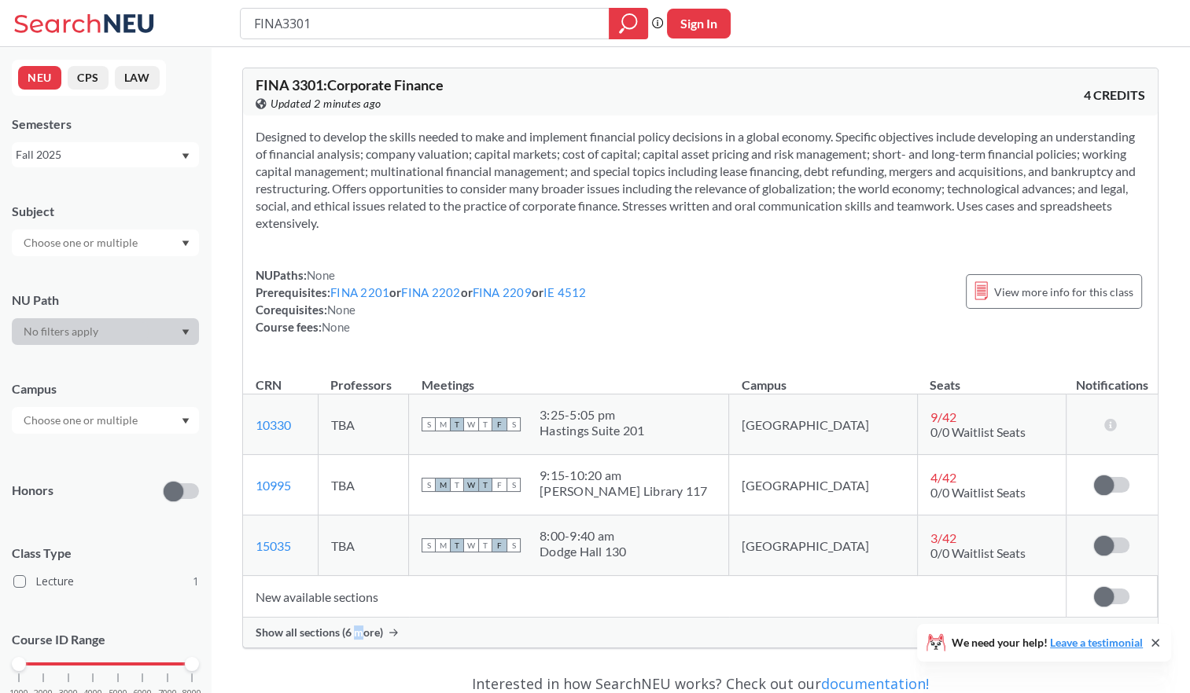
click at [358, 645] on div "Show all sections (6 more)" at bounding box center [700, 633] width 914 height 30
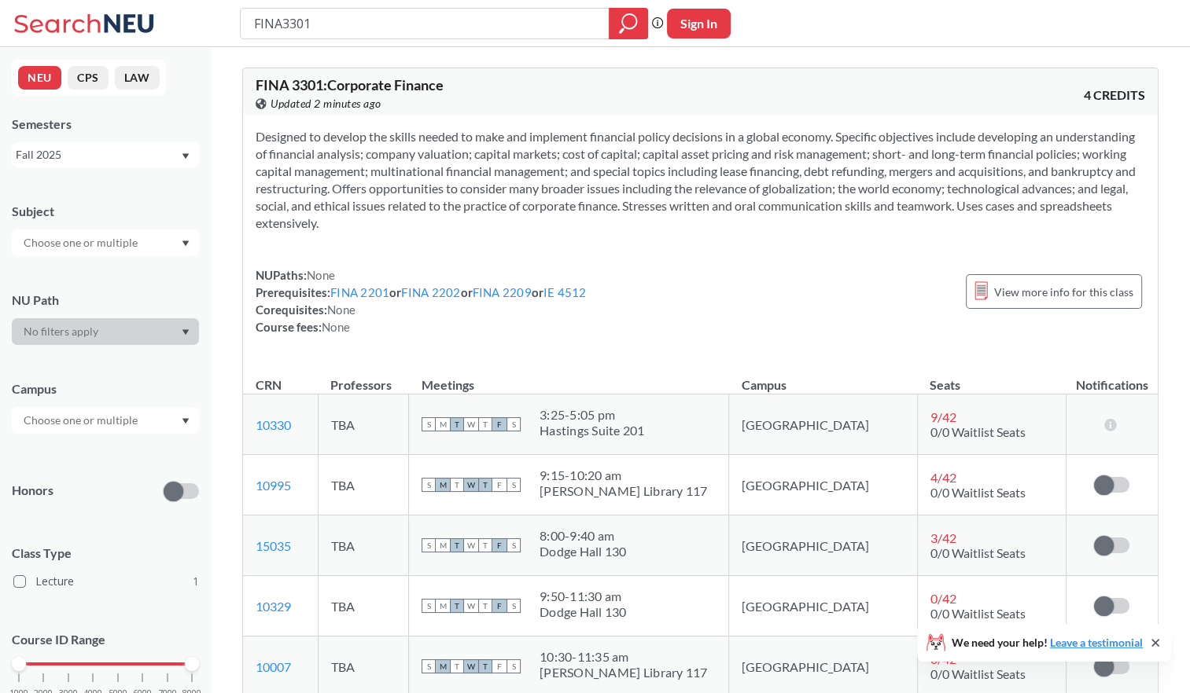
click at [855, 35] on div "FINA3301 Phrase search guarantees the exact search appears in the results. Ex. …" at bounding box center [595, 23] width 1190 height 47
drag, startPoint x: 322, startPoint y: 595, endPoint x: 249, endPoint y: 603, distance: 72.8
click at [249, 603] on td "10329 View this section on Banner." at bounding box center [280, 606] width 75 height 61
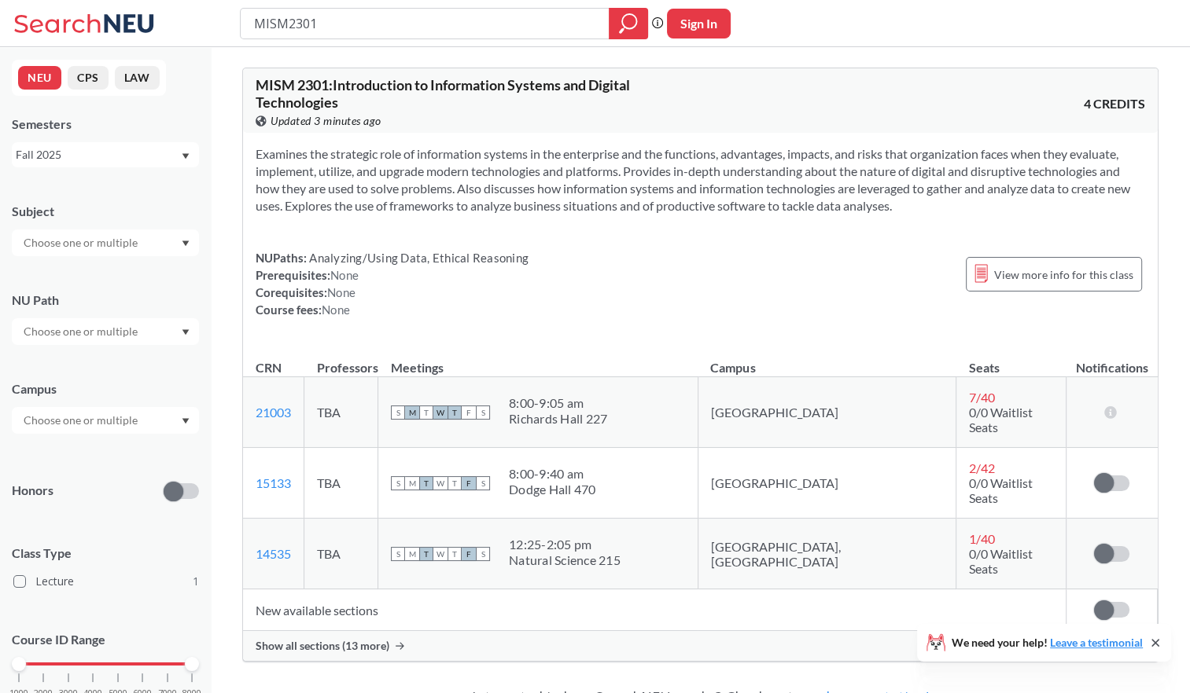
click at [337, 639] on span "Show all sections (13 more)" at bounding box center [323, 646] width 134 height 14
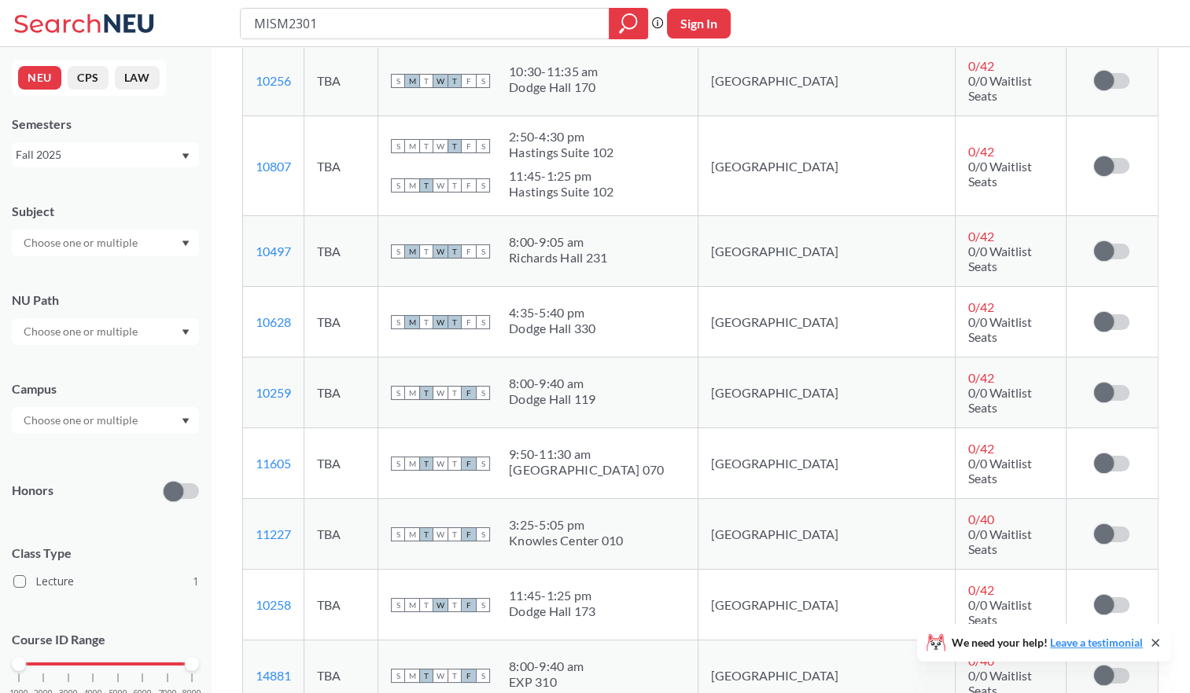
scroll to position [550, 0]
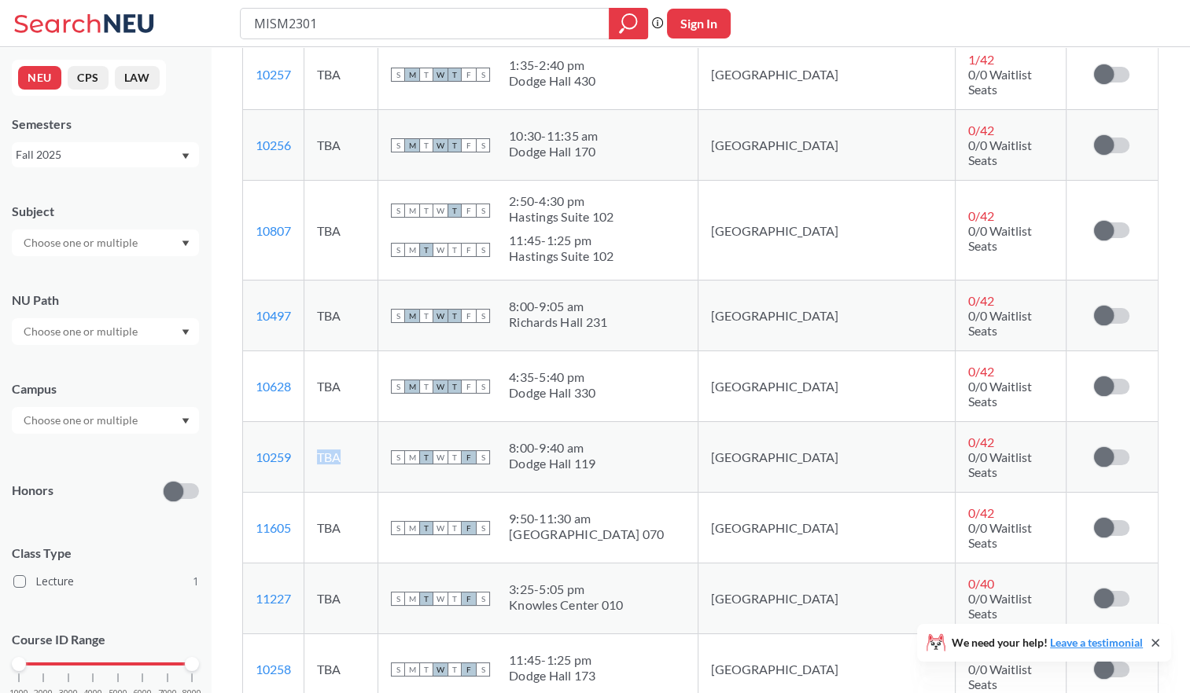
drag, startPoint x: 393, startPoint y: 384, endPoint x: 332, endPoint y: 381, distance: 61.4
click at [332, 422] on td "TBA" at bounding box center [341, 457] width 74 height 71
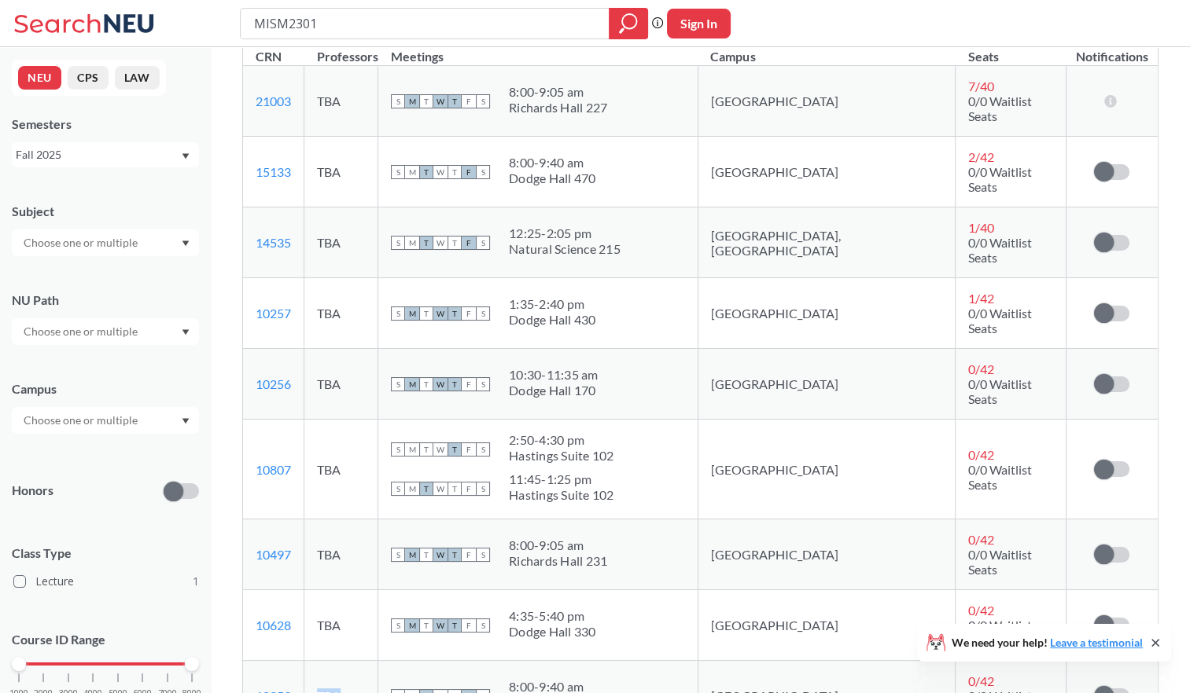
scroll to position [315, 0]
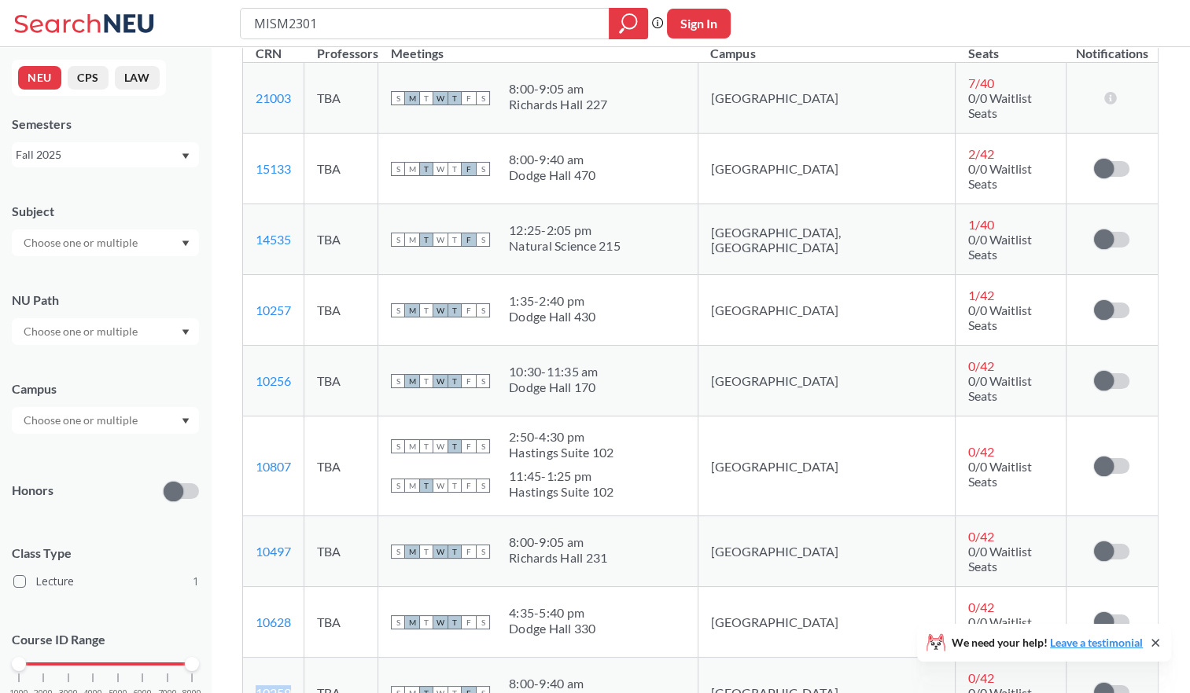
drag, startPoint x: 297, startPoint y: 611, endPoint x: 256, endPoint y: 615, distance: 41.1
click at [256, 658] on td "10259 View this section on Banner." at bounding box center [273, 693] width 61 height 71
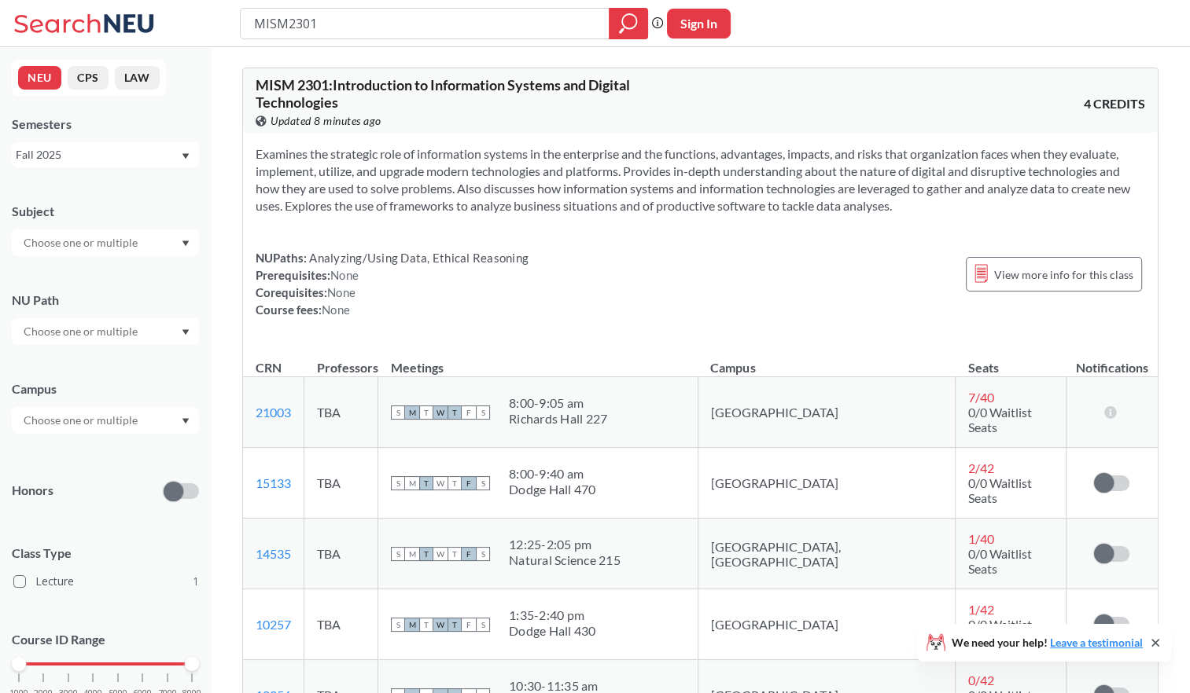
scroll to position [472, 0]
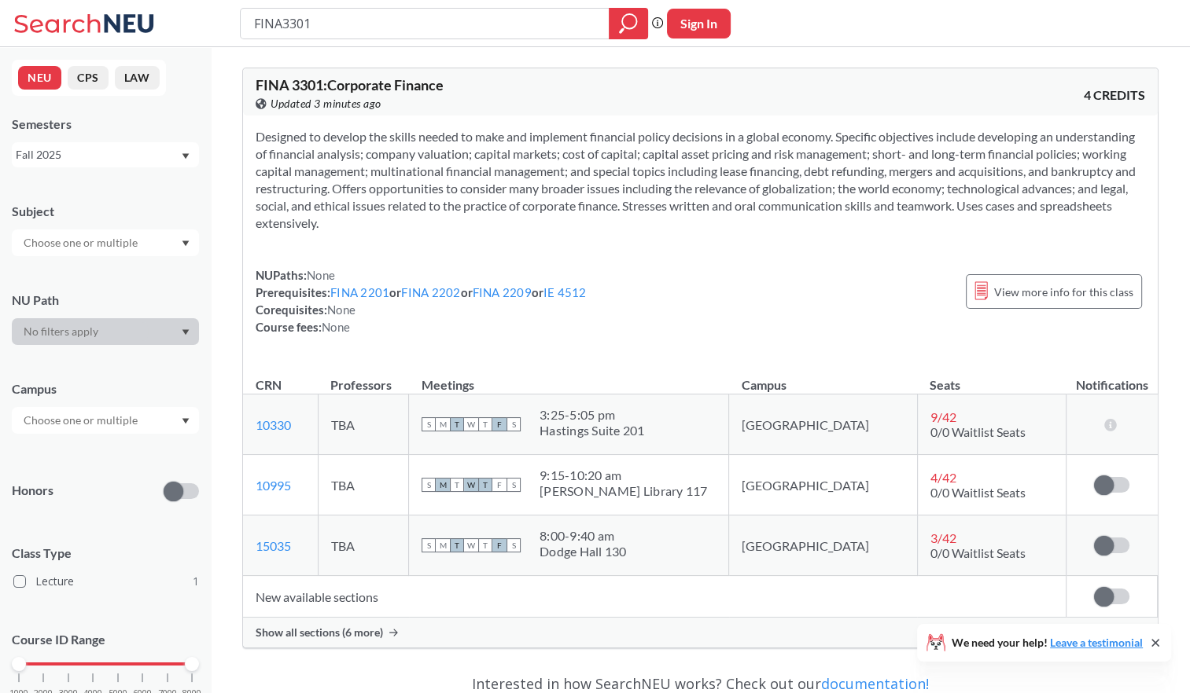
click at [340, 628] on span "Show all sections (6 more)" at bounding box center [319, 633] width 127 height 14
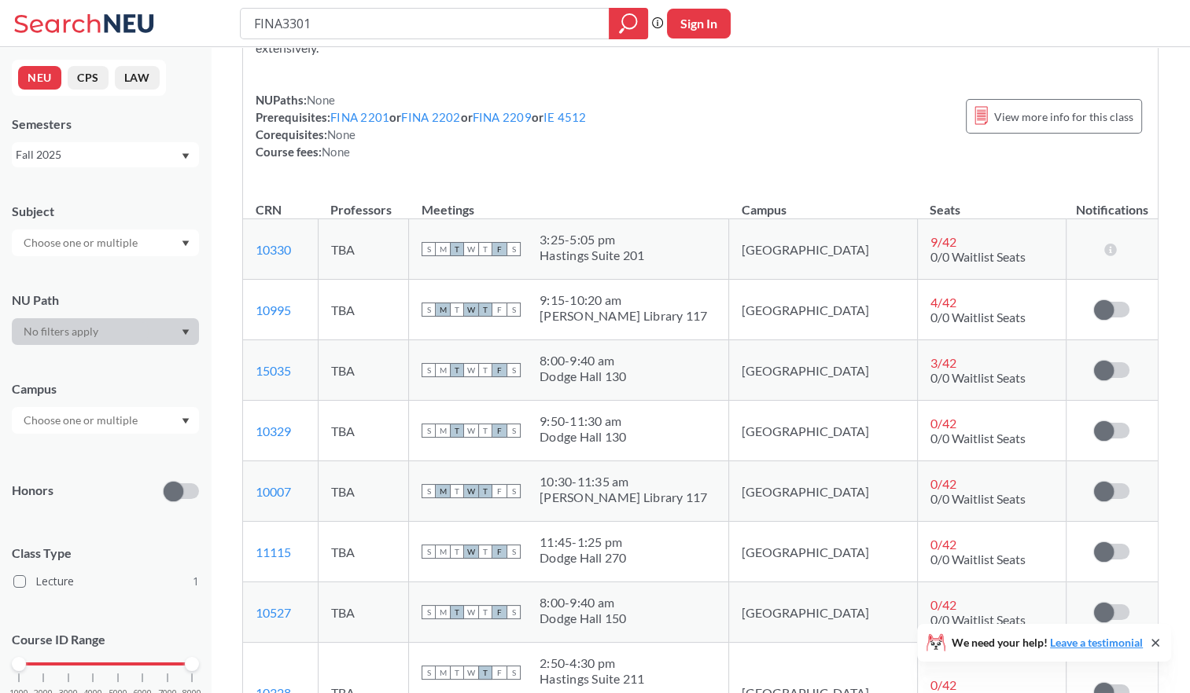
scroll to position [157, 0]
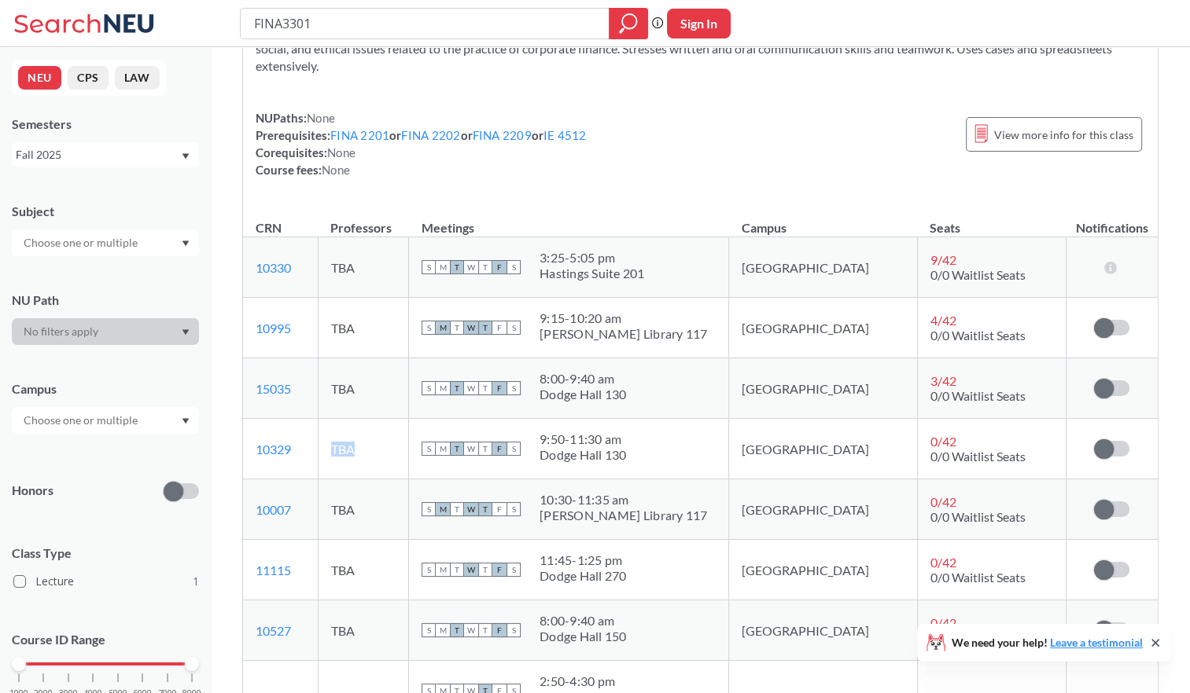
click at [340, 436] on td "TBA" at bounding box center [363, 449] width 90 height 61
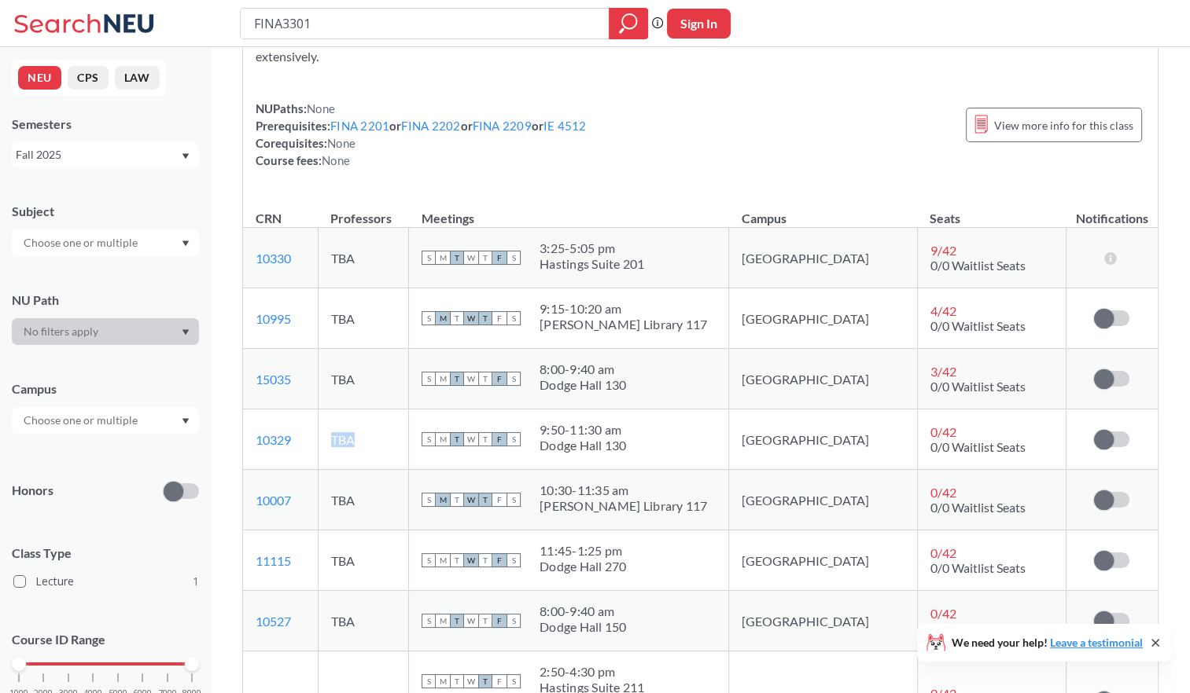
scroll to position [0, 0]
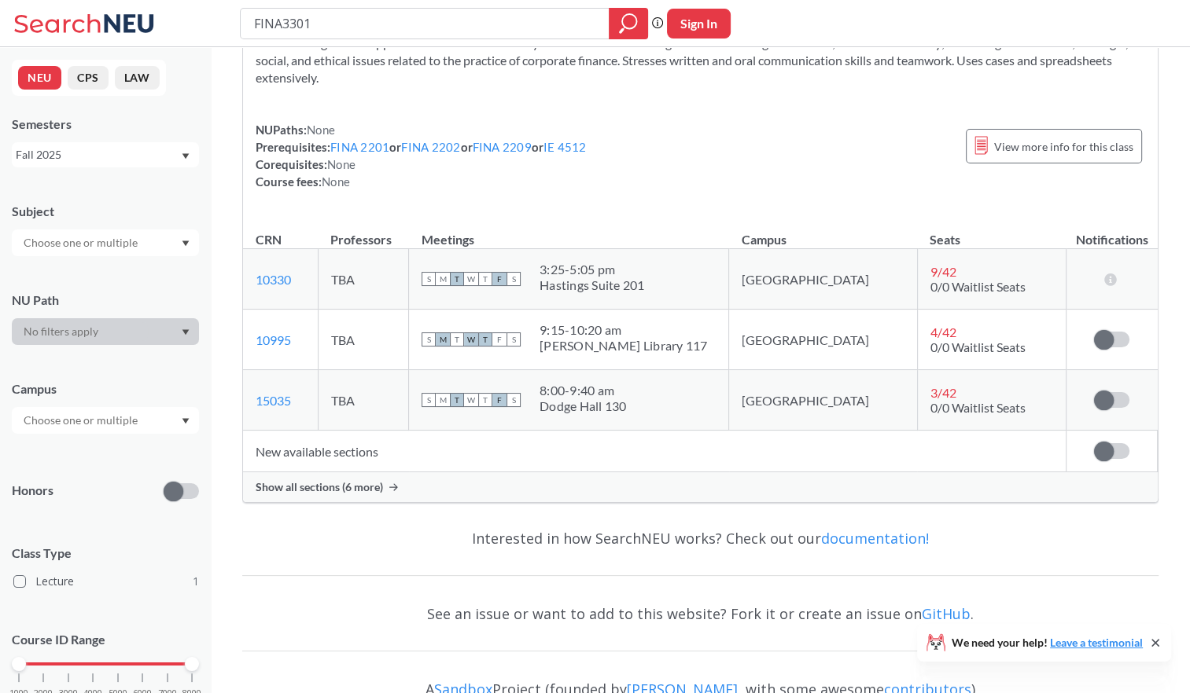
scroll to position [157, 0]
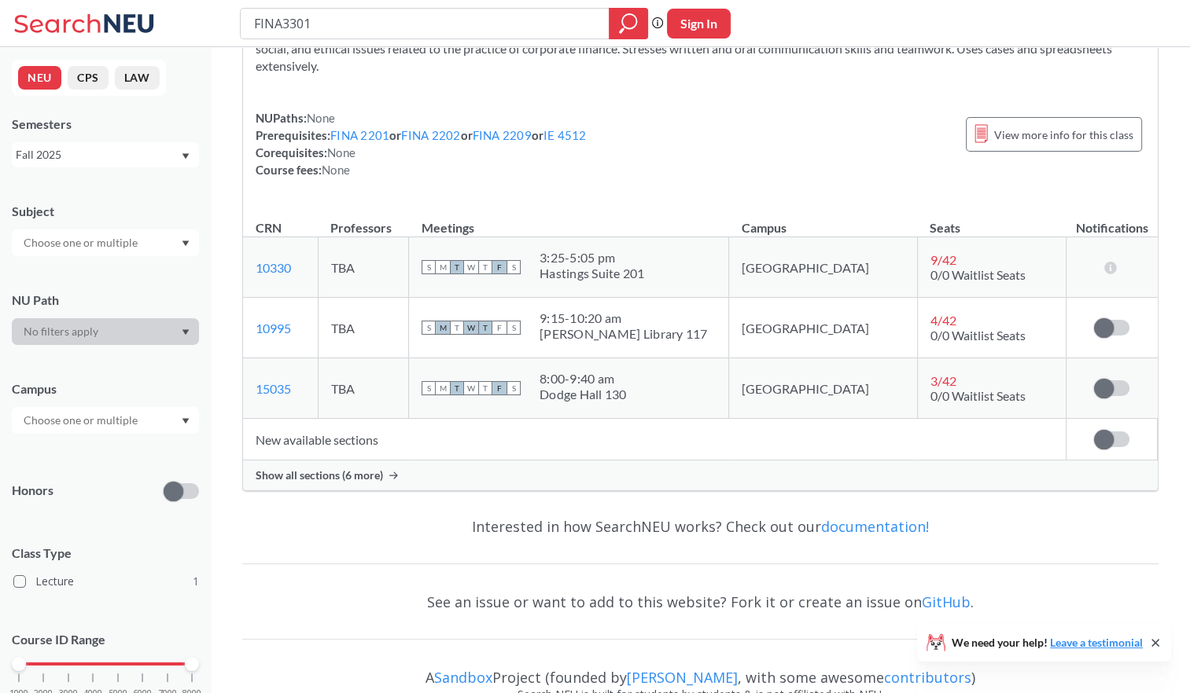
click at [340, 470] on span "Show all sections (6 more)" at bounding box center [319, 476] width 127 height 14
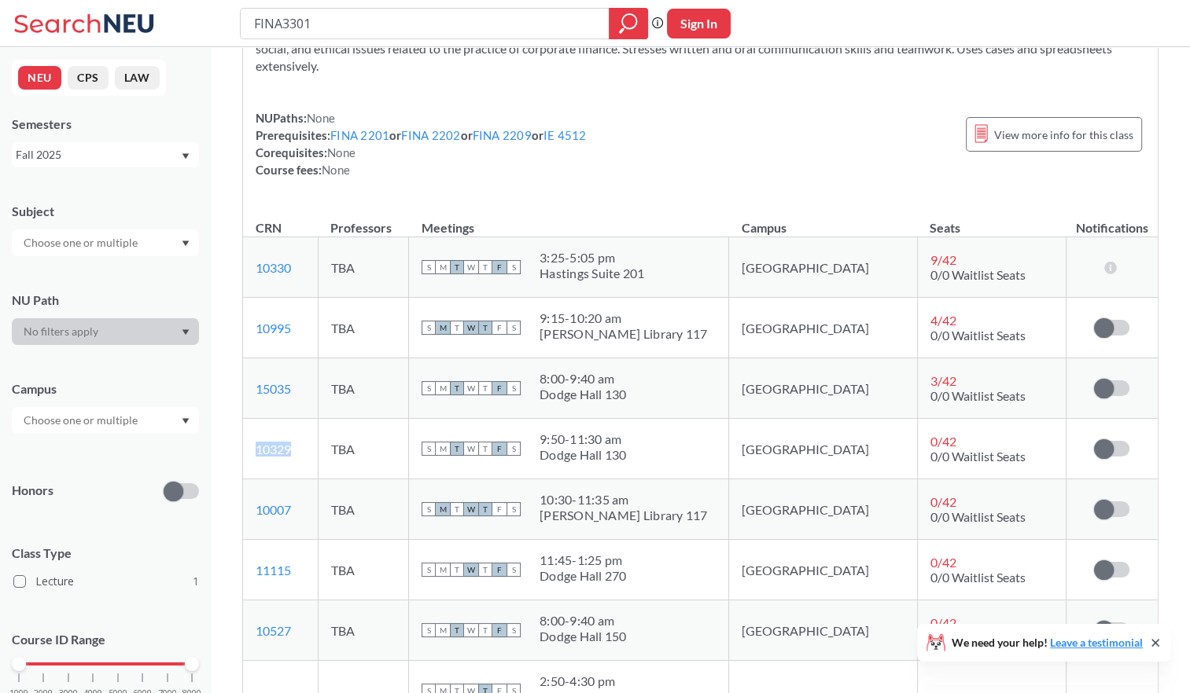
drag, startPoint x: 327, startPoint y: 448, endPoint x: 242, endPoint y: 447, distance: 84.9
click at [243, 447] on td "10329 View this section on Banner." at bounding box center [280, 449] width 75 height 61
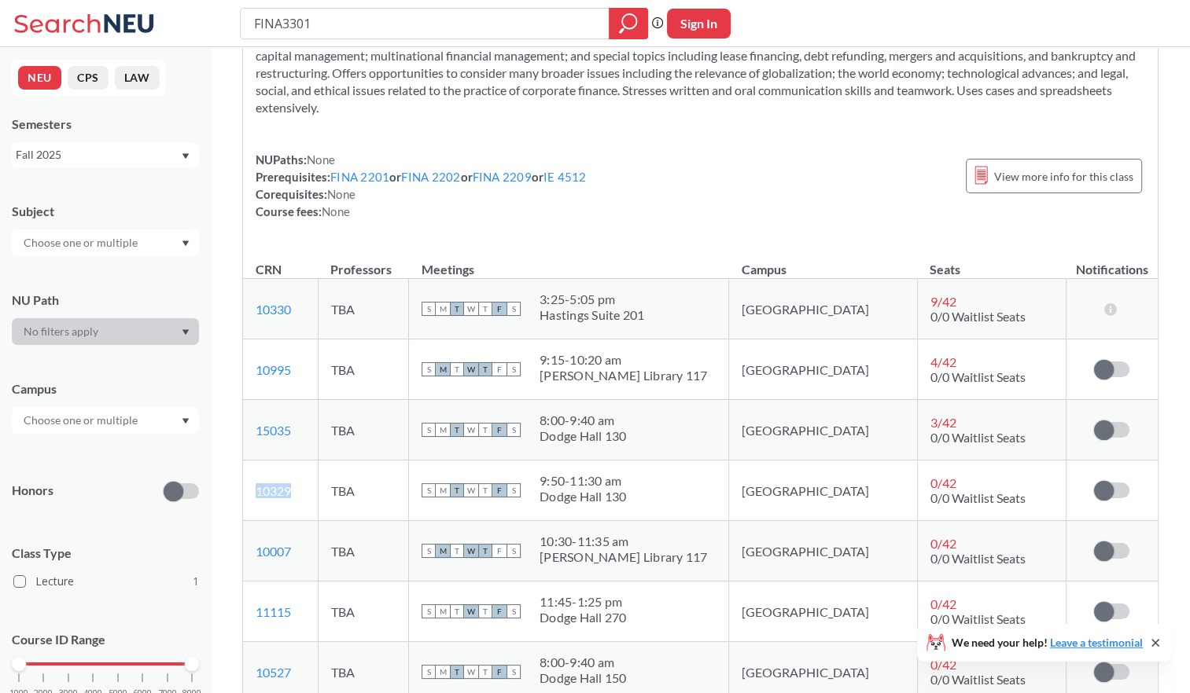
scroll to position [0, 0]
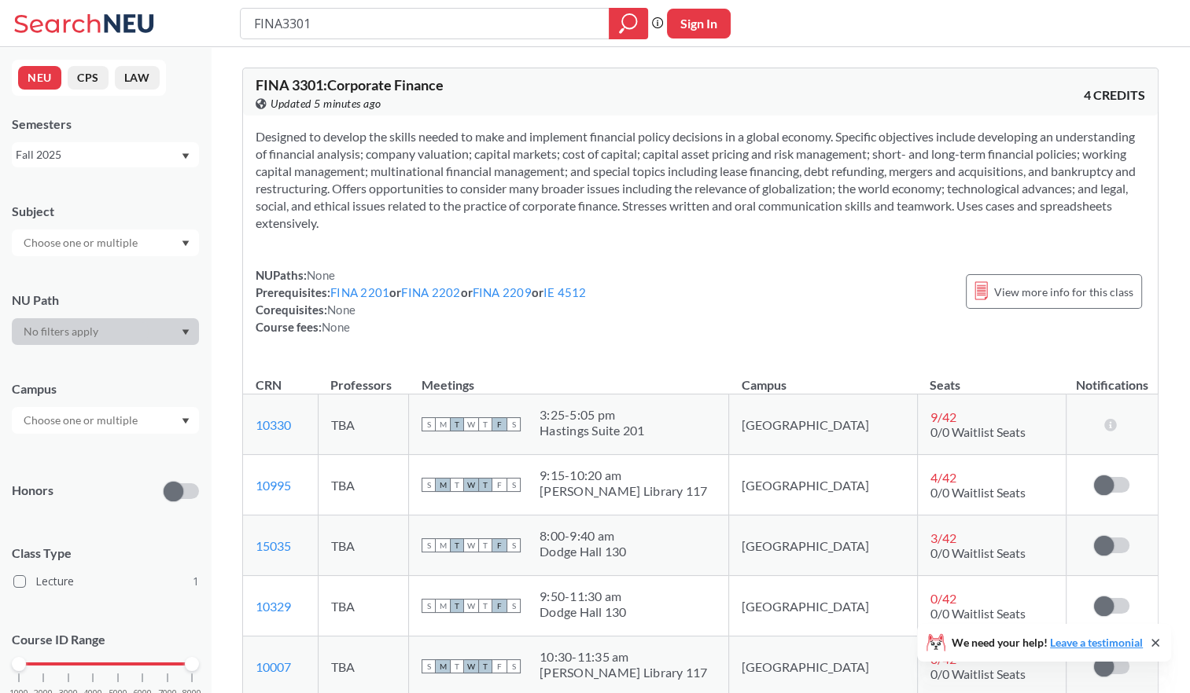
click at [658, 205] on section "Designed to develop the skills needed to make and implement financial policy de…" at bounding box center [700, 180] width 889 height 104
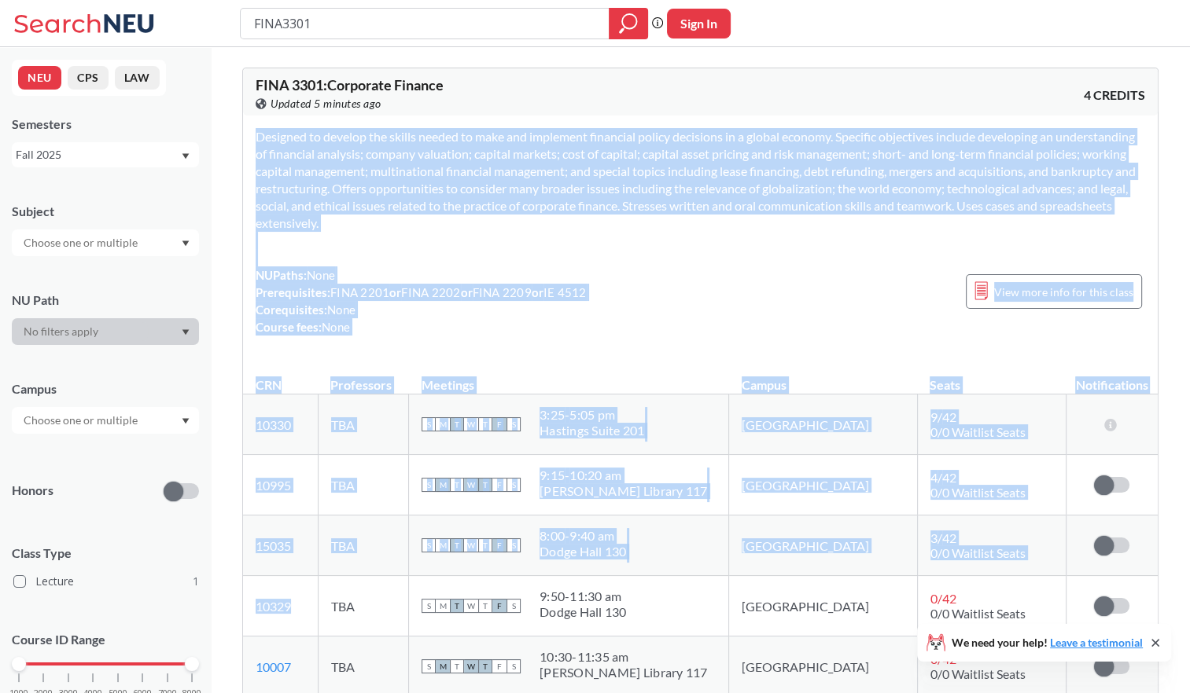
drag, startPoint x: 318, startPoint y: 605, endPoint x: 239, endPoint y: 605, distance: 78.6
click at [239, 605] on div "FINA 3301 : Corporate Finance View this course on Banner. Updated 5 minutes ago…" at bounding box center [700, 675] width 979 height 1257
drag, startPoint x: 239, startPoint y: 605, endPoint x: 315, endPoint y: 601, distance: 75.6
click at [318, 607] on td "10329 View this section on Banner." at bounding box center [280, 606] width 75 height 61
click at [305, 600] on td "10329 View this section on Banner." at bounding box center [280, 606] width 75 height 61
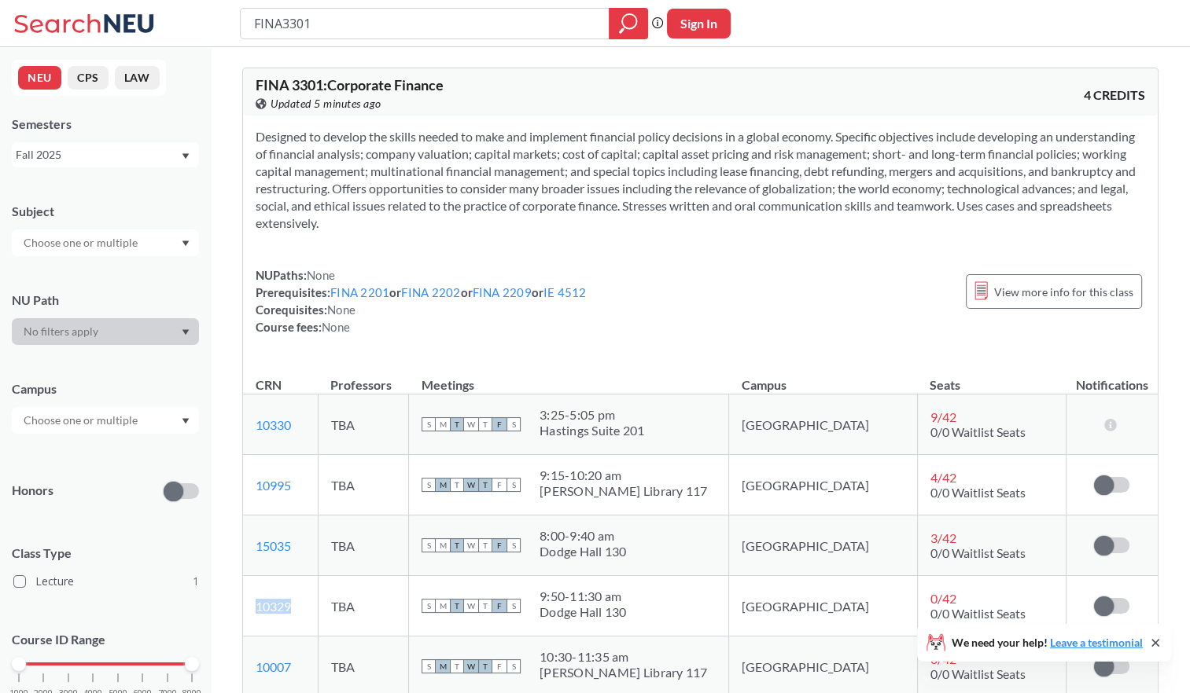
drag, startPoint x: 305, startPoint y: 606, endPoint x: 257, endPoint y: 609, distance: 48.0
click at [257, 609] on td "10329 View this section on Banner." at bounding box center [280, 606] width 75 height 61
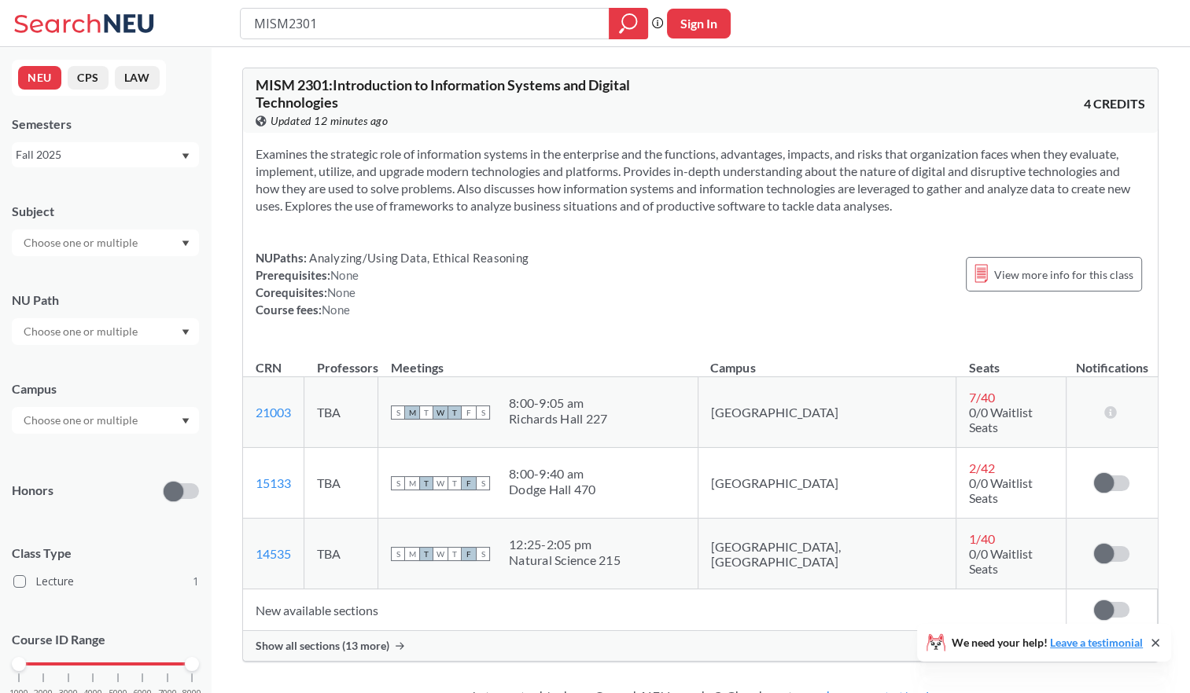
click at [429, 631] on div "Show all sections (13 more)" at bounding box center [700, 646] width 914 height 30
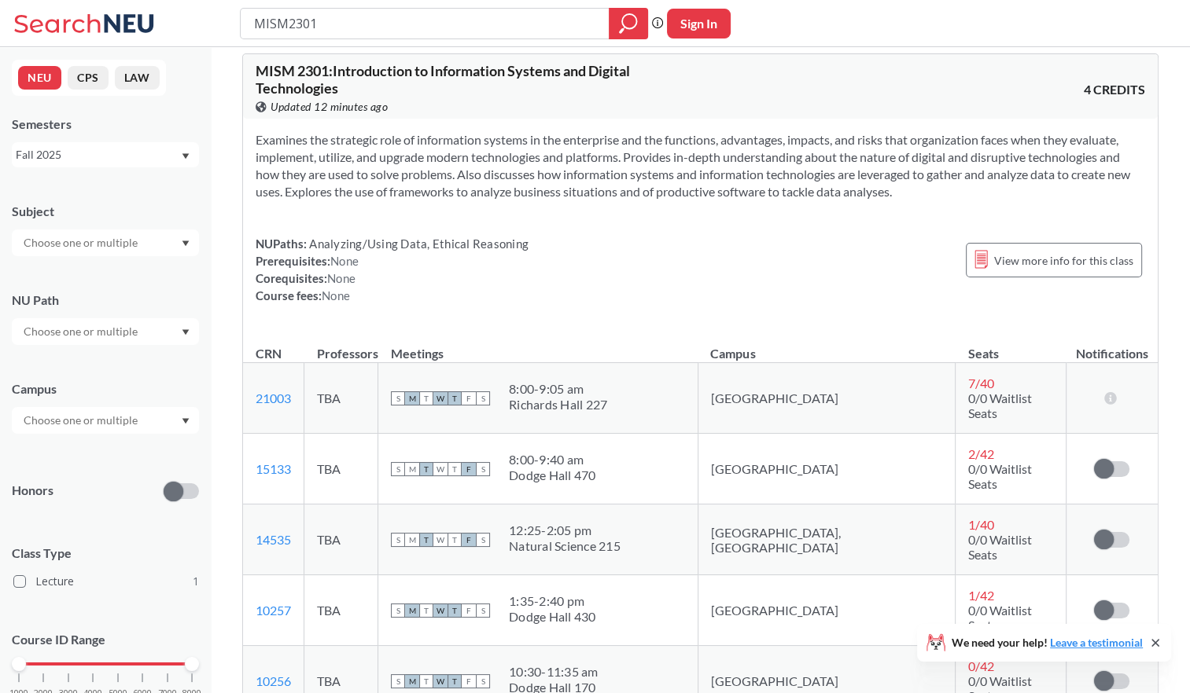
scroll to position [315, 0]
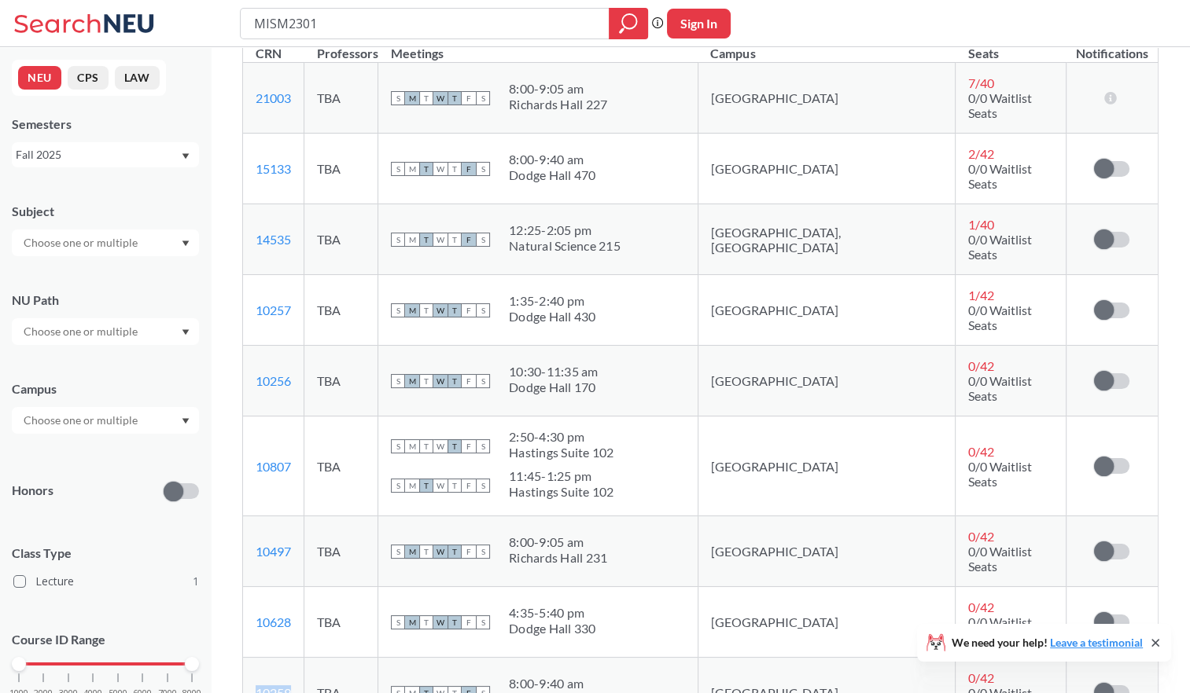
drag, startPoint x: 297, startPoint y: 606, endPoint x: 245, endPoint y: 606, distance: 51.9
click at [245, 658] on td "10259 View this section on Banner." at bounding box center [273, 693] width 61 height 71
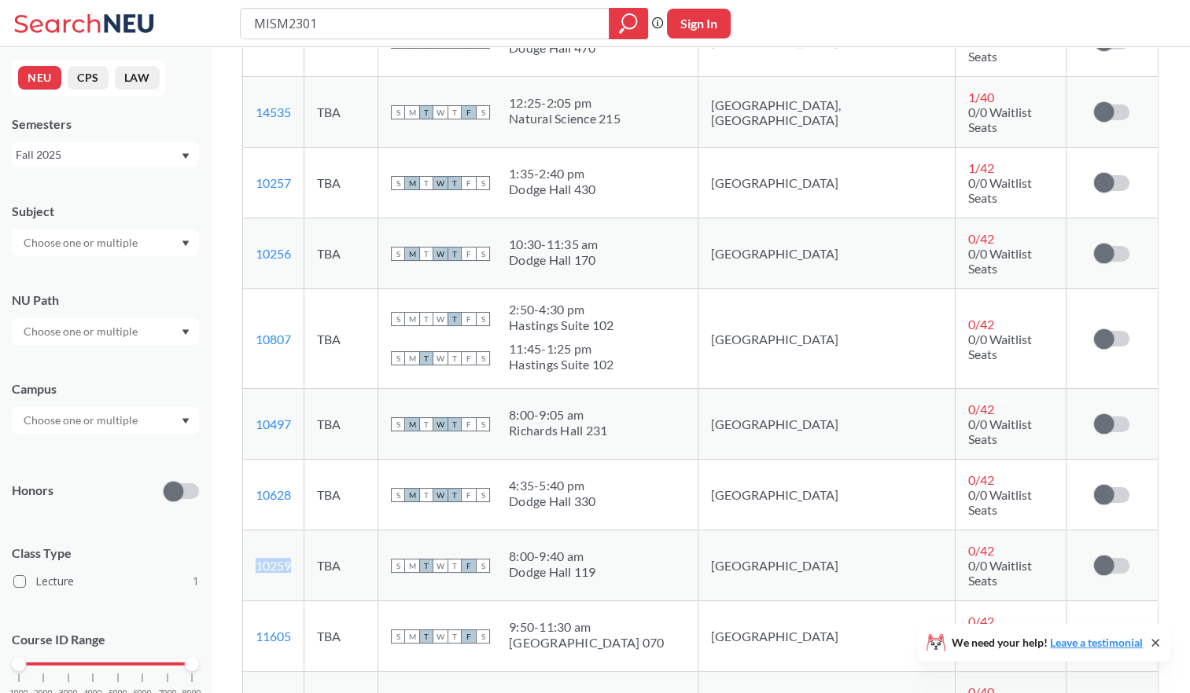
scroll to position [472, 0]
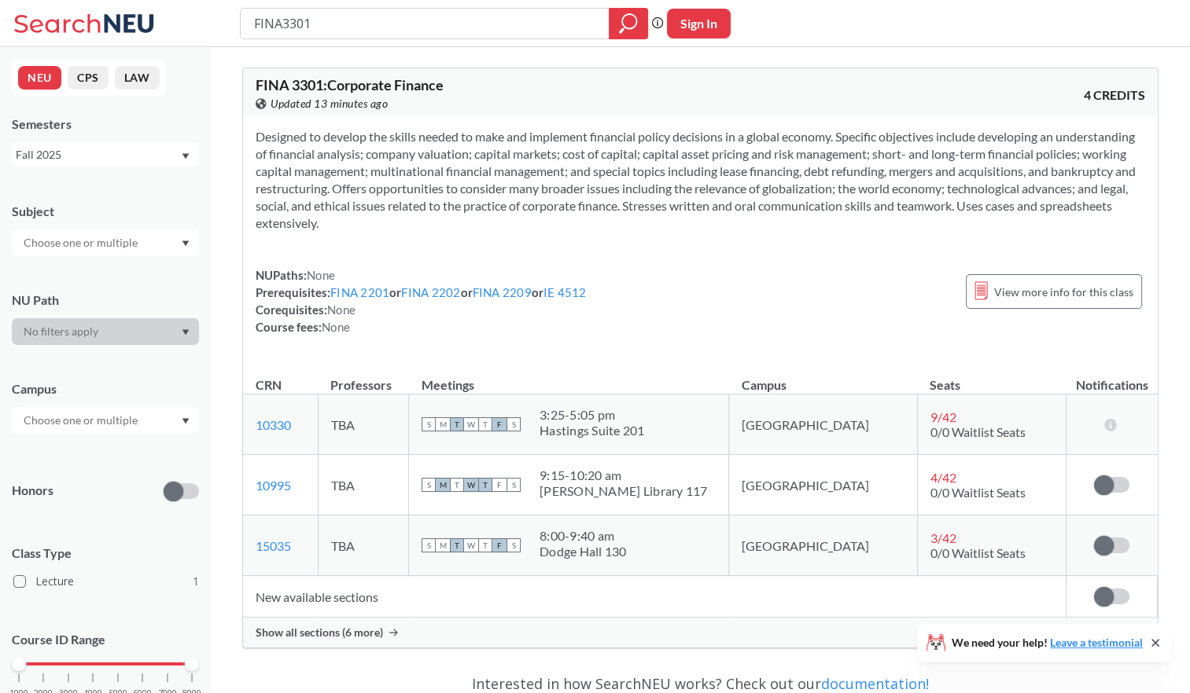
click at [305, 642] on div "Show all sections (6 more)" at bounding box center [700, 633] width 914 height 30
click at [353, 631] on span "Show all sections (6 more)" at bounding box center [319, 633] width 127 height 14
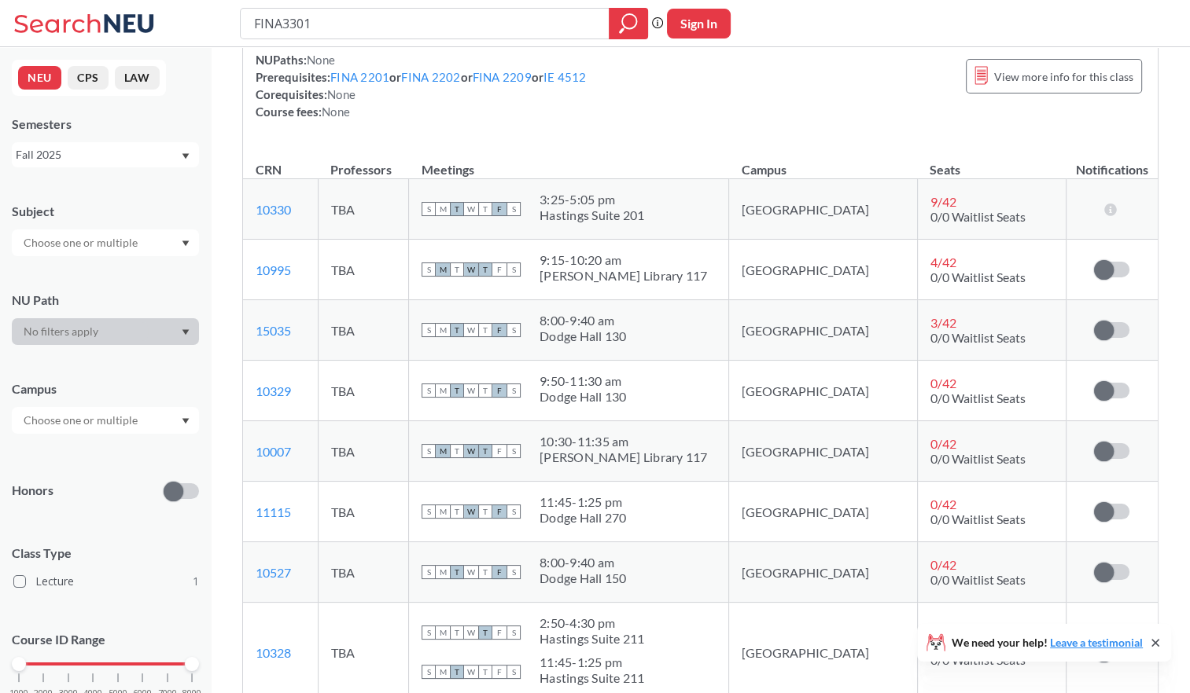
scroll to position [236, 0]
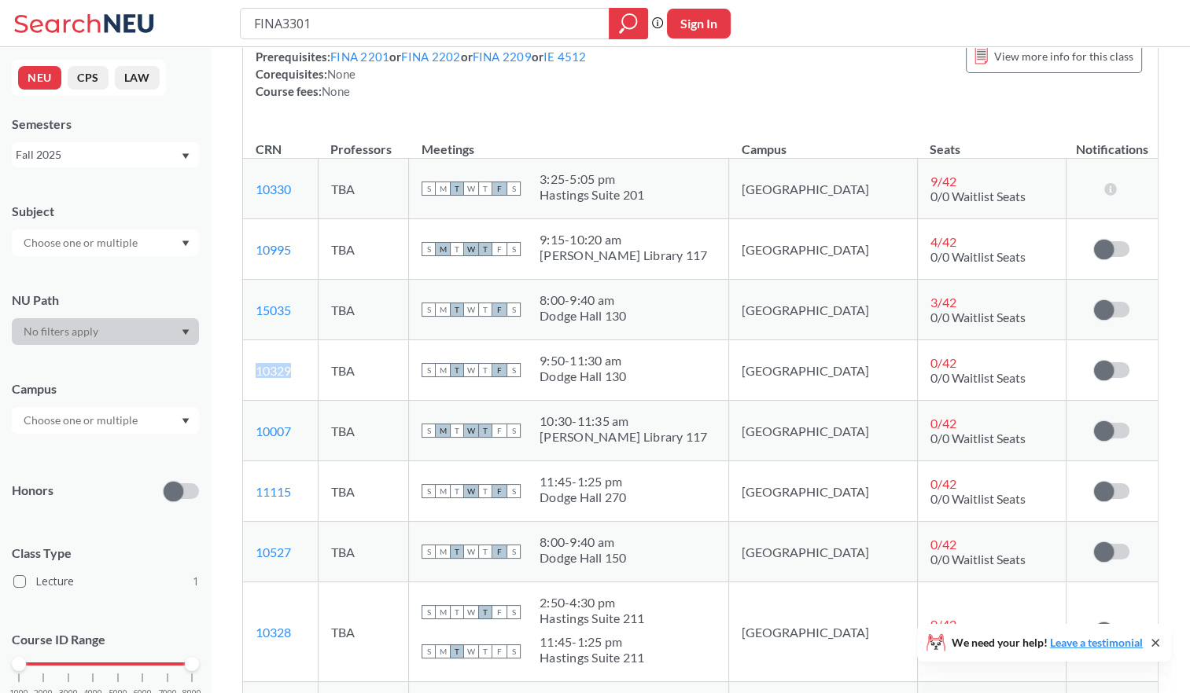
drag, startPoint x: 305, startPoint y: 367, endPoint x: 257, endPoint y: 366, distance: 48.0
click at [257, 366] on td "10329 View this section on Banner." at bounding box center [280, 370] width 75 height 61
click at [1180, 238] on div "FINA 3301 : Corporate Finance View this course on Banner. Updated 14 minutes ag…" at bounding box center [700, 439] width 979 height 1257
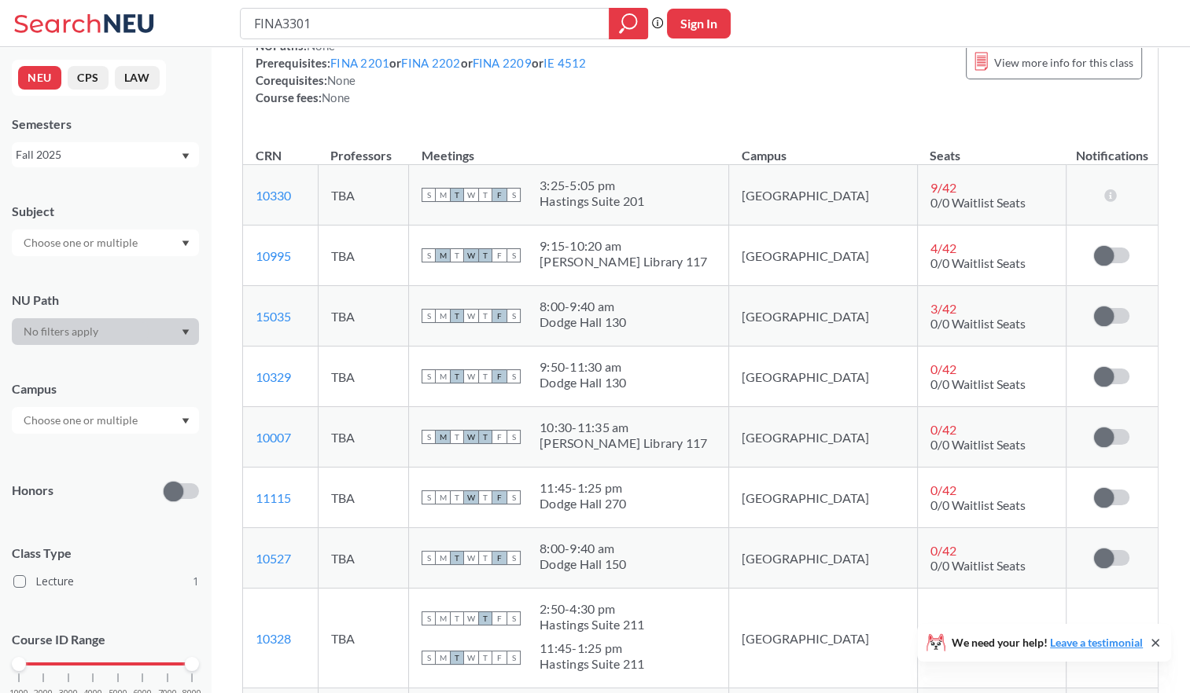
scroll to position [215, 0]
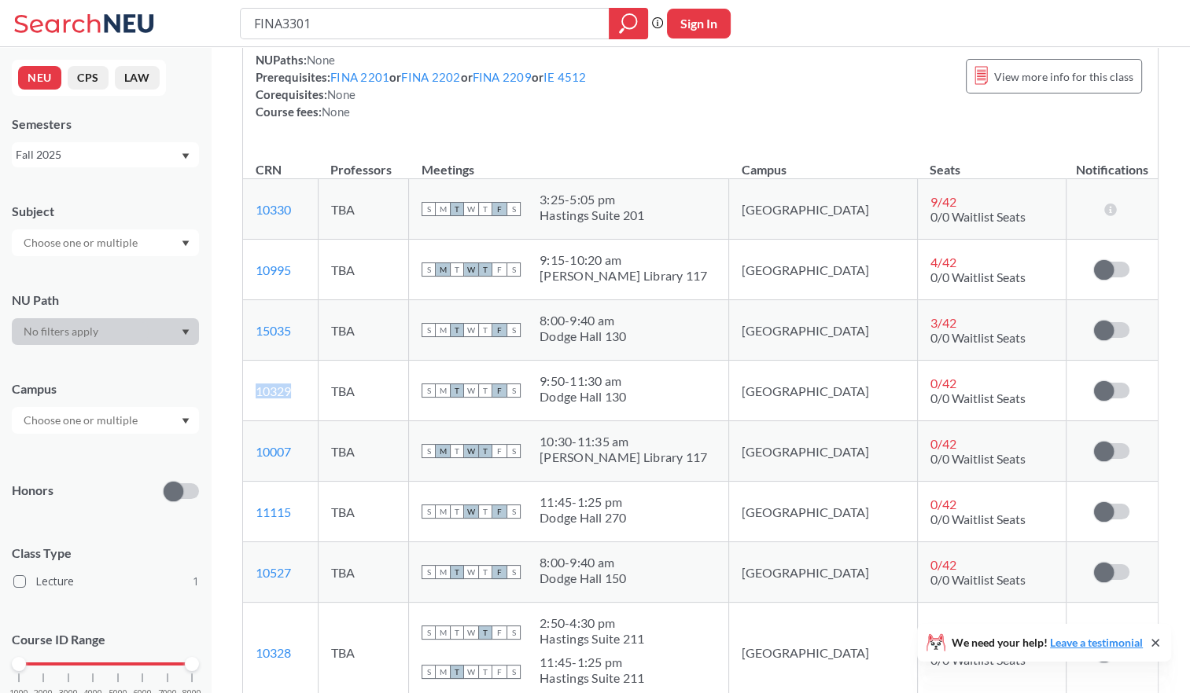
drag, startPoint x: 299, startPoint y: 384, endPoint x: 248, endPoint y: 387, distance: 50.4
click at [248, 387] on td "10329 View this section on Banner." at bounding box center [280, 391] width 75 height 61
click at [799, 101] on div "NUPaths: None Prerequisites: FINA 2201 or FINA 2202 or FINA 2209 or IE 4512 Cor…" at bounding box center [700, 85] width 889 height 69
drag, startPoint x: 304, startPoint y: 386, endPoint x: 242, endPoint y: 381, distance: 62.4
click at [243, 381] on td "10329 View this section on Banner." at bounding box center [280, 391] width 75 height 61
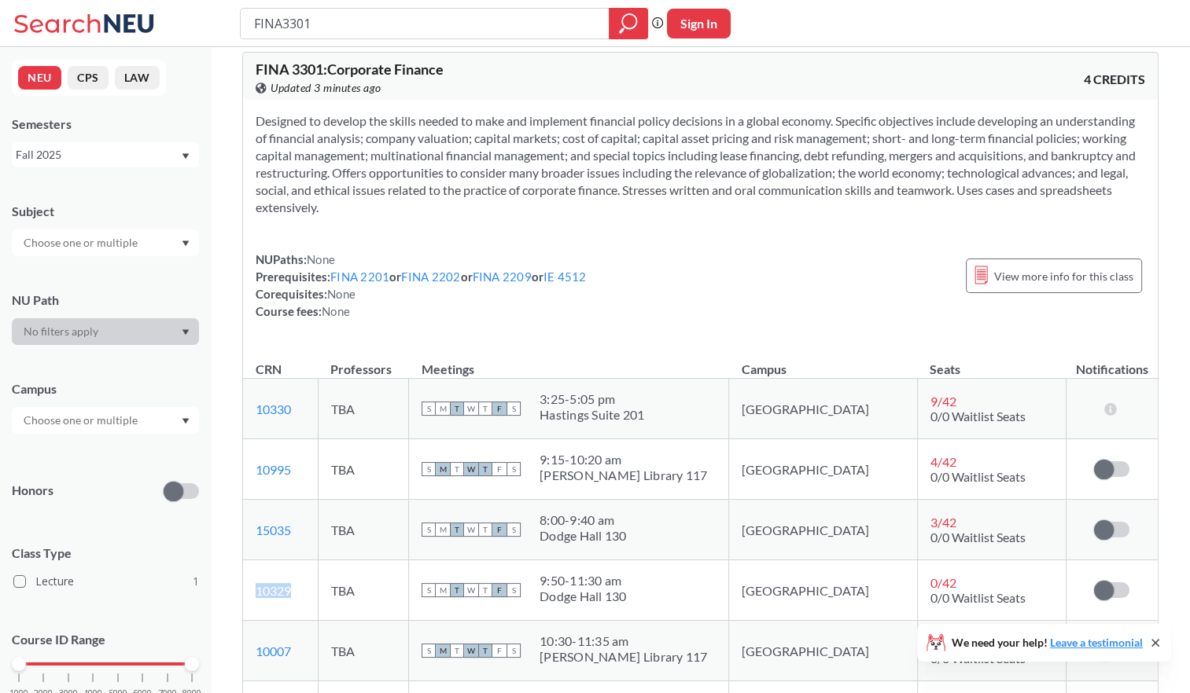
scroll to position [0, 0]
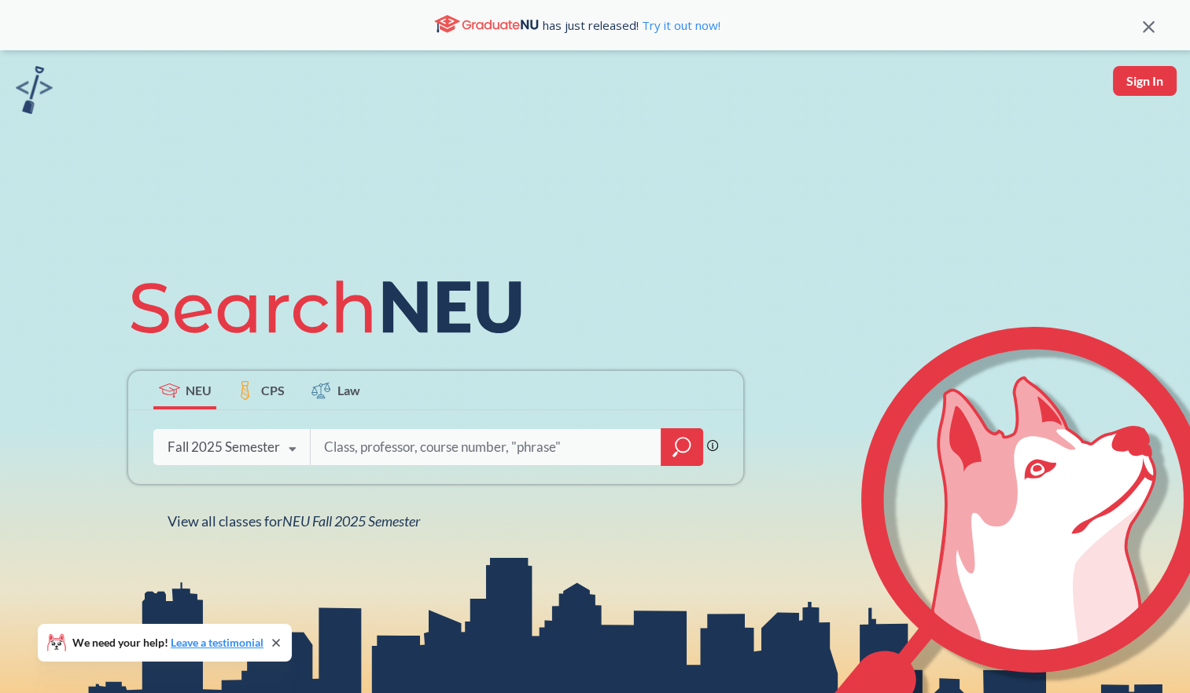
click at [429, 461] on input "search" at bounding box center [485, 447] width 327 height 33
type input "FINA3301"
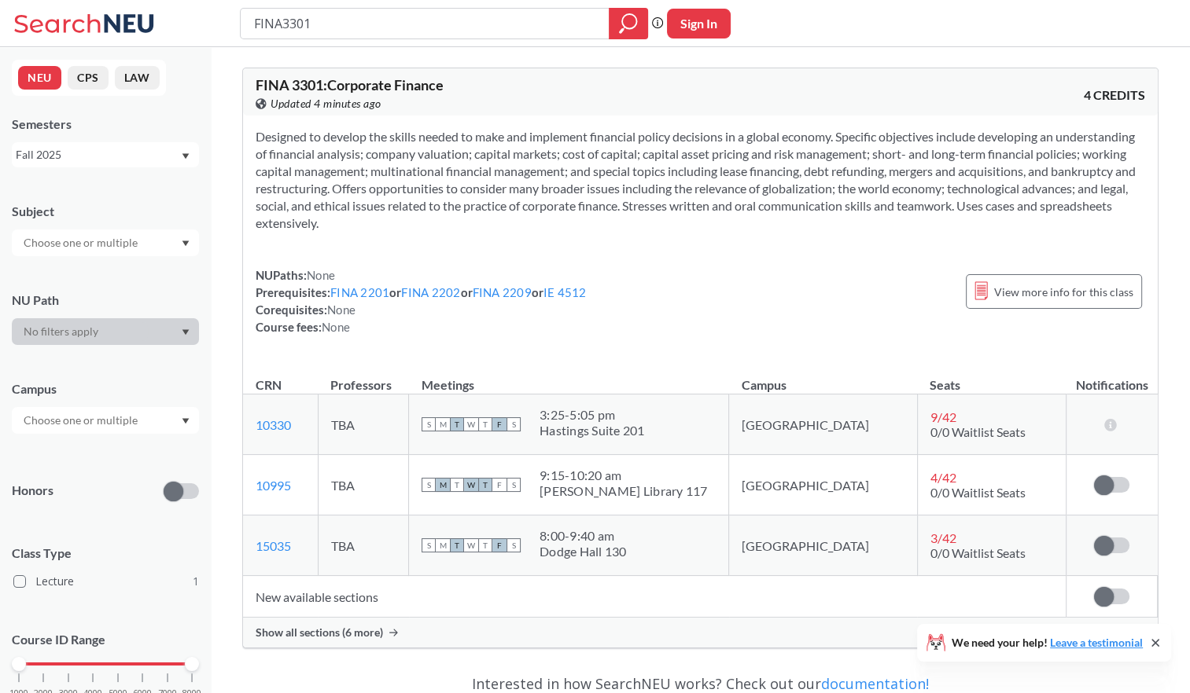
click at [299, 633] on span "Show all sections (6 more)" at bounding box center [319, 633] width 127 height 14
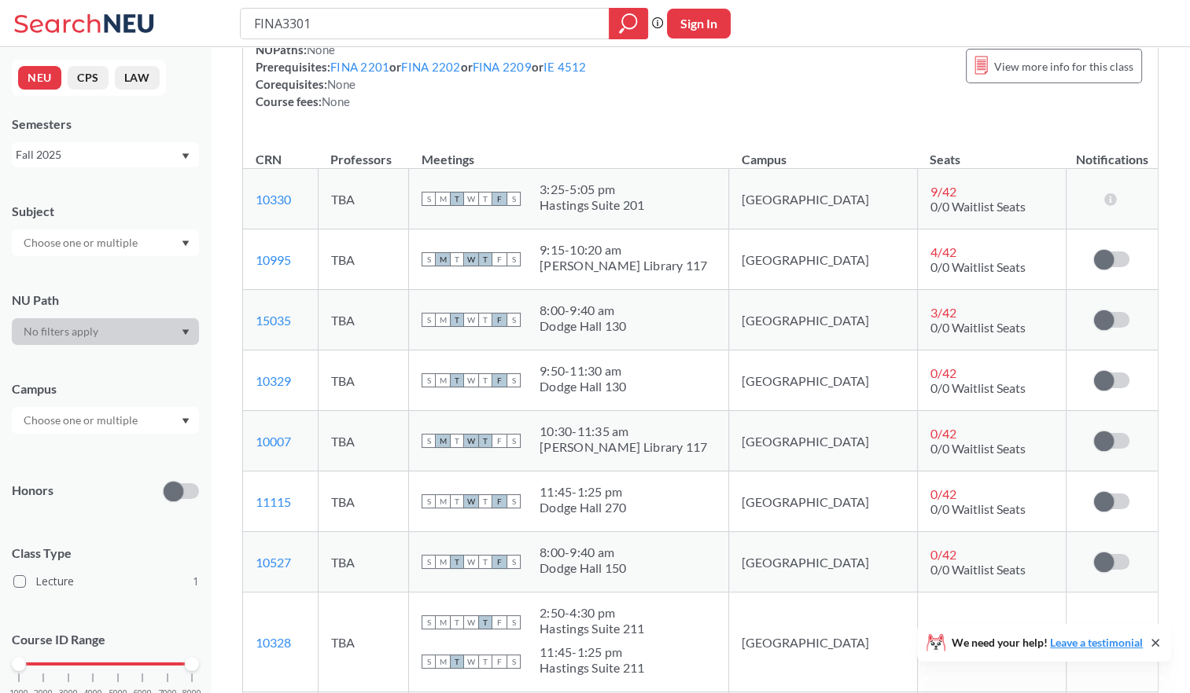
scroll to position [236, 0]
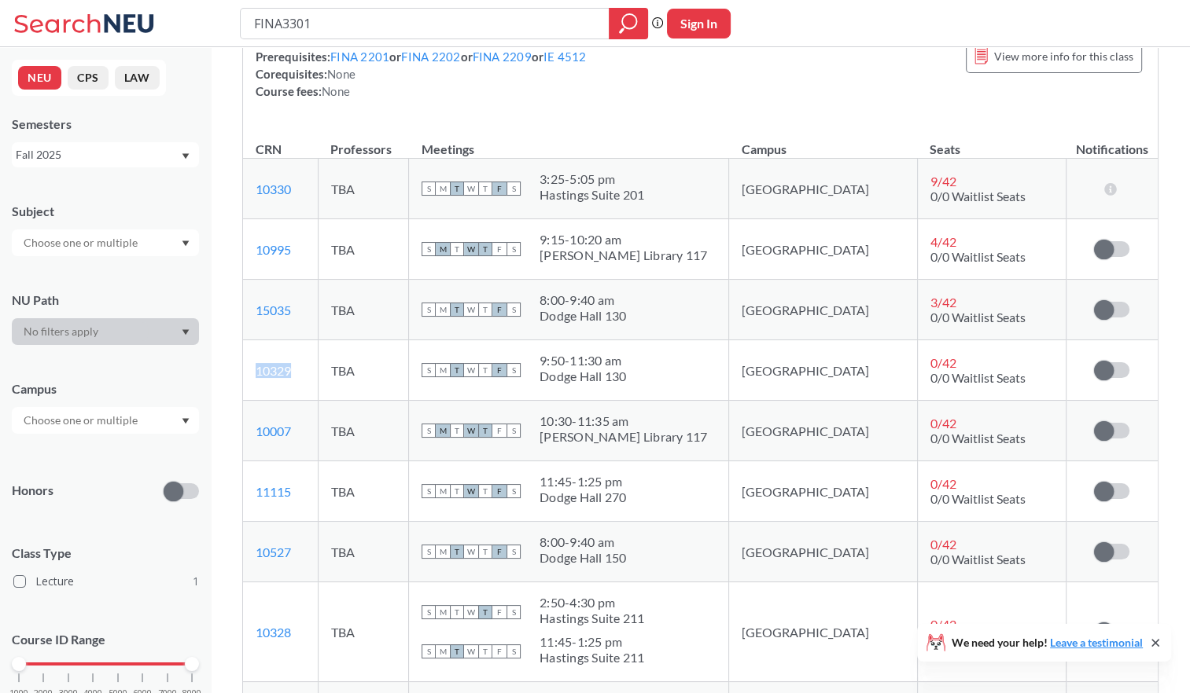
drag, startPoint x: 307, startPoint y: 368, endPoint x: 245, endPoint y: 384, distance: 64.8
click at [245, 384] on td "10329 View this section on Banner." at bounding box center [280, 370] width 75 height 61
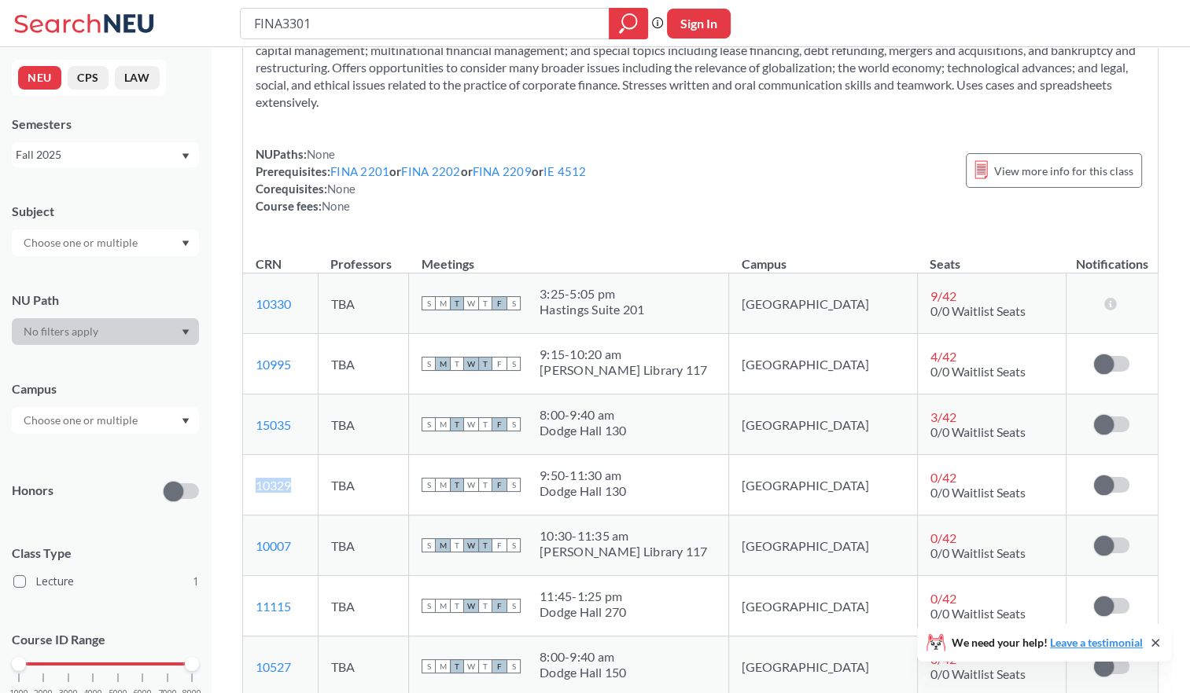
scroll to position [79, 0]
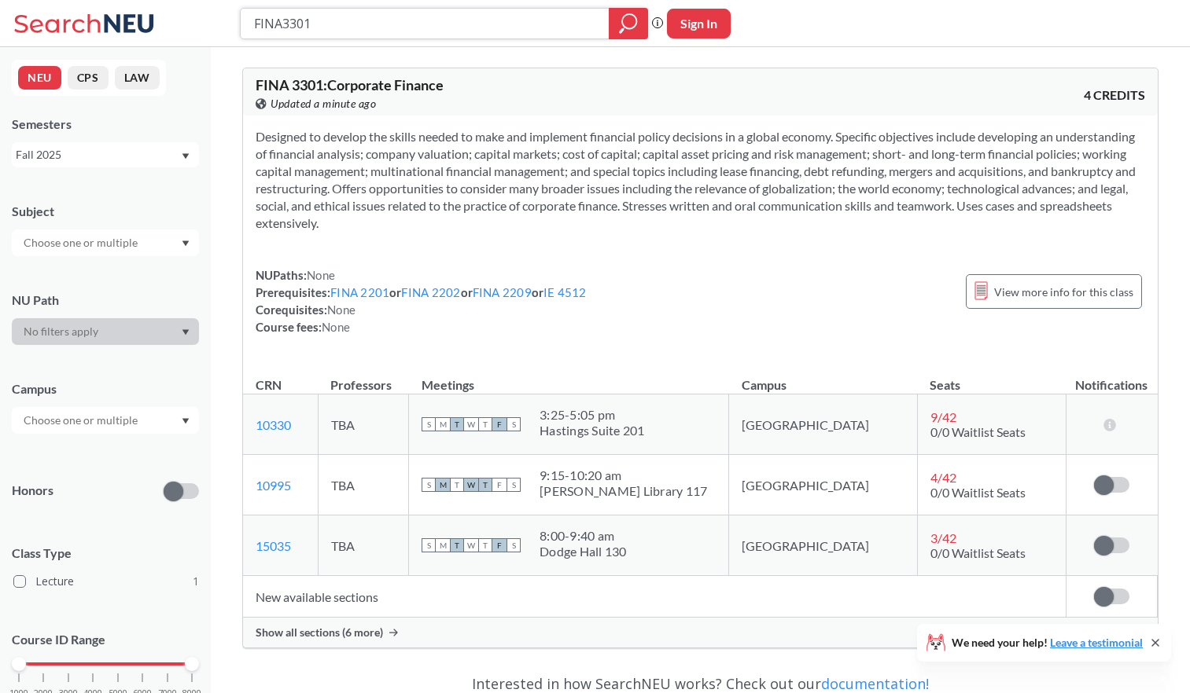
scroll to position [79, 0]
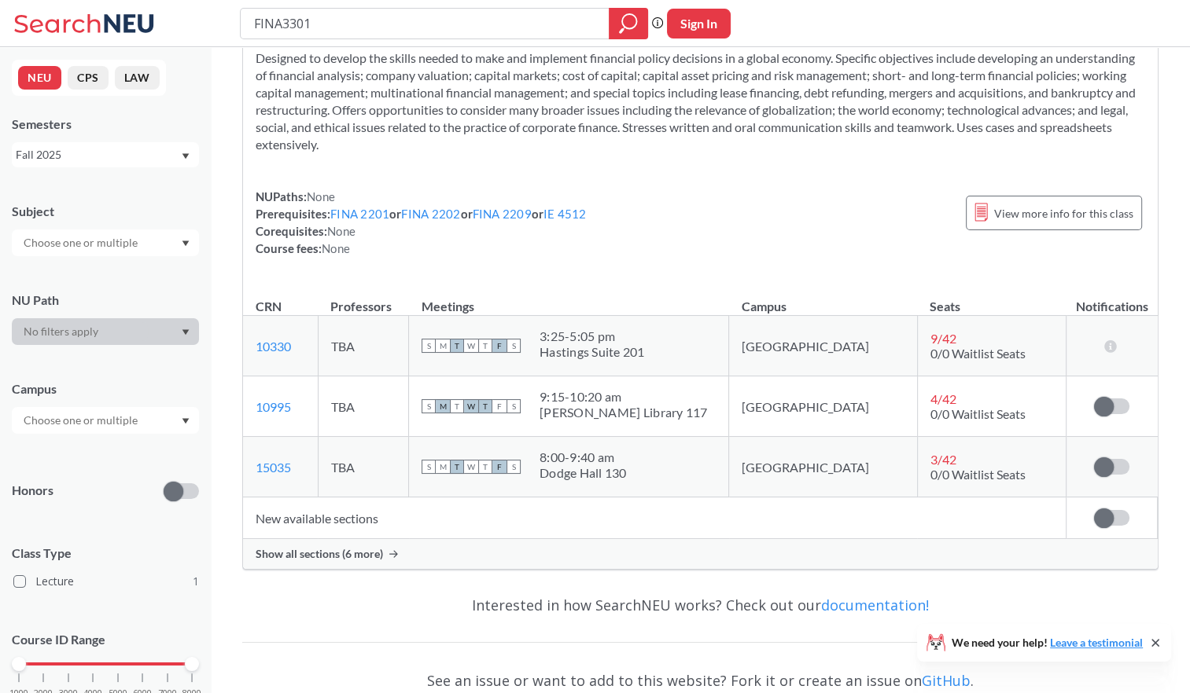
click at [410, 555] on div "Show all sections (6 more)" at bounding box center [700, 554] width 914 height 30
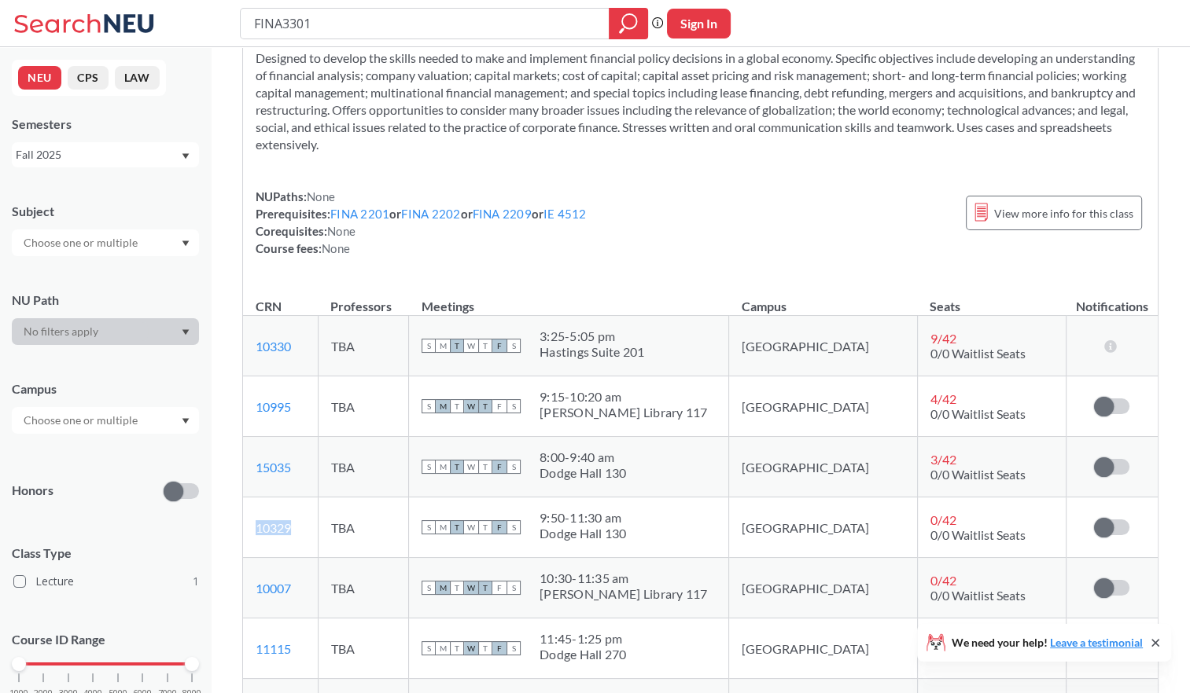
drag, startPoint x: 304, startPoint y: 521, endPoint x: 248, endPoint y: 515, distance: 56.1
click at [248, 515] on td "10329 View this section on Banner." at bounding box center [280, 528] width 75 height 61
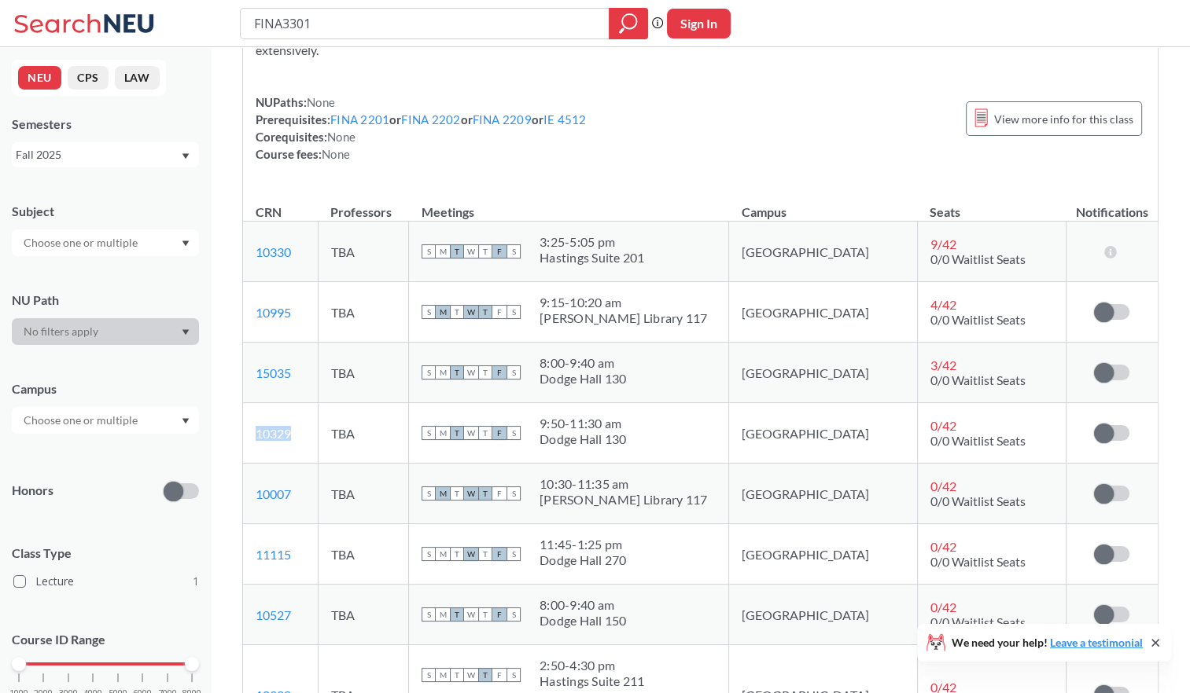
scroll to position [236, 0]
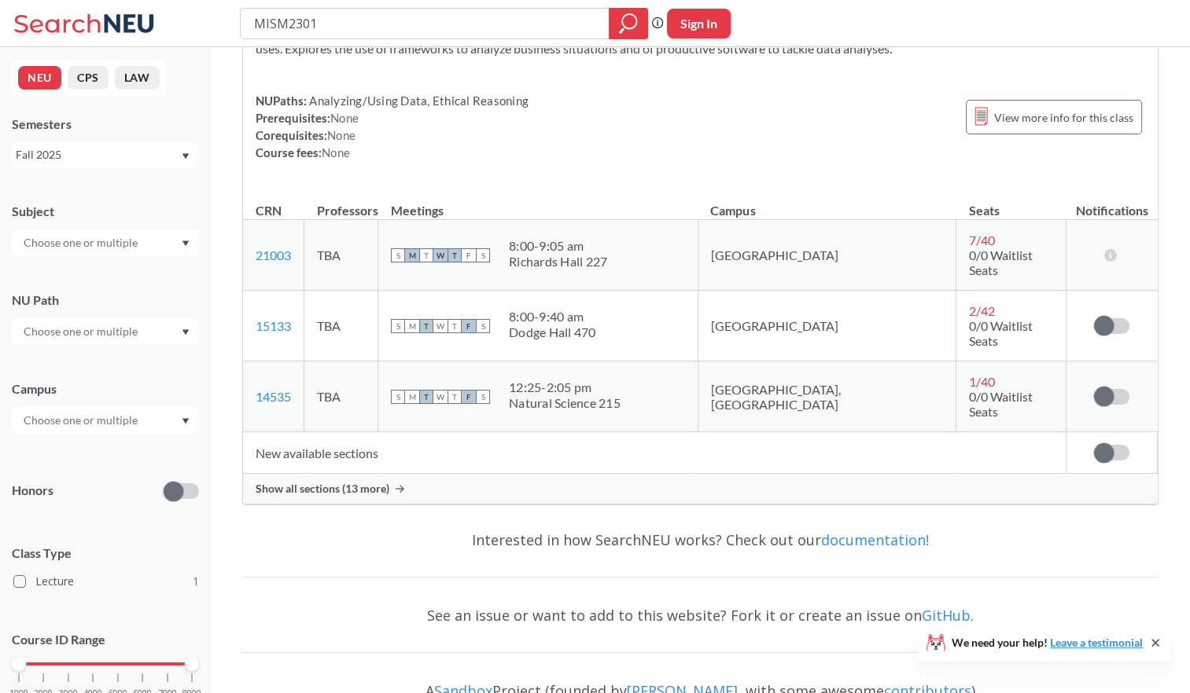
click at [408, 474] on div "Show all sections (13 more)" at bounding box center [700, 489] width 914 height 30
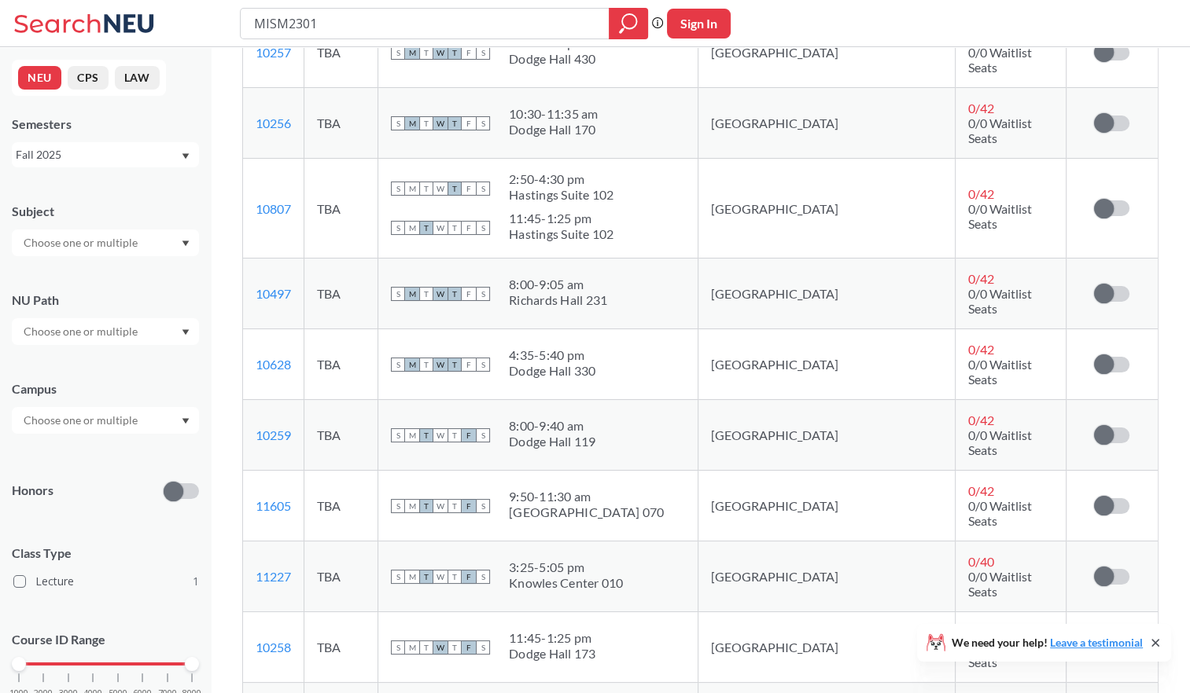
scroll to position [550, 0]
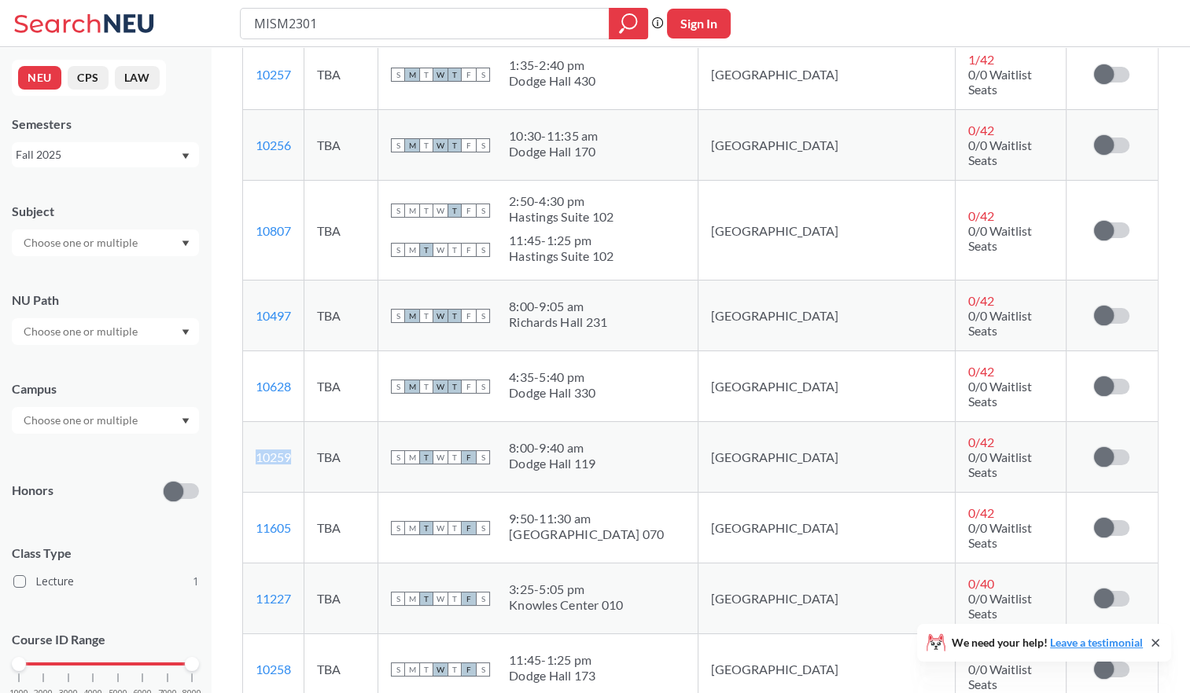
drag, startPoint x: 292, startPoint y: 390, endPoint x: 248, endPoint y: 377, distance: 46.0
click at [248, 422] on td "10259 View this section on Banner." at bounding box center [273, 457] width 61 height 71
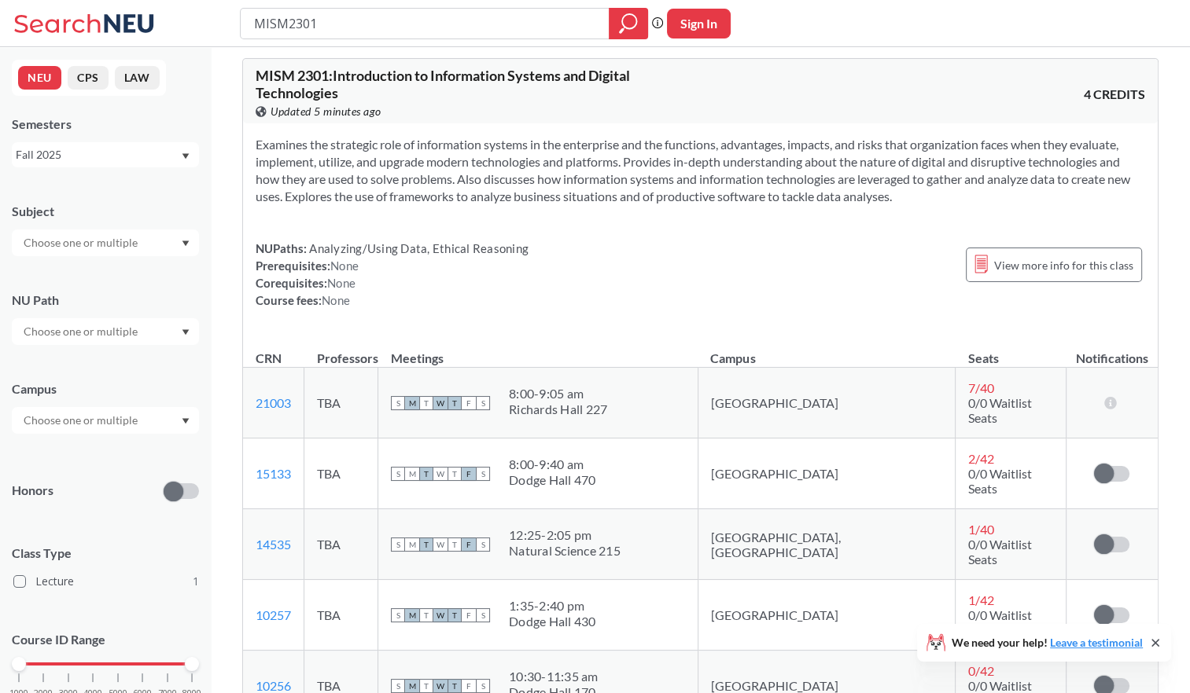
scroll to position [0, 0]
